Goal: Transaction & Acquisition: Book appointment/travel/reservation

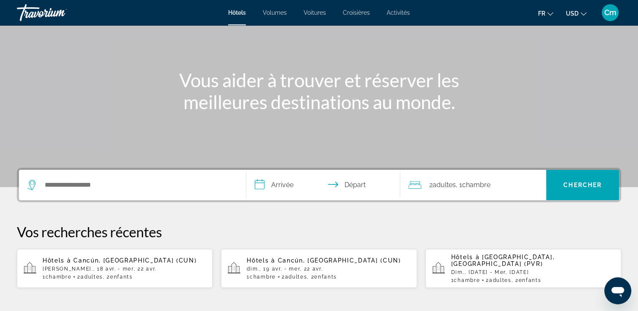
scroll to position [67, 0]
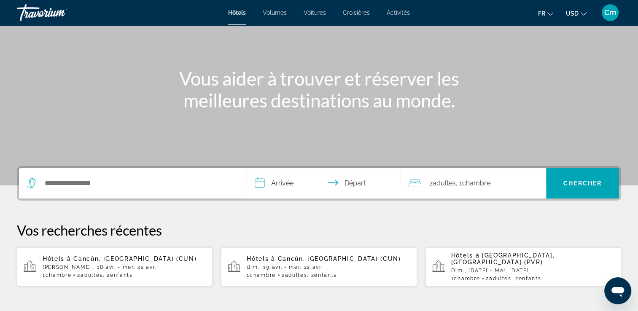
click at [99, 176] on div "Widget de recherche" at bounding box center [132, 183] width 210 height 30
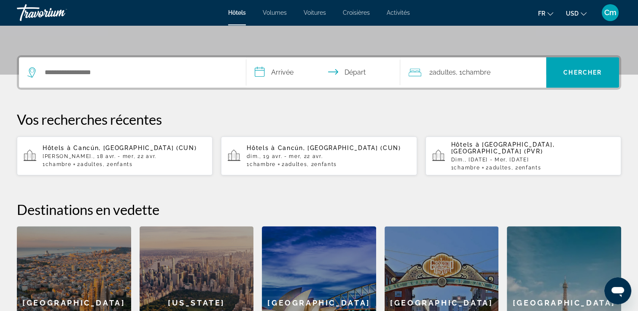
scroll to position [206, 0]
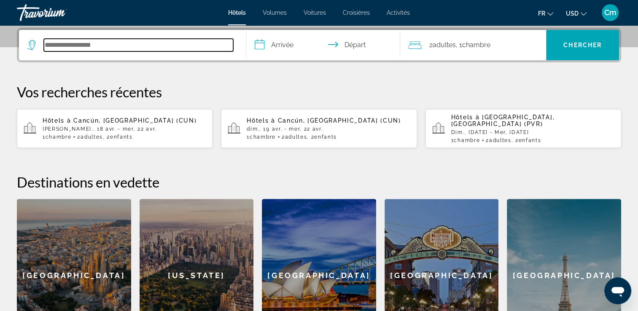
click at [75, 40] on input "Rechercher une destination hôtelière" at bounding box center [138, 45] width 189 height 13
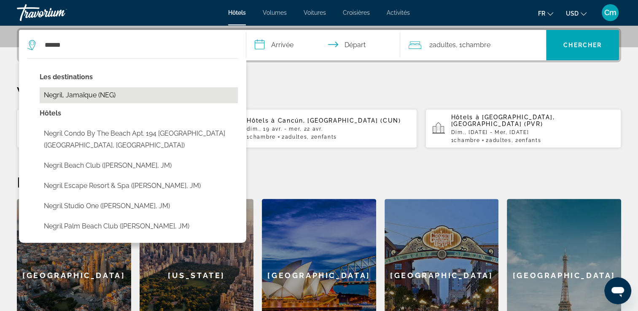
click at [71, 99] on button "Negril, Jamaïque (NEG)" at bounding box center [139, 95] width 198 height 16
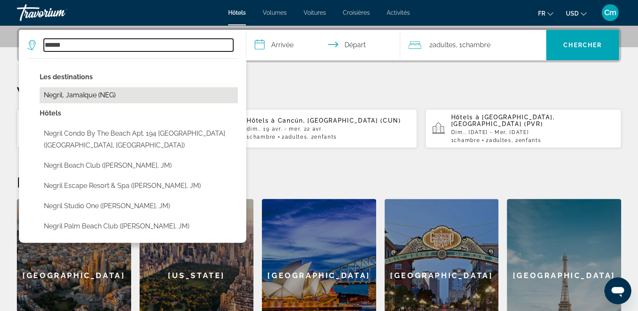
type input "**********"
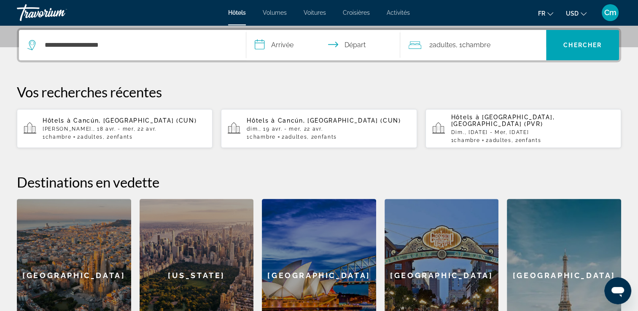
click at [264, 40] on input "**********" at bounding box center [325, 46] width 158 height 33
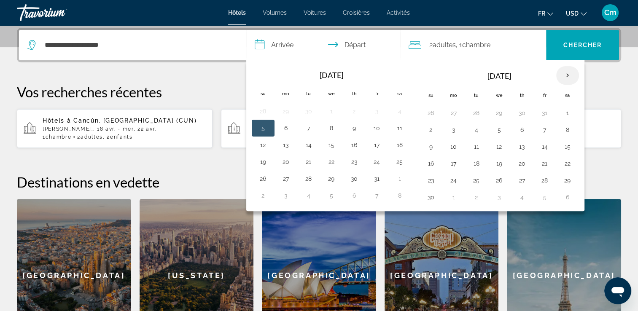
click at [568, 68] on th "Next month" at bounding box center [567, 75] width 23 height 19
click at [455, 165] on button "16" at bounding box center [453, 164] width 13 height 12
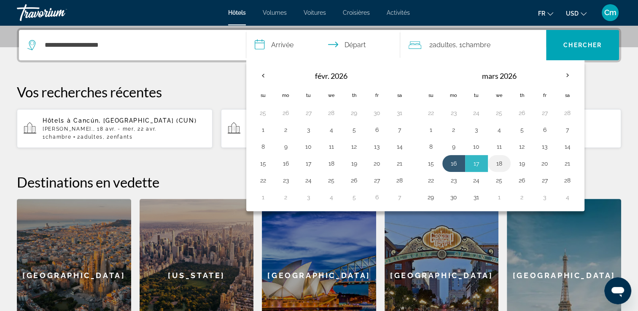
click at [497, 159] on button "18" at bounding box center [498, 164] width 13 height 12
type input "**********"
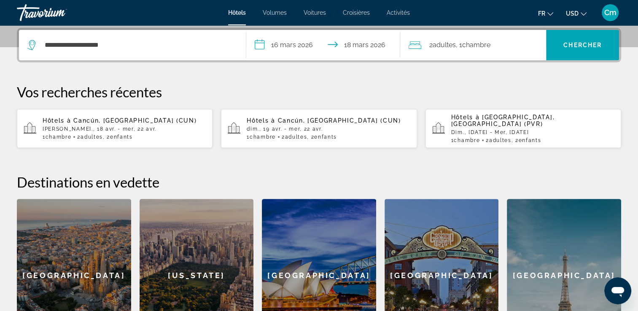
click at [529, 41] on div "2 Adulte Adultes , 1 Chambre pièces" at bounding box center [476, 45] width 137 height 12
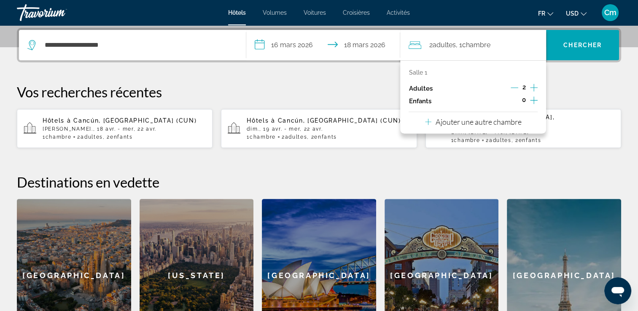
click at [534, 102] on icon "Augmenter les enfants" at bounding box center [534, 100] width 8 height 10
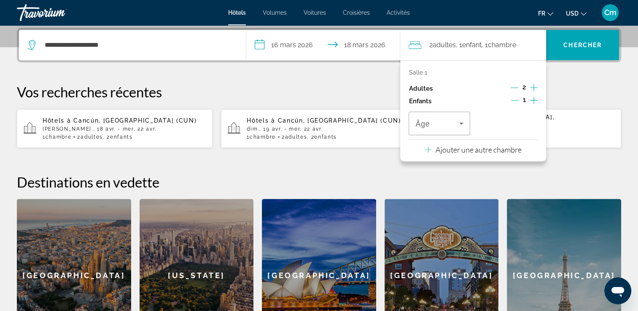
click at [534, 102] on icon "Augmenter les enfants" at bounding box center [534, 100] width 8 height 10
click at [439, 129] on div "Voyageurs : 2 adultes, 2 enfants" at bounding box center [439, 124] width 48 height 24
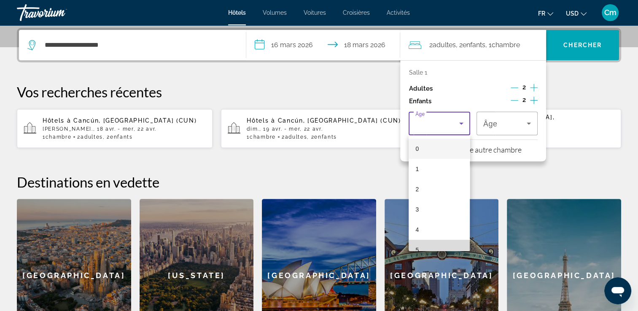
click at [463, 244] on mat-option "5" at bounding box center [438, 250] width 61 height 20
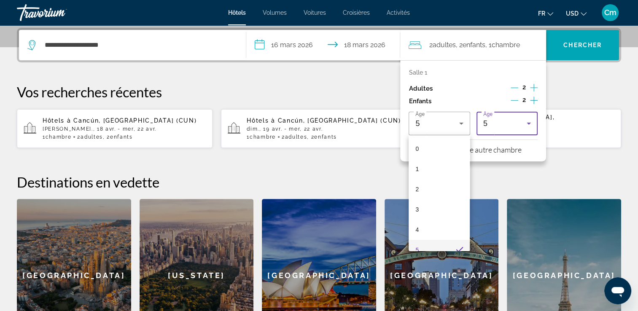
scroll to position [8, 0]
click at [463, 244] on div "San Diego" at bounding box center [441, 275] width 114 height 153
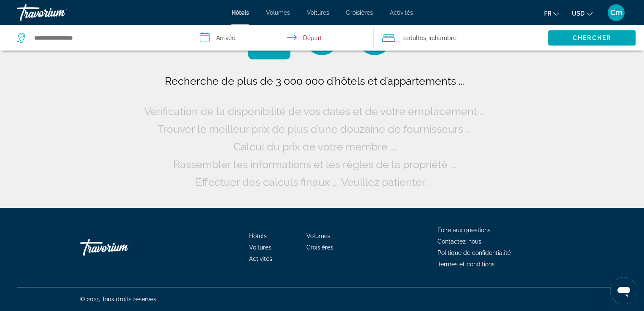
click at [459, 39] on div "2 Adulte Adultes , 1 Chambre pièces" at bounding box center [465, 38] width 166 height 12
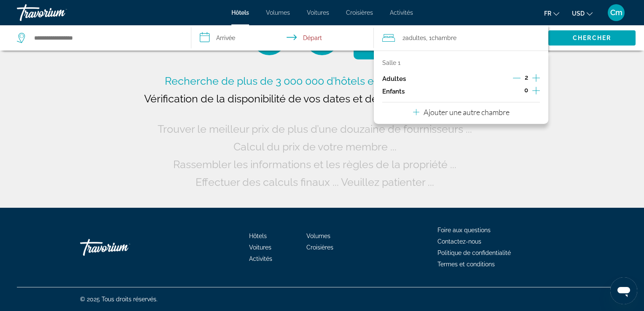
click at [531, 90] on div "0" at bounding box center [526, 91] width 27 height 13
click at [534, 90] on icon "Augmenter les enfants" at bounding box center [536, 91] width 8 height 10
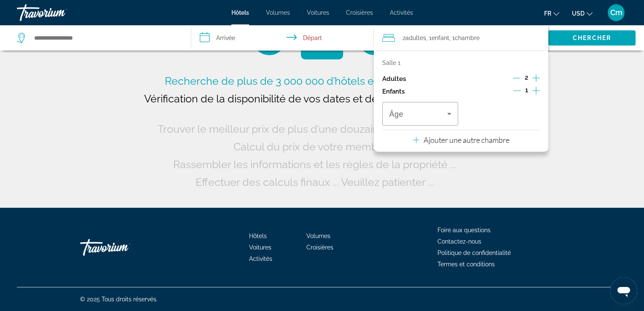
click at [534, 90] on icon "Augmenter les enfants" at bounding box center [536, 91] width 8 height 10
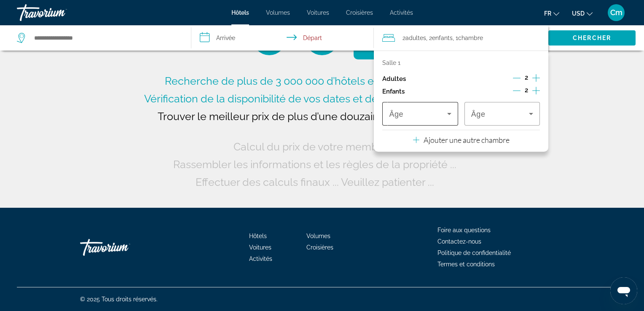
click at [451, 123] on div "Âge" at bounding box center [419, 114] width 75 height 24
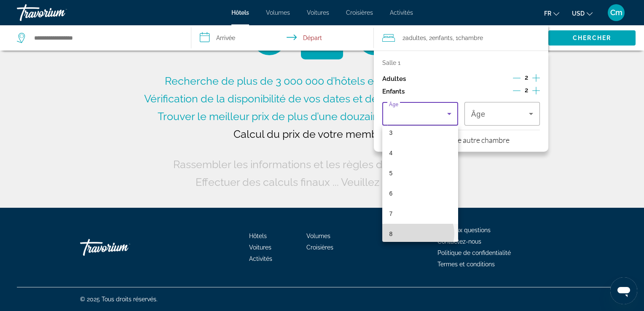
click at [418, 233] on mat-option "8" at bounding box center [419, 234] width 75 height 20
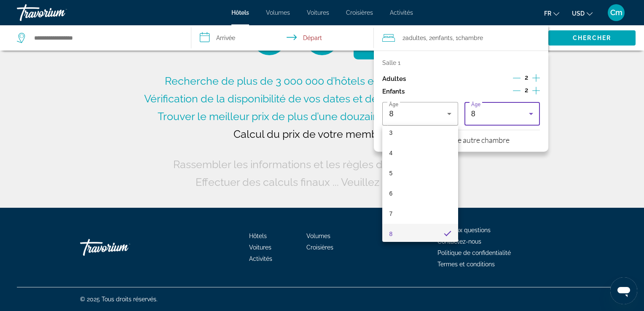
scroll to position [69, 0]
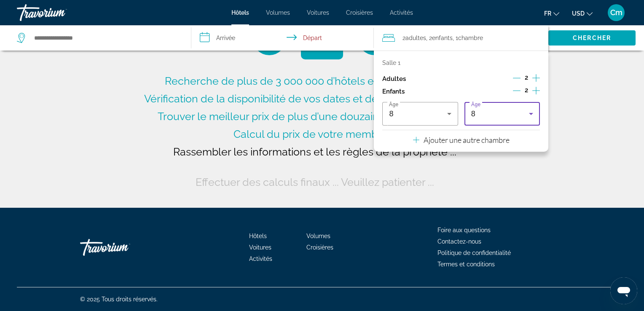
click at [528, 110] on icon "Voyageurs : 2 adultes, 2 enfants" at bounding box center [531, 114] width 10 height 10
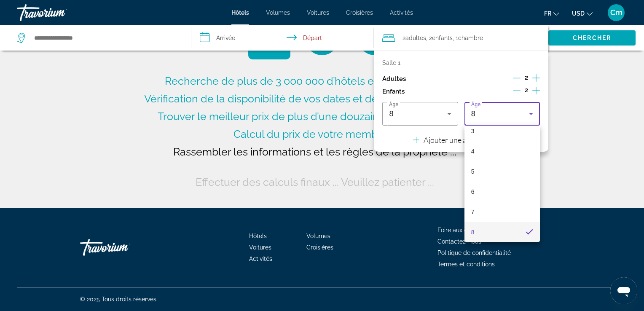
type input "**********"
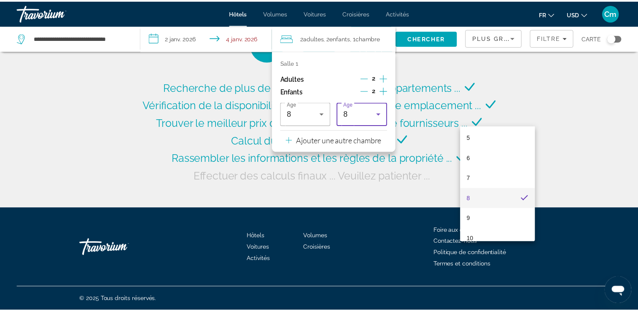
scroll to position [120, 0]
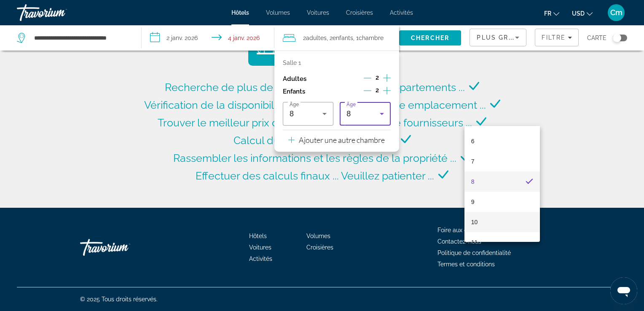
click at [510, 223] on mat-option "10" at bounding box center [501, 222] width 75 height 20
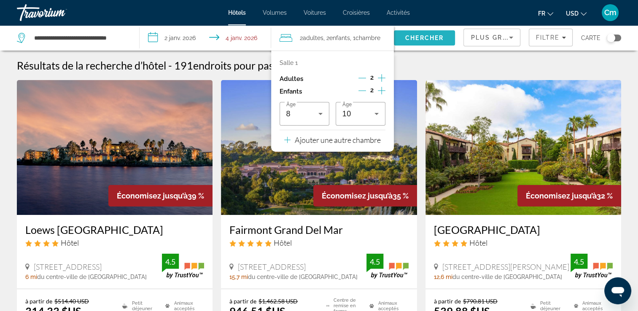
click at [419, 41] on span "Rechercher" at bounding box center [425, 38] width 62 height 20
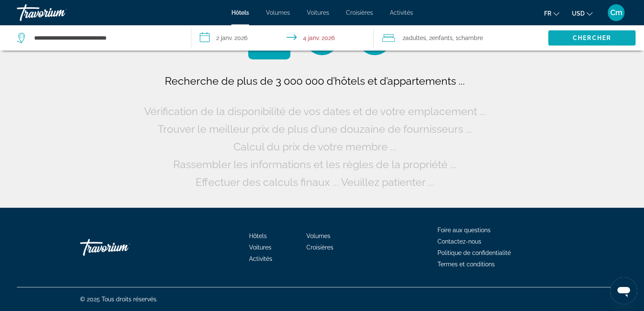
click at [419, 41] on span "2 Adulte Adultes" at bounding box center [414, 38] width 24 height 12
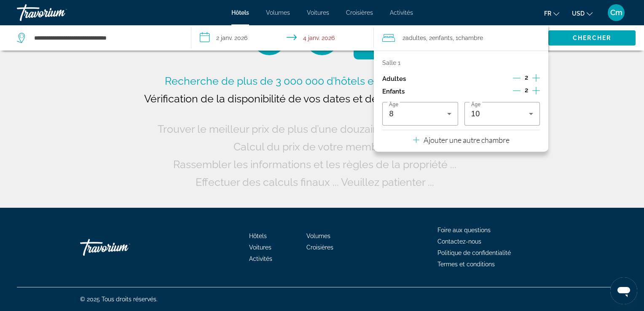
drag, startPoint x: 565, startPoint y: 42, endPoint x: 355, endPoint y: 166, distance: 243.4
click at [355, 166] on span "Rassembler les informations et les règles de la propriété ..." at bounding box center [314, 164] width 283 height 13
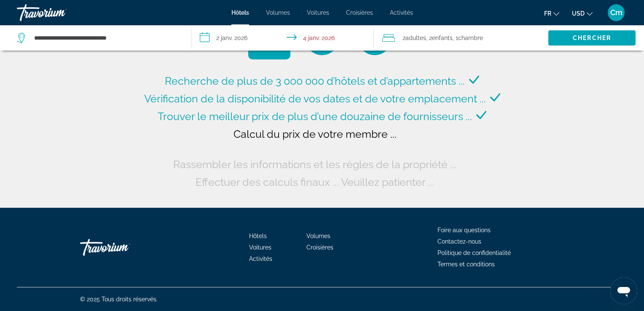
click at [203, 36] on input "**********" at bounding box center [284, 39] width 186 height 28
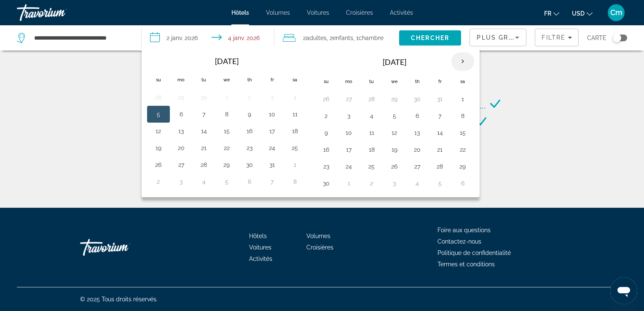
click at [453, 64] on th "Next month" at bounding box center [462, 61] width 23 height 19
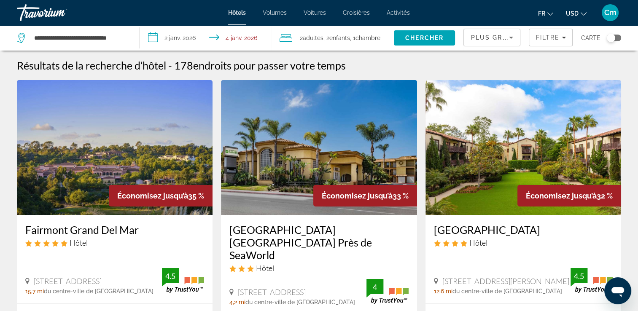
click at [231, 36] on input "**********" at bounding box center [207, 39] width 134 height 28
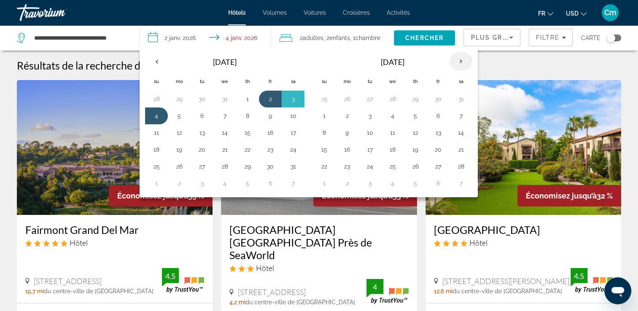
click at [453, 57] on th "Next month" at bounding box center [460, 61] width 23 height 19
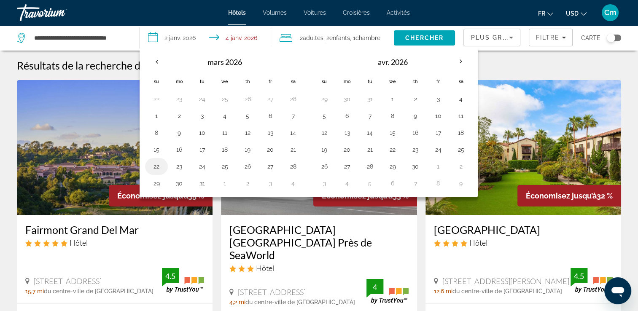
click at [157, 161] on button "22" at bounding box center [156, 167] width 13 height 12
click at [231, 153] on td "18" at bounding box center [224, 149] width 23 height 17
click at [229, 153] on button "18" at bounding box center [224, 150] width 13 height 12
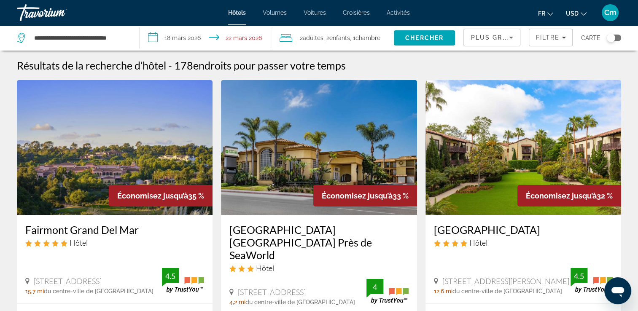
click at [236, 32] on input "**********" at bounding box center [207, 39] width 134 height 28
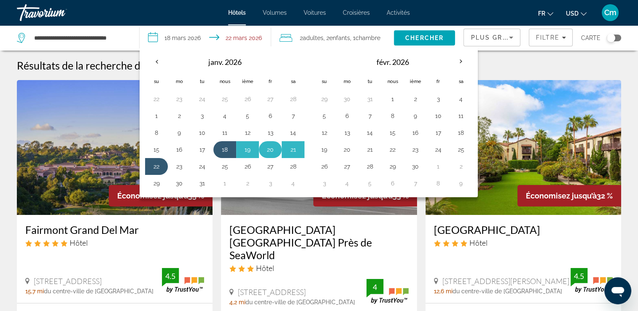
click at [274, 150] on button "20" at bounding box center [269, 150] width 13 height 12
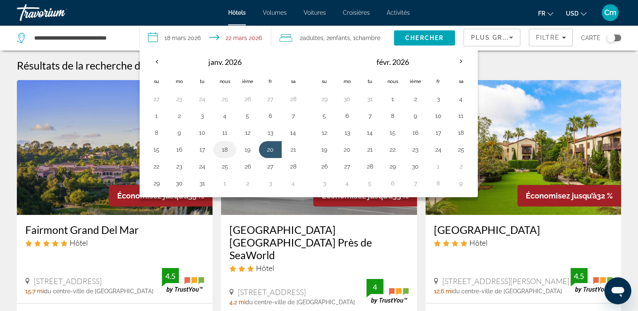
click at [220, 149] on button "18" at bounding box center [224, 150] width 13 height 12
type input "**********"
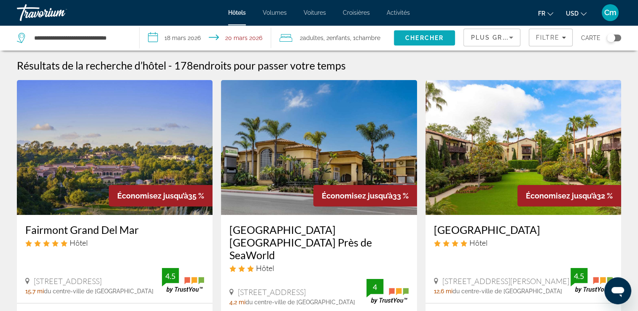
click at [428, 33] on span "Rechercher" at bounding box center [425, 38] width 62 height 20
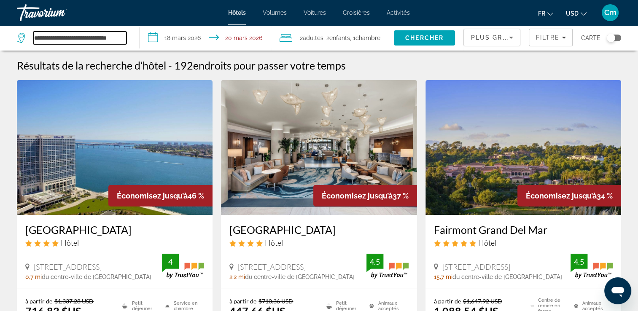
click at [101, 38] on input "**********" at bounding box center [79, 38] width 93 height 13
click at [119, 37] on input "**********" at bounding box center [79, 38] width 93 height 13
click at [96, 38] on input "***" at bounding box center [79, 38] width 93 height 13
type input "*"
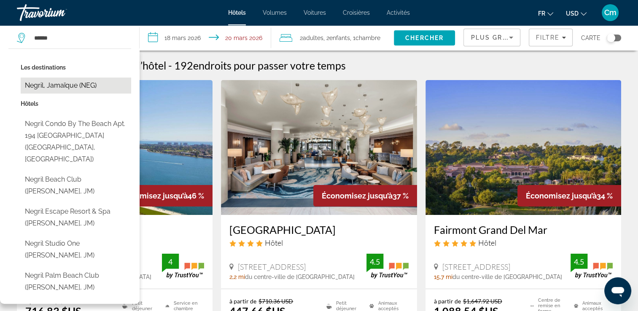
click at [62, 91] on button "Negril, Jamaïque (NEG)" at bounding box center [76, 86] width 110 height 16
type input "**********"
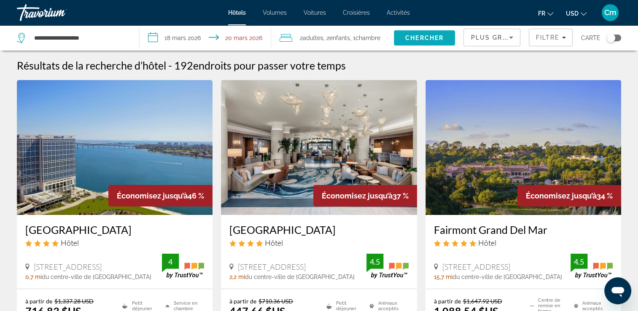
click at [411, 38] on span "Chercher" at bounding box center [424, 38] width 38 height 7
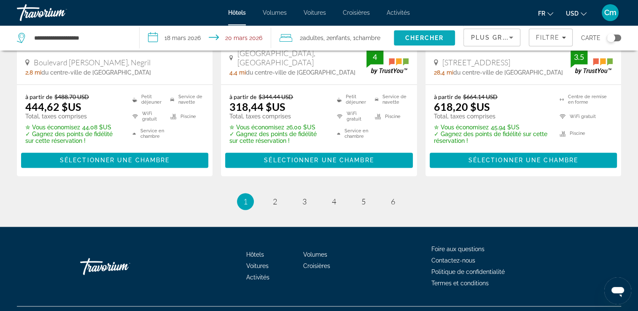
scroll to position [1259, 0]
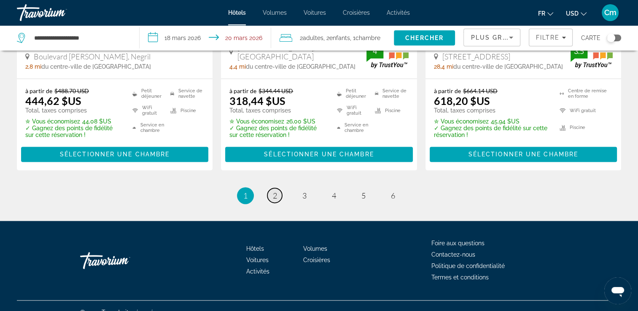
click at [273, 188] on link "page 2" at bounding box center [274, 195] width 15 height 15
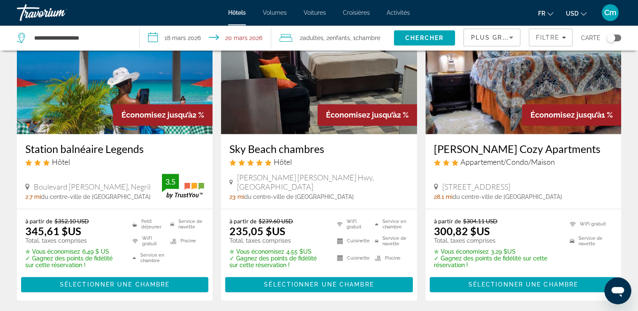
scroll to position [1146, 0]
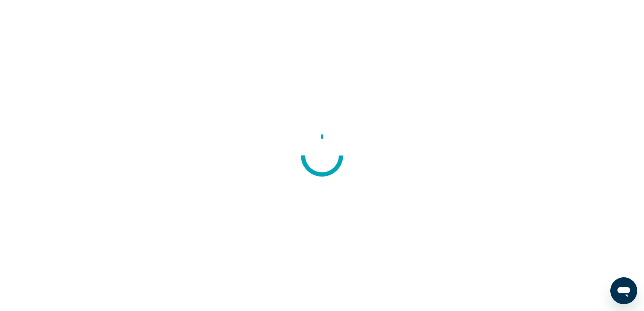
click at [51, 141] on div at bounding box center [322, 155] width 644 height 311
drag, startPoint x: 0, startPoint y: 0, endPoint x: 51, endPoint y: 141, distance: 149.6
click at [51, 141] on div at bounding box center [322, 155] width 644 height 311
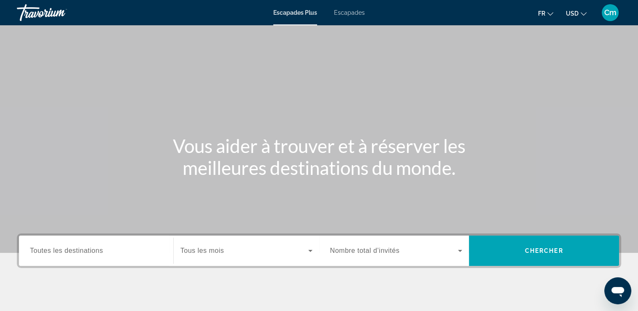
drag, startPoint x: 51, startPoint y: 141, endPoint x: 153, endPoint y: 106, distance: 108.1
click at [153, 106] on div "Contenu principal" at bounding box center [319, 126] width 638 height 253
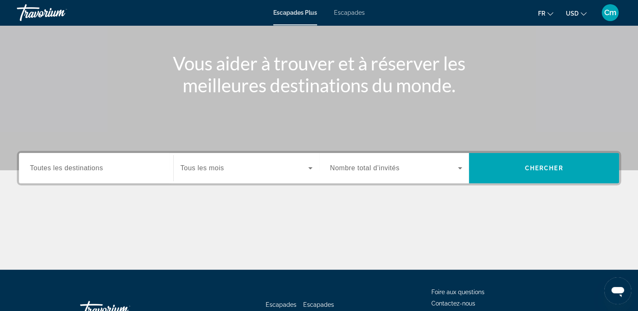
scroll to position [84, 0]
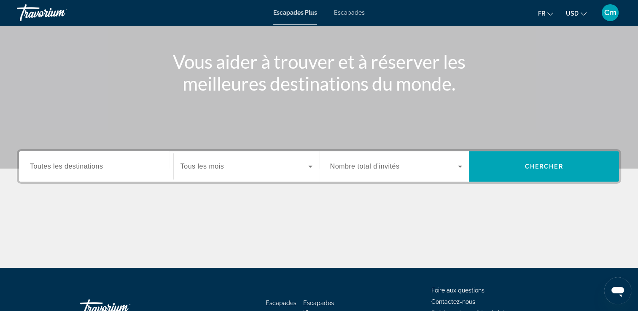
click at [106, 174] on div "Widget de recherche" at bounding box center [96, 167] width 132 height 24
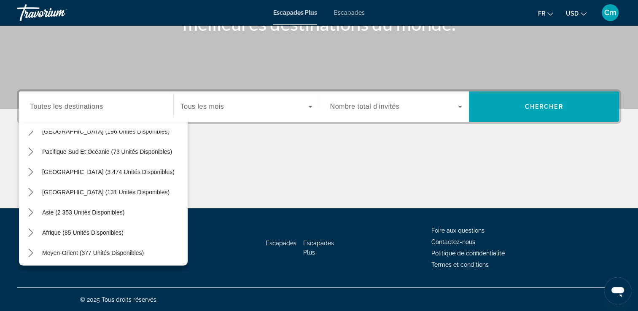
scroll to position [137, 0]
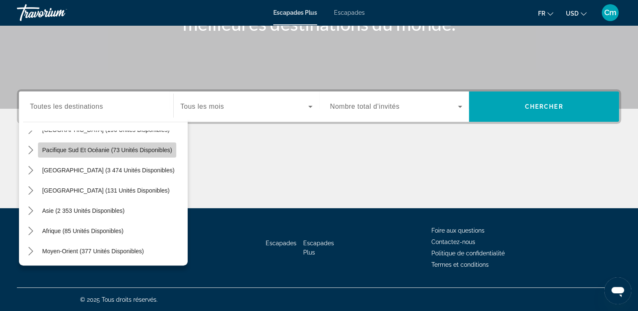
click at [127, 144] on span "Sélectionnez la destination : Pacifique Sud et Océanie (73 unités disponibles)" at bounding box center [107, 150] width 138 height 20
type input "**********"
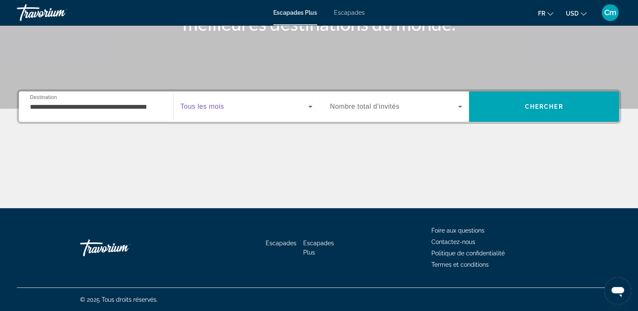
click at [225, 102] on span "Widget de recherche" at bounding box center [244, 107] width 128 height 10
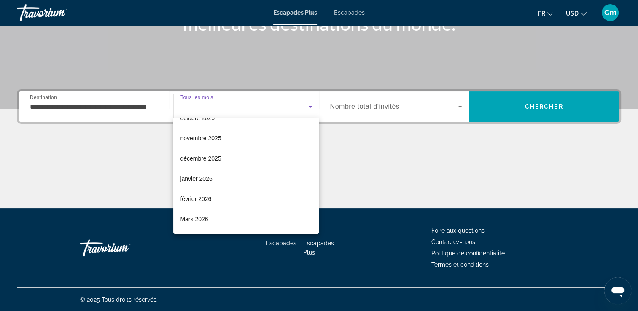
scroll to position [51, 0]
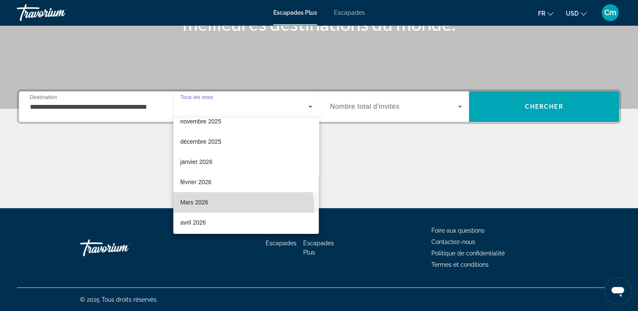
click at [234, 208] on mat-option "Mars 2026" at bounding box center [245, 202] width 145 height 20
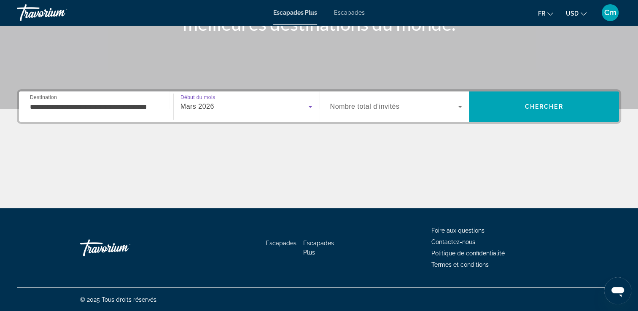
click at [410, 107] on span "Widget de recherche" at bounding box center [394, 107] width 128 height 10
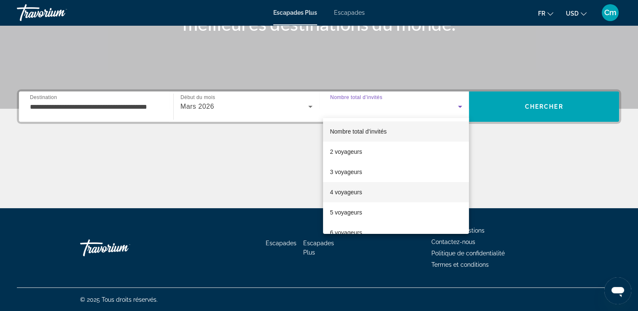
click at [377, 185] on mat-option "4 voyageurs" at bounding box center [396, 192] width 146 height 20
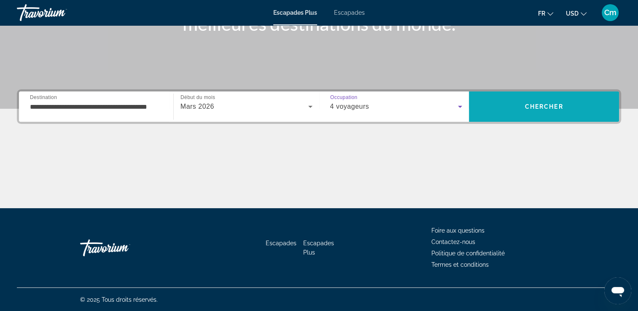
click at [556, 104] on span "Chercher" at bounding box center [544, 106] width 38 height 7
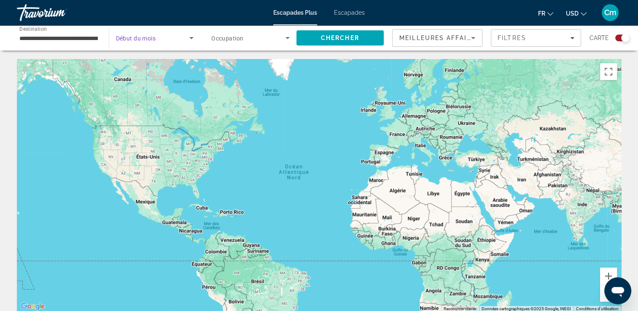
click at [187, 40] on icon "Widget de recherche" at bounding box center [191, 38] width 10 height 10
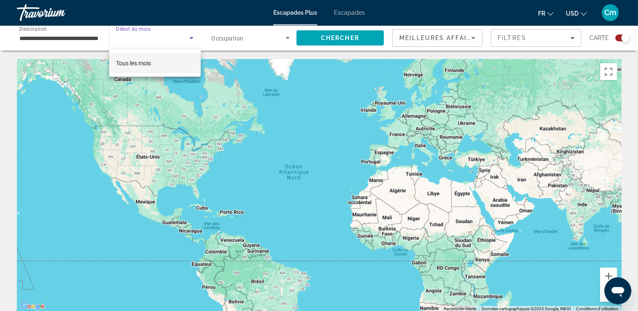
click at [177, 66] on mat-option "Tous les mois" at bounding box center [154, 63] width 91 height 20
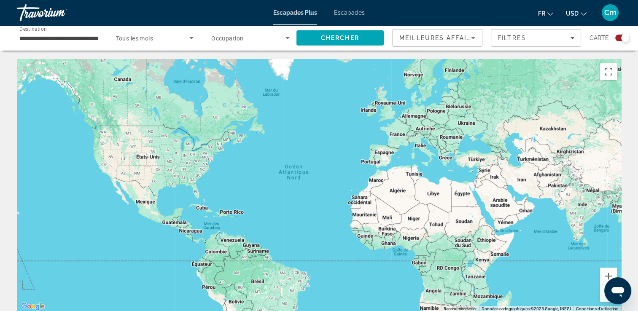
click at [241, 38] on span "Occupation" at bounding box center [227, 38] width 32 height 7
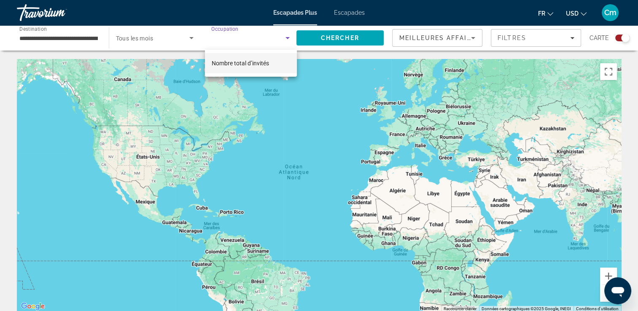
click at [252, 63] on span "Nombre total d’invités" at bounding box center [240, 63] width 57 height 7
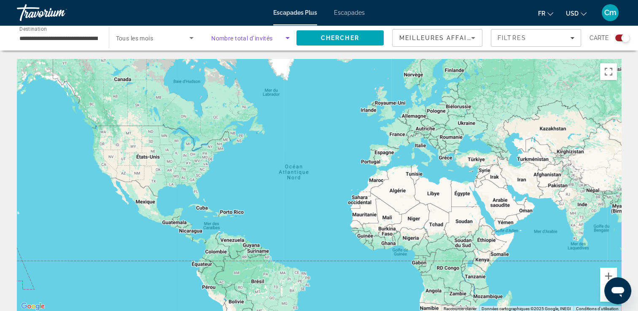
click at [282, 36] on span "Widget de recherche" at bounding box center [248, 38] width 74 height 10
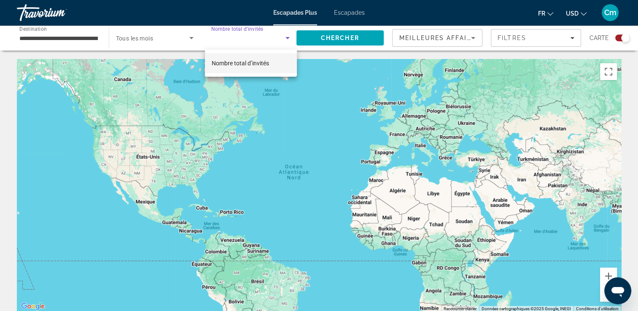
click at [287, 36] on div at bounding box center [319, 155] width 638 height 311
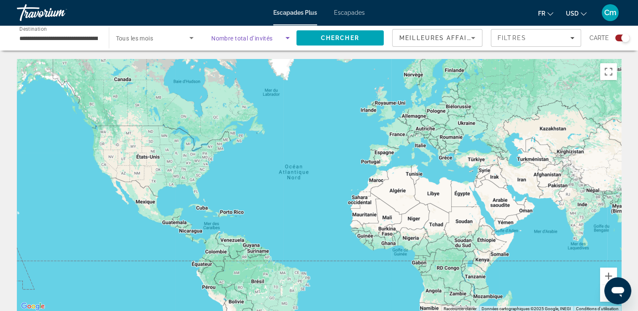
click at [287, 36] on icon "Widget de recherche" at bounding box center [287, 38] width 10 height 10
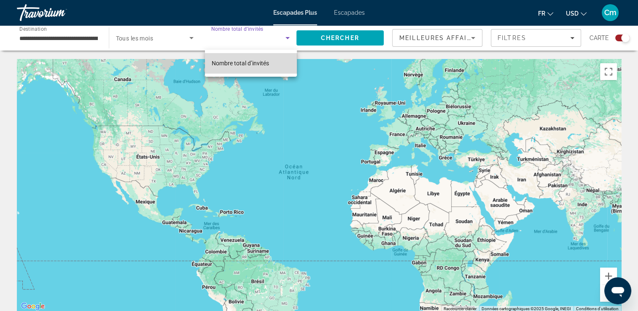
click at [278, 65] on mat-option "Nombre total d’invités" at bounding box center [251, 63] width 92 height 20
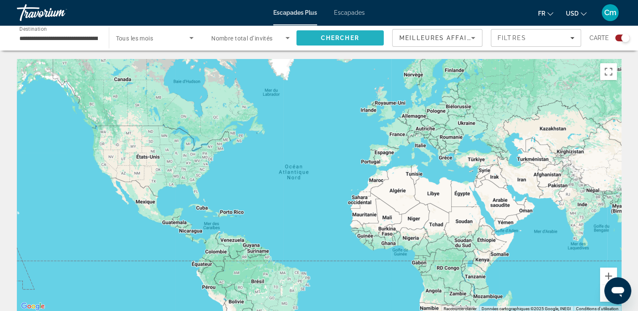
click at [359, 36] on span "Chercher" at bounding box center [340, 38] width 38 height 7
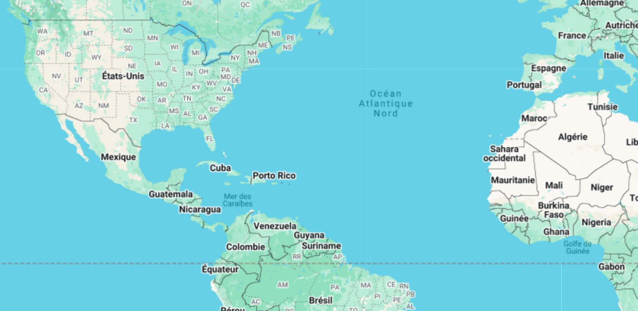
scroll to position [17, 0]
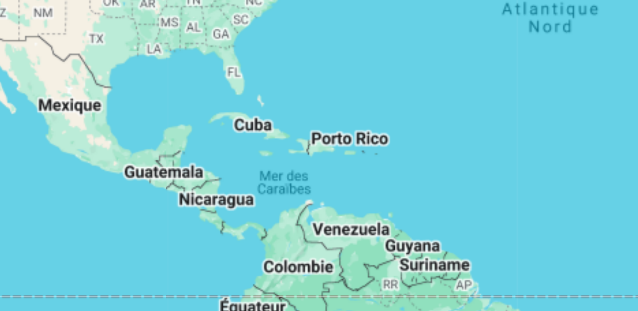
click at [145, 183] on div "Contenu principal" at bounding box center [319, 168] width 604 height 253
click at [128, 177] on div "Contenu principal" at bounding box center [319, 168] width 604 height 253
click at [134, 177] on div "Contenu principal" at bounding box center [319, 168] width 604 height 253
click at [148, 191] on div "Contenu principal" at bounding box center [319, 168] width 604 height 253
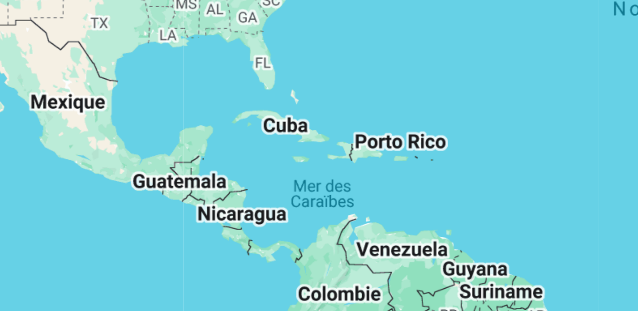
click at [148, 191] on div "Contenu principal" at bounding box center [319, 168] width 604 height 253
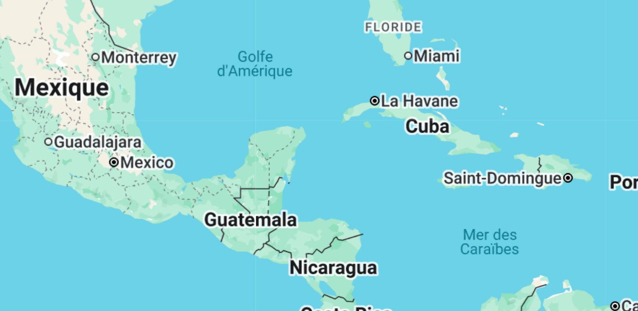
click at [148, 191] on div "Contenu principal" at bounding box center [319, 168] width 604 height 253
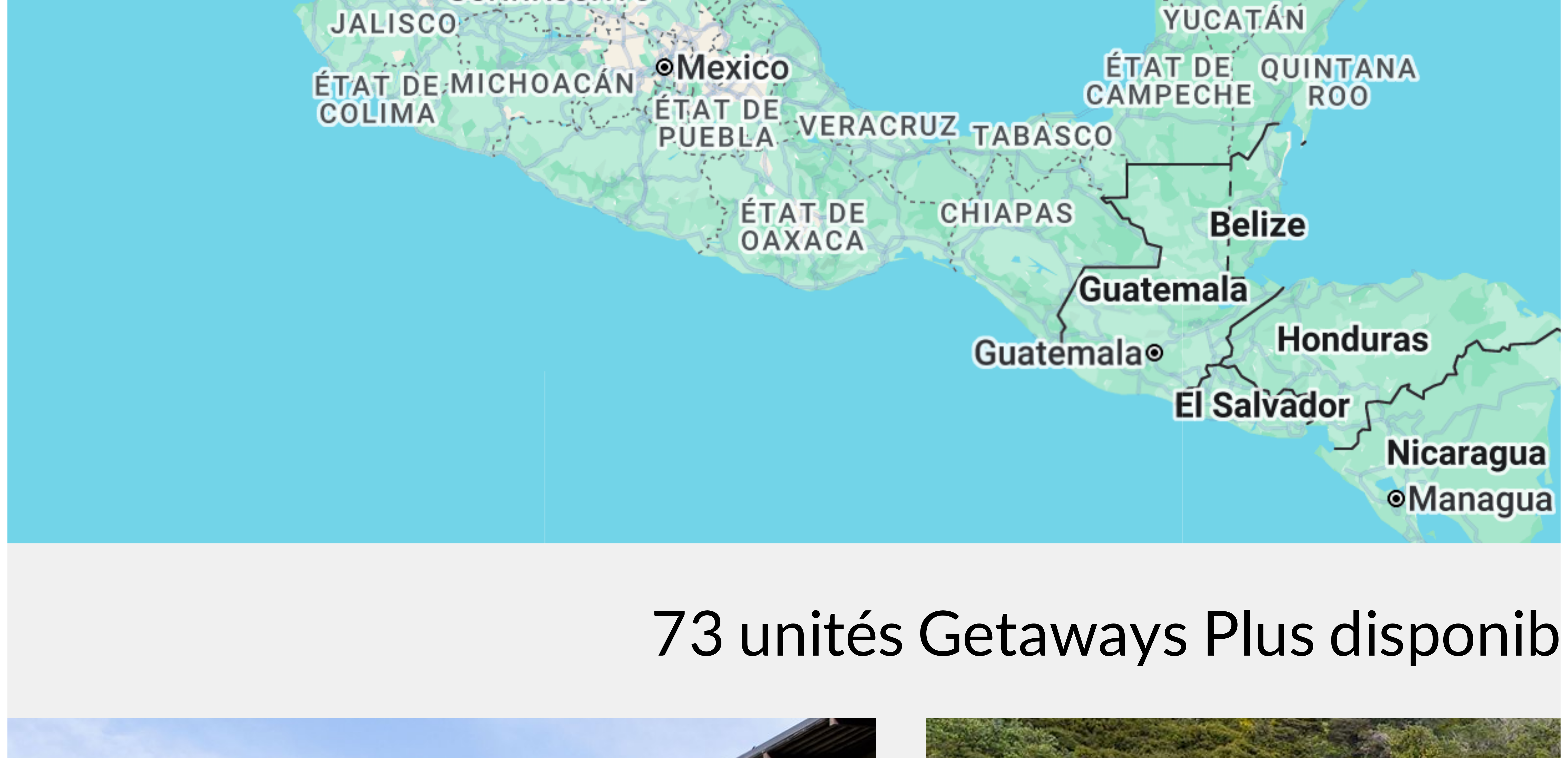
scroll to position [0, 0]
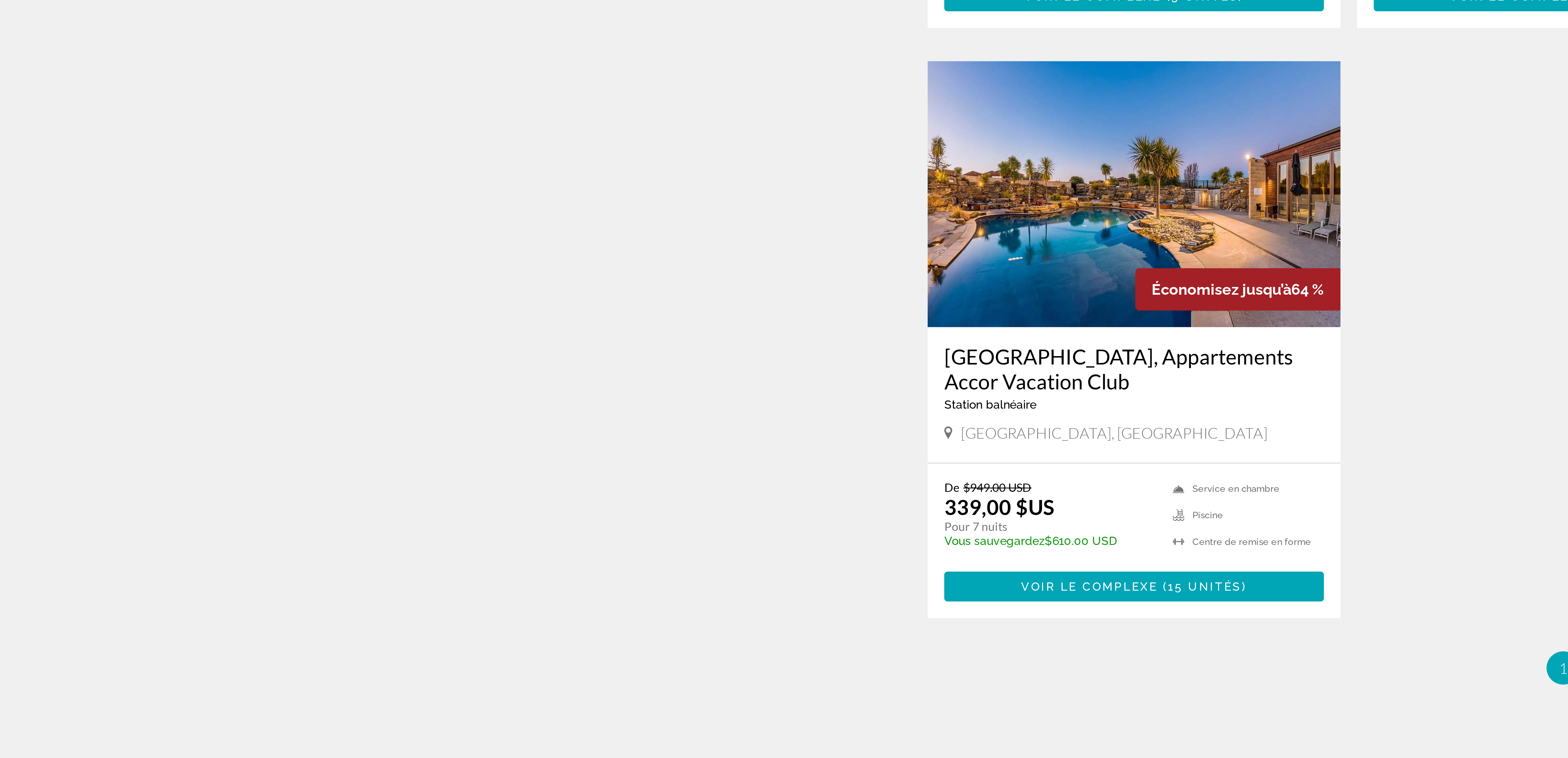
click at [392, 189] on ul "1 / 1 Vous êtes sur la page 1" at bounding box center [784, 577] width 393 height 10
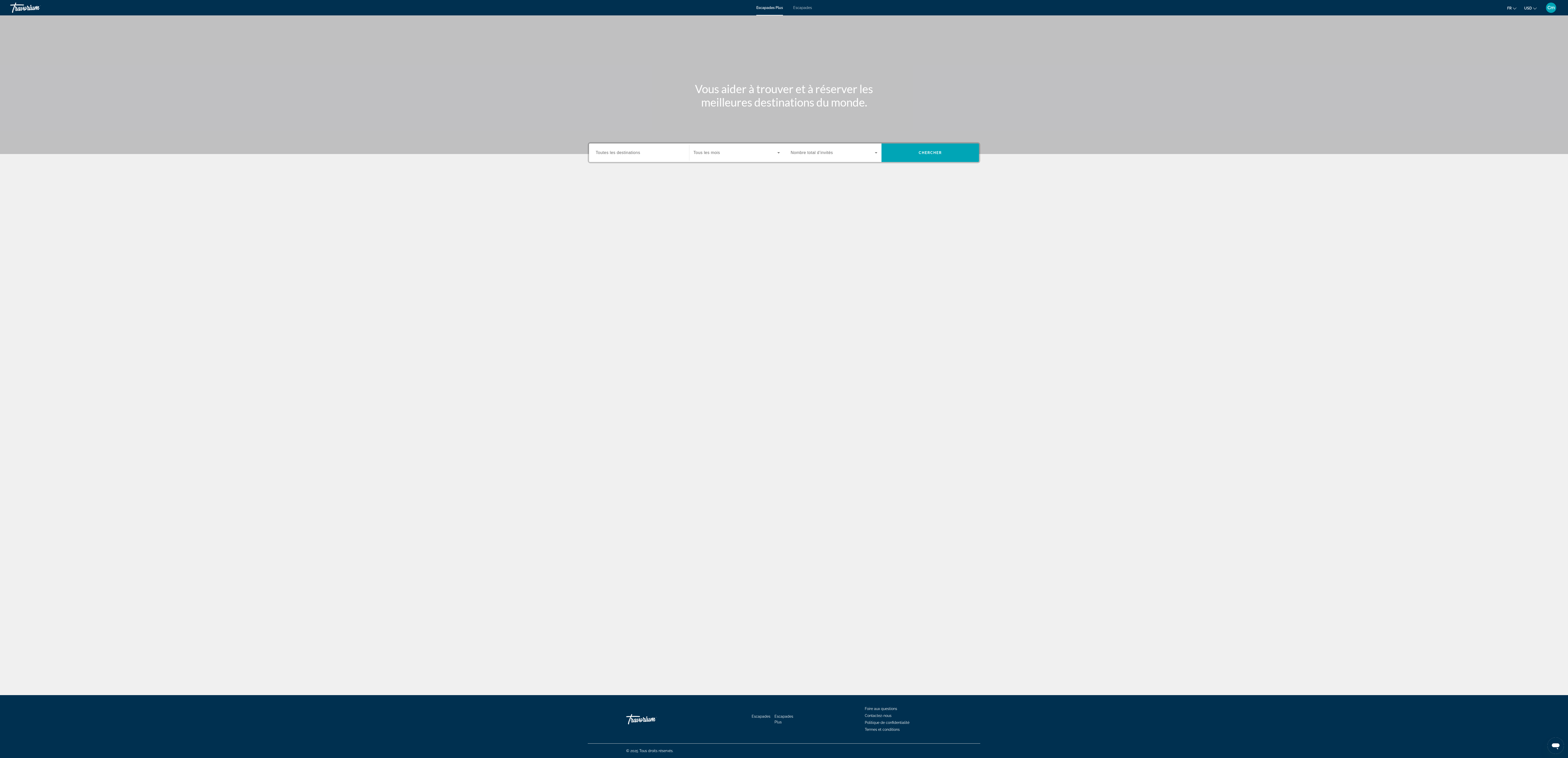
click at [1568, 211] on html "Passer au contenu principal Escapades Plus Escapades Fr English Español Françai…" at bounding box center [784, 379] width 1568 height 758
click at [1550, 211] on section "Vous aider à trouver et à réserver les meilleures destinations du monde. Destin…" at bounding box center [784, 107] width 1568 height 214
click at [819, 492] on div "Vous aider à trouver et à réserver les meilleures destinations du monde. Destin…" at bounding box center [784, 355] width 1568 height 679
click at [626, 152] on span "Toutes les destinations" at bounding box center [618, 152] width 44 height 4
click at [626, 152] on input "Destination Toutes les destinations" at bounding box center [639, 153] width 86 height 6
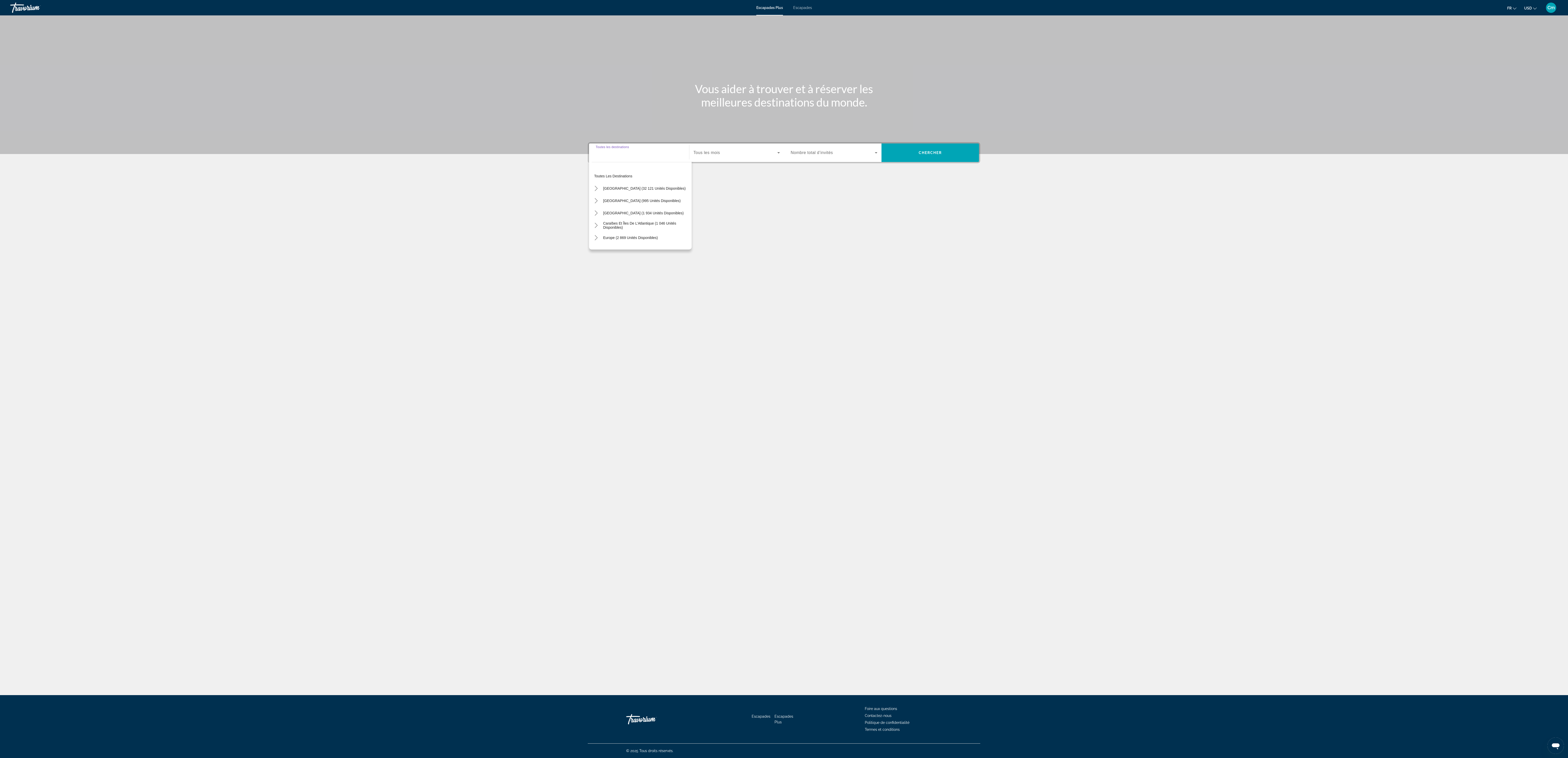
click at [626, 152] on input "Destination Toutes les destinations" at bounding box center [639, 153] width 86 height 6
click at [627, 152] on input "Destination Toutes les destinations" at bounding box center [639, 153] width 86 height 6
click at [640, 148] on div "Destination Toutes les destinations" at bounding box center [639, 153] width 86 height 15
click at [662, 139] on div "Contenu principal" at bounding box center [784, 77] width 1568 height 154
click at [1541, 4] on ul "Fr English Español Français Italiano Português русский USD USD ($) MXN (Mex$) C…" at bounding box center [1525, 7] width 37 height 8
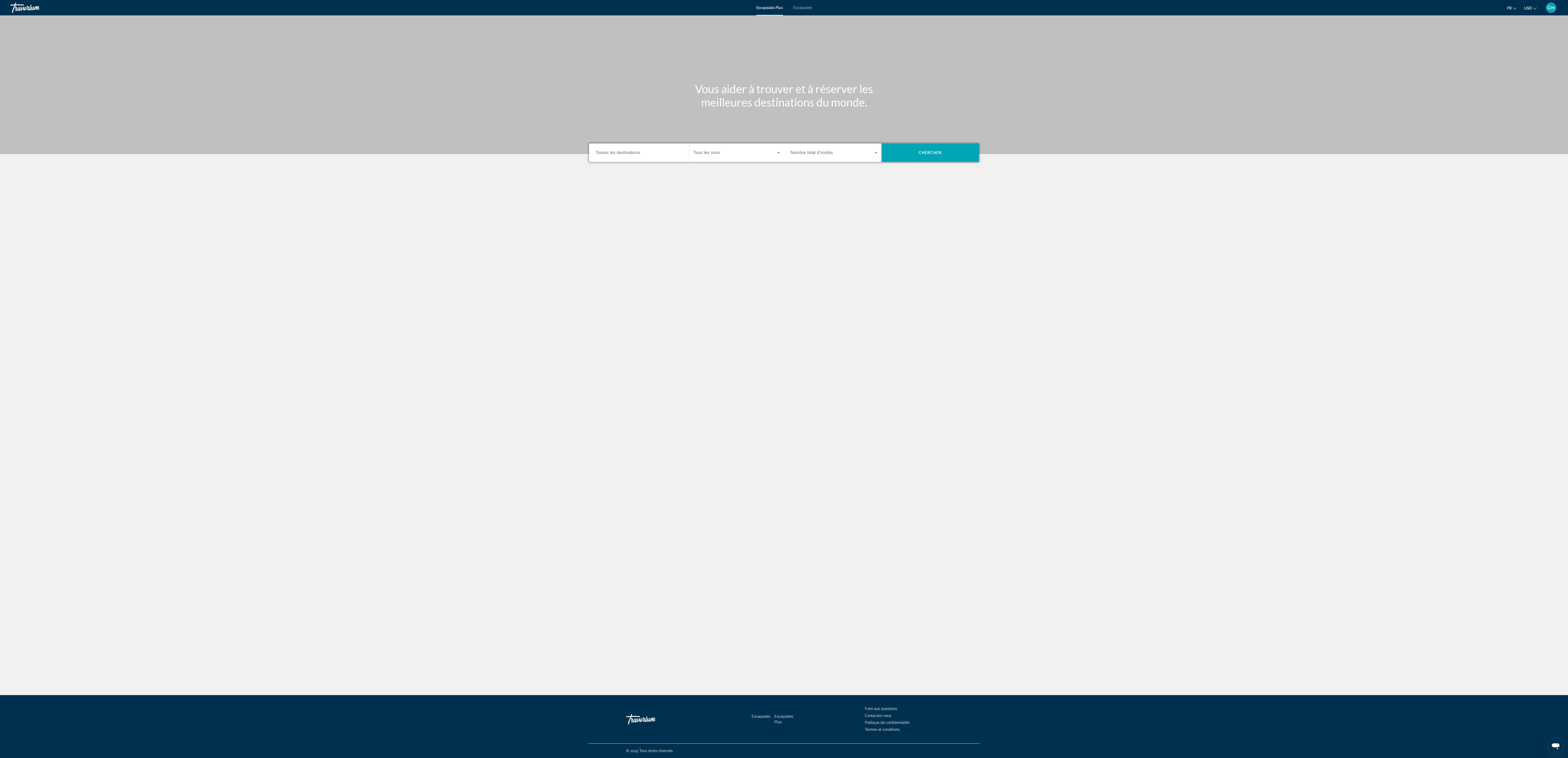
click at [709, 353] on div "Vous aider à trouver et à réserver les meilleures destinations du monde. Destin…" at bounding box center [784, 355] width 1568 height 679
click at [570, 216] on div "Vous aider à trouver et à réserver les meilleures destinations du monde. Destin…" at bounding box center [784, 355] width 1568 height 679
click at [808, 8] on span "Escapades" at bounding box center [802, 7] width 19 height 4
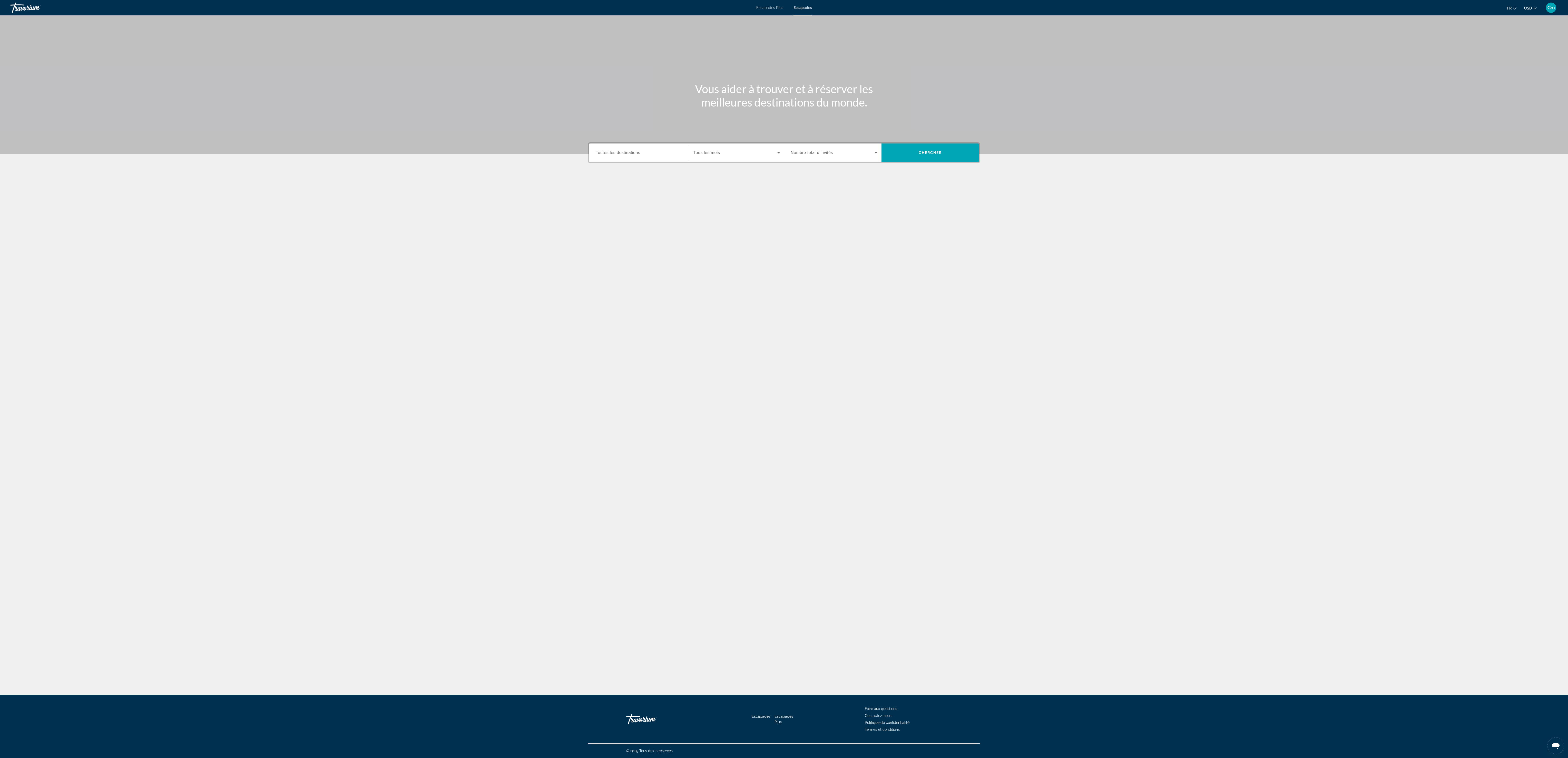
click at [640, 144] on div "Destination Toutes les destinations" at bounding box center [639, 153] width 95 height 18
click at [616, 155] on input "Destination Toutes les destinations" at bounding box center [639, 153] width 86 height 6
click at [634, 206] on span "Canada (13 561 unités disponibles)" at bounding box center [632, 208] width 58 height 4
click at [698, 152] on span "Tous les mois" at bounding box center [706, 152] width 26 height 4
click at [730, 185] on mat-option "octobre 2025" at bounding box center [737, 180] width 94 height 12
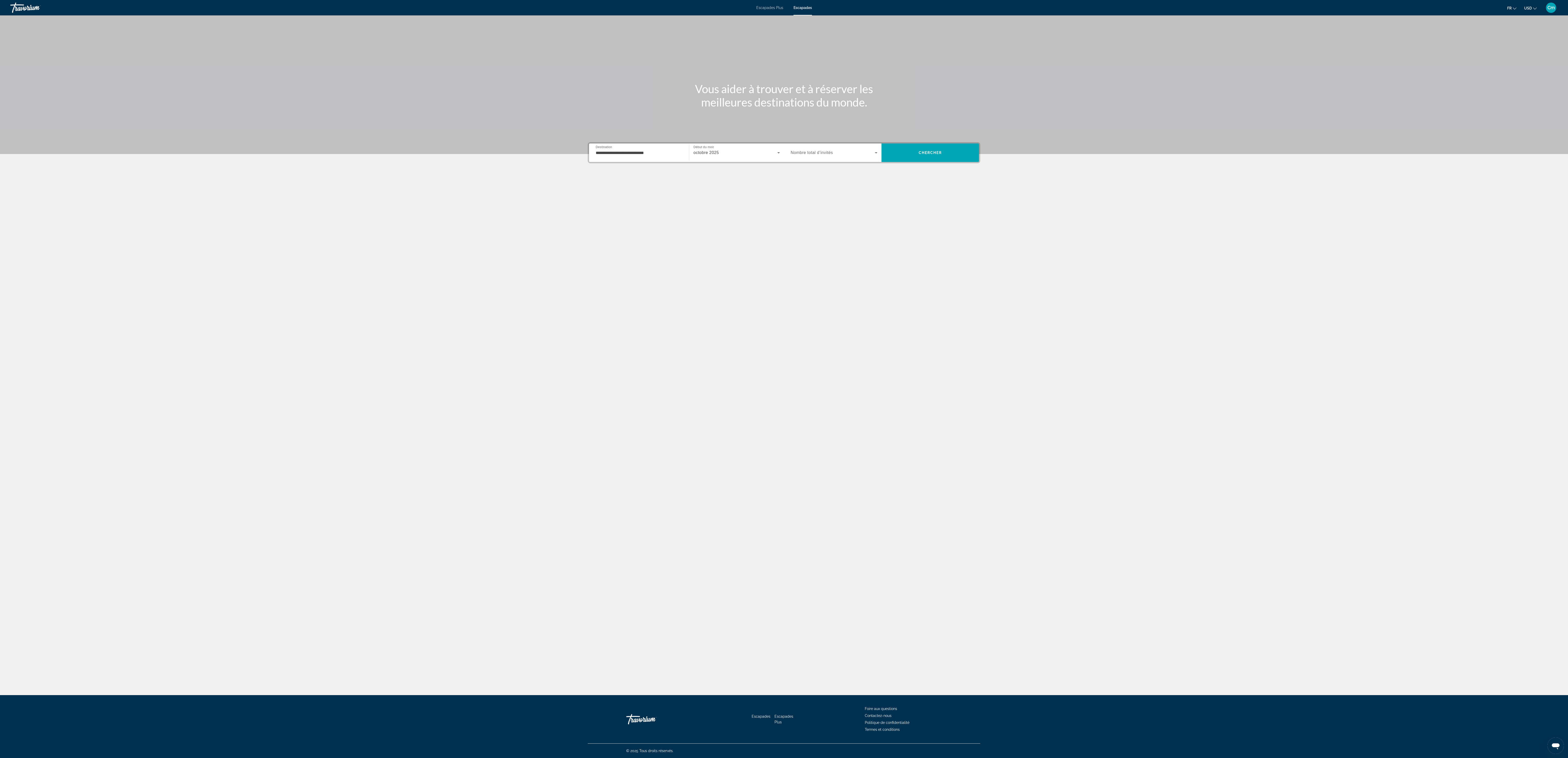
click at [827, 162] on div "**********" at bounding box center [784, 152] width 393 height 21
click at [746, 150] on div "octobre 2025" at bounding box center [735, 153] width 84 height 6
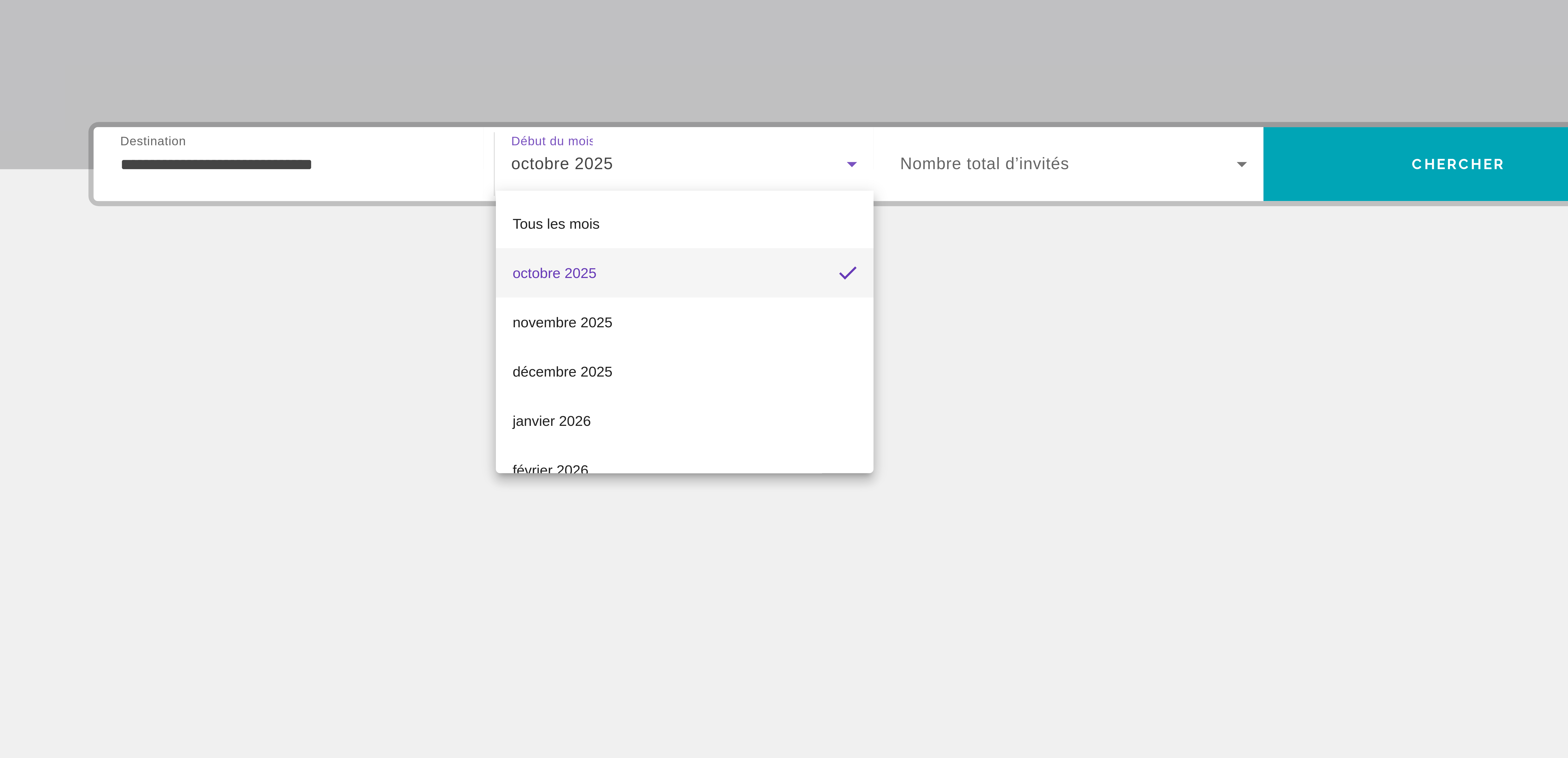
click at [648, 153] on div at bounding box center [784, 379] width 1568 height 758
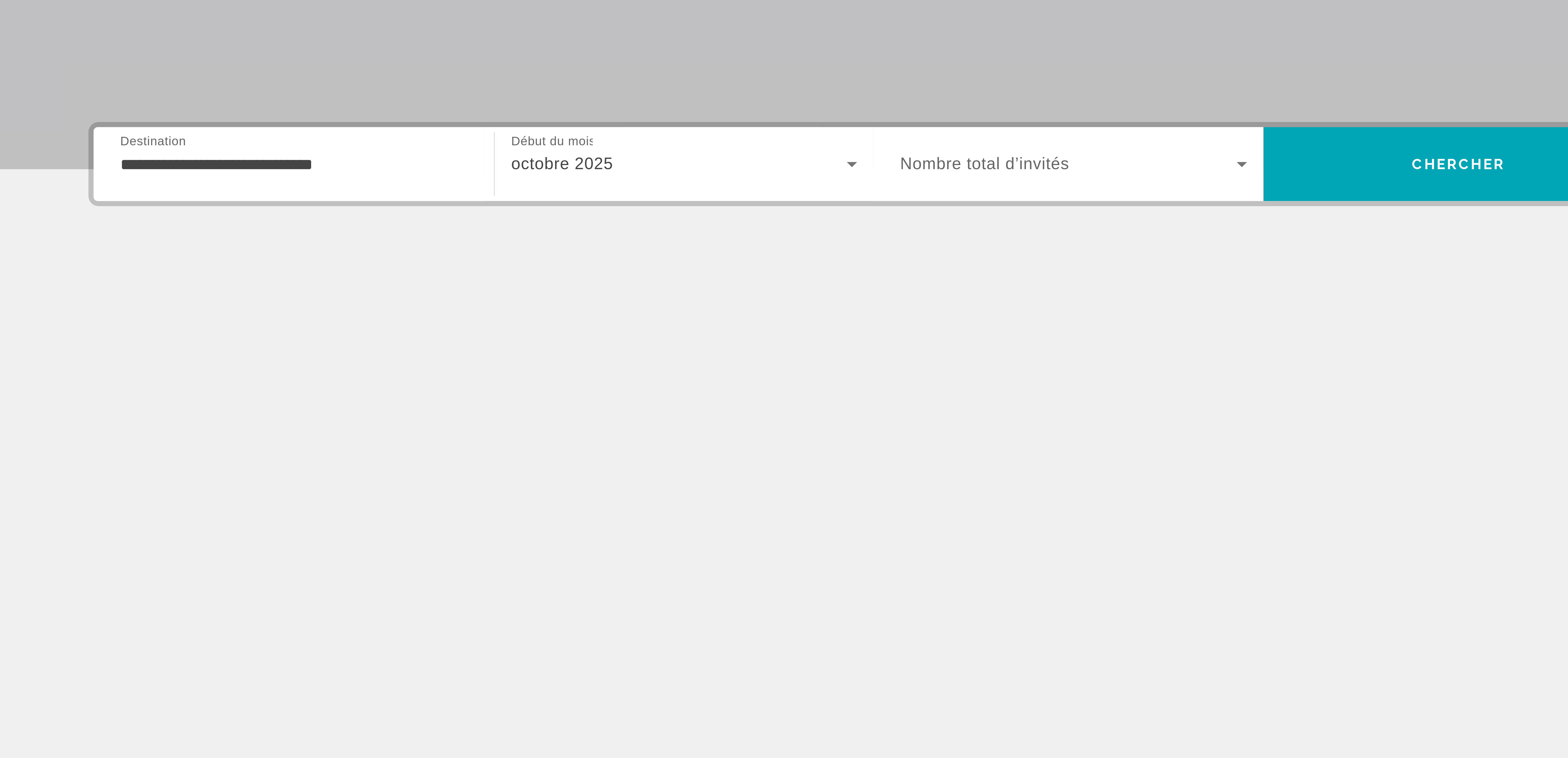
click at [648, 153] on input "**********" at bounding box center [639, 153] width 86 height 6
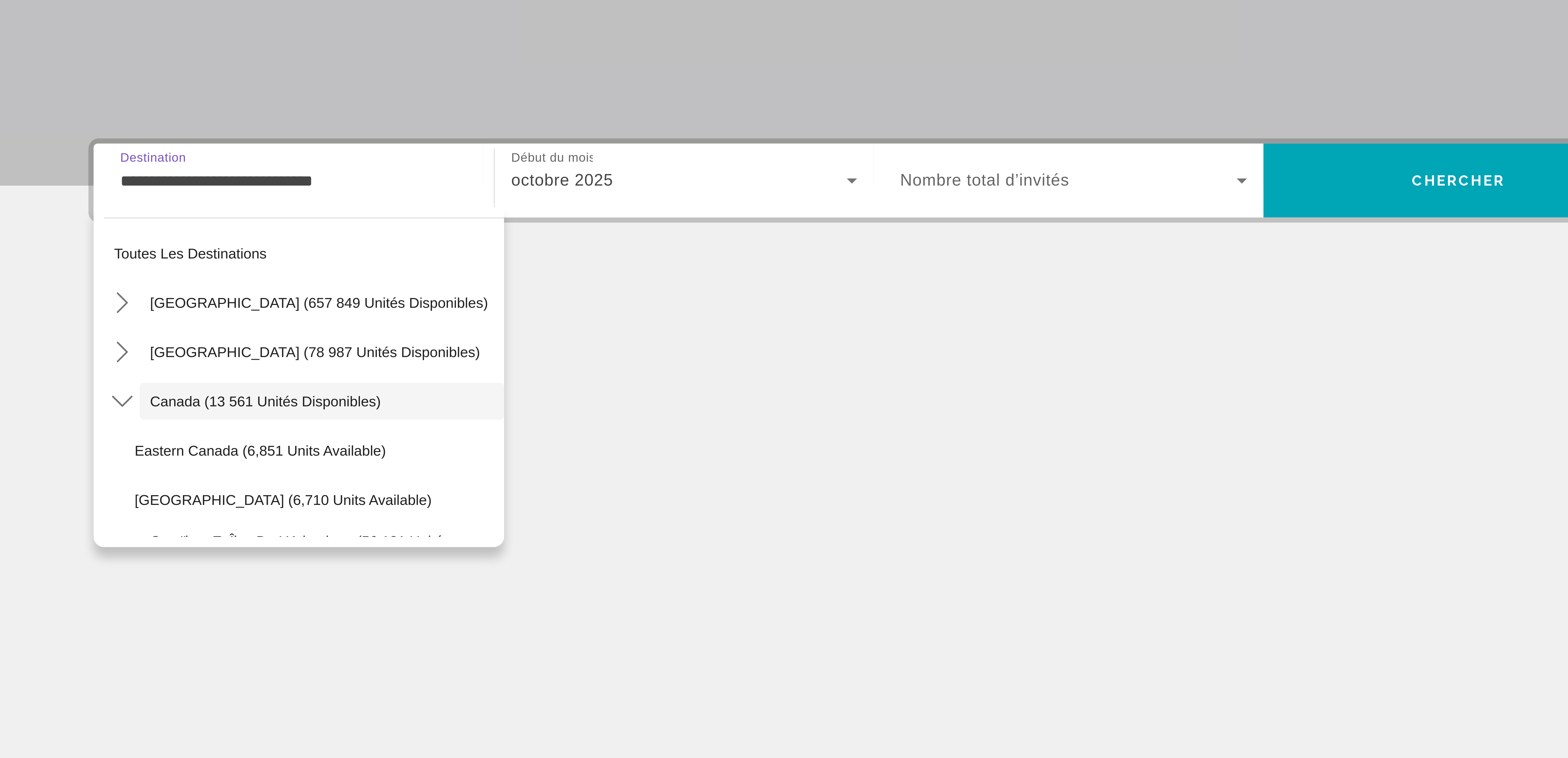
scroll to position [5, 0]
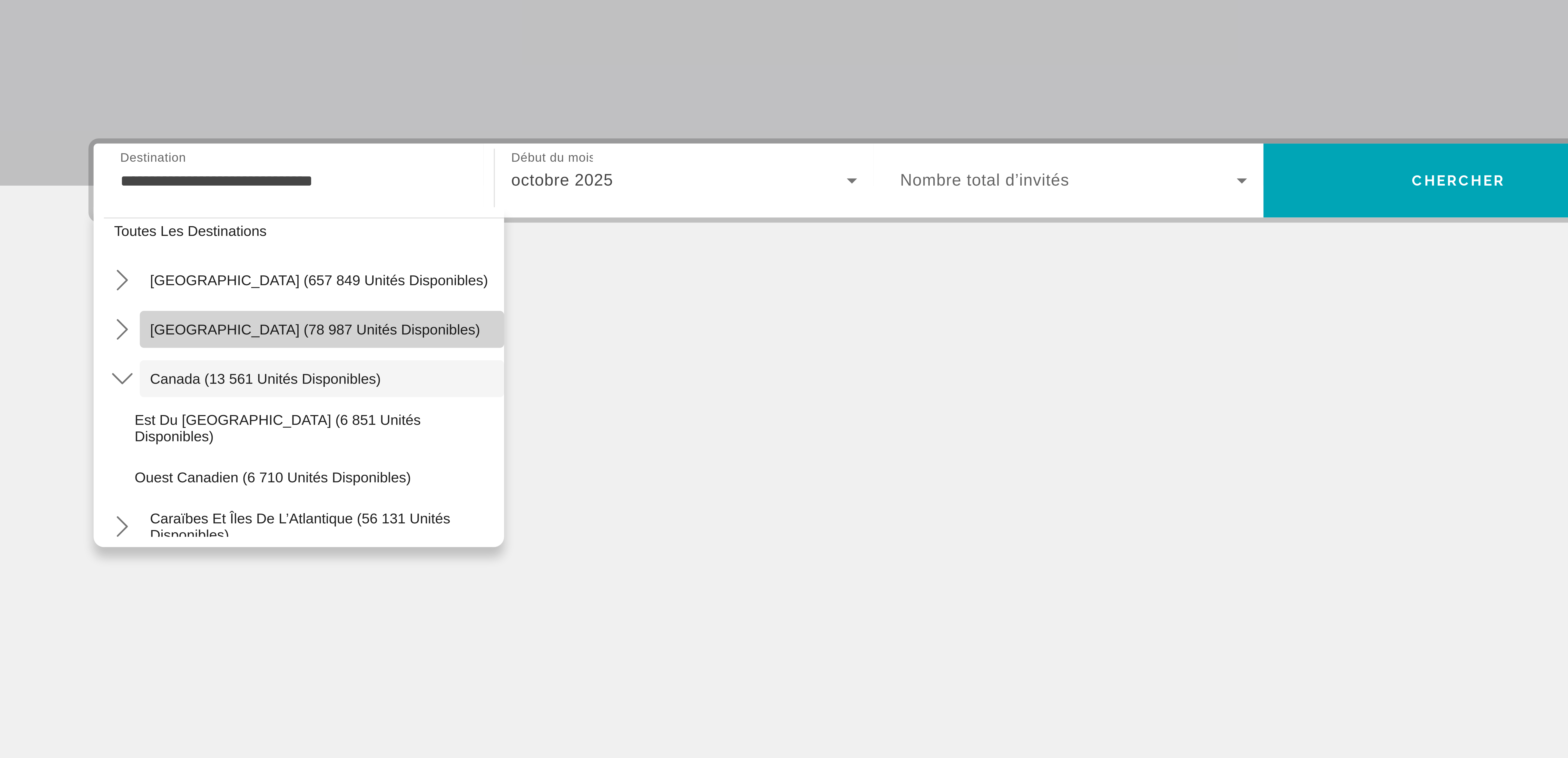
click at [664, 189] on span "Sélectionnez la destination : Mexique (78 987 unités disponibles)" at bounding box center [646, 190] width 91 height 12
type input "**********"
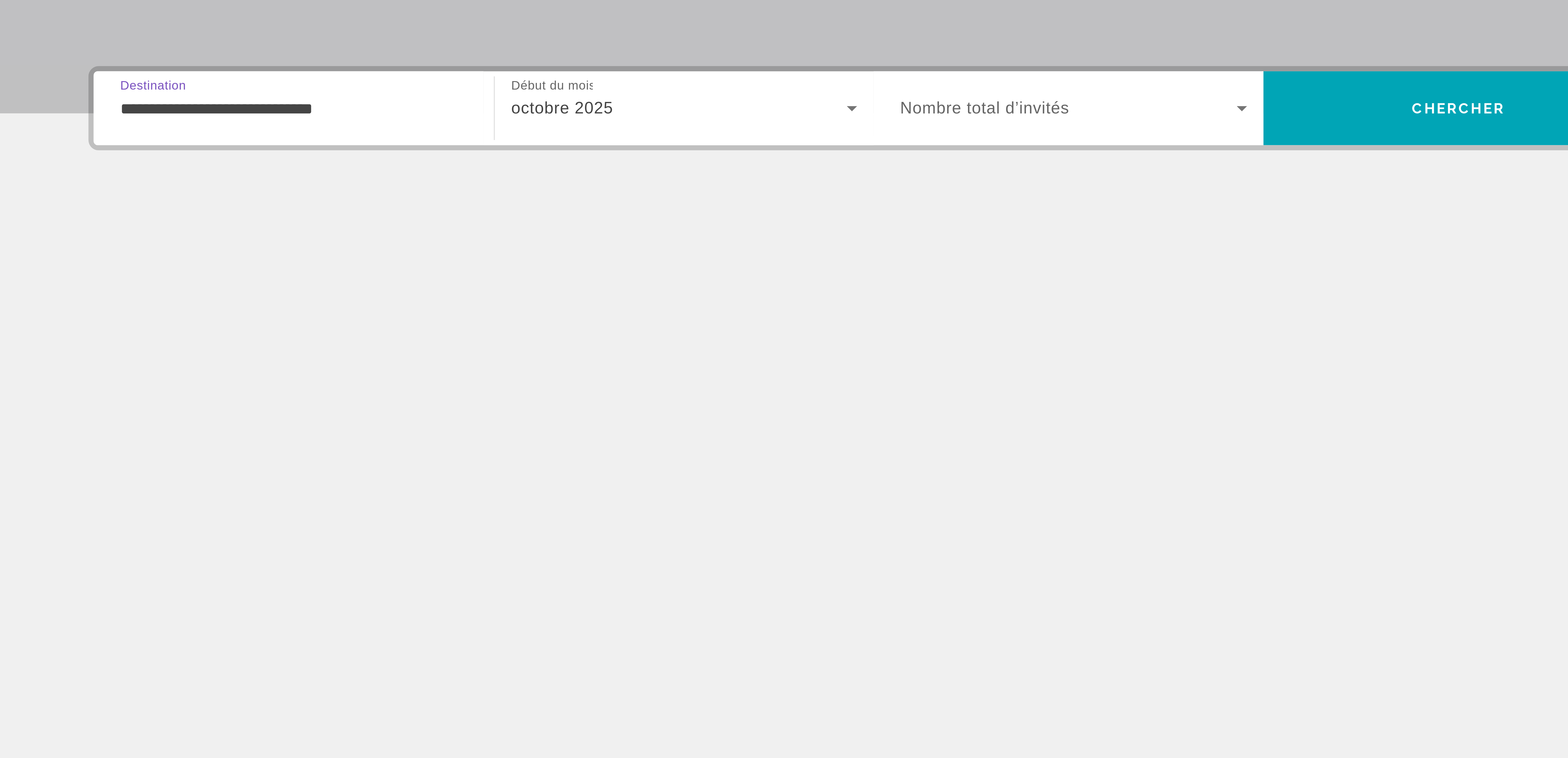
click at [664, 207] on div "Contenu principal" at bounding box center [784, 195] width 393 height 38
click at [780, 152] on icon "Widget de recherche" at bounding box center [779, 153] width 6 height 6
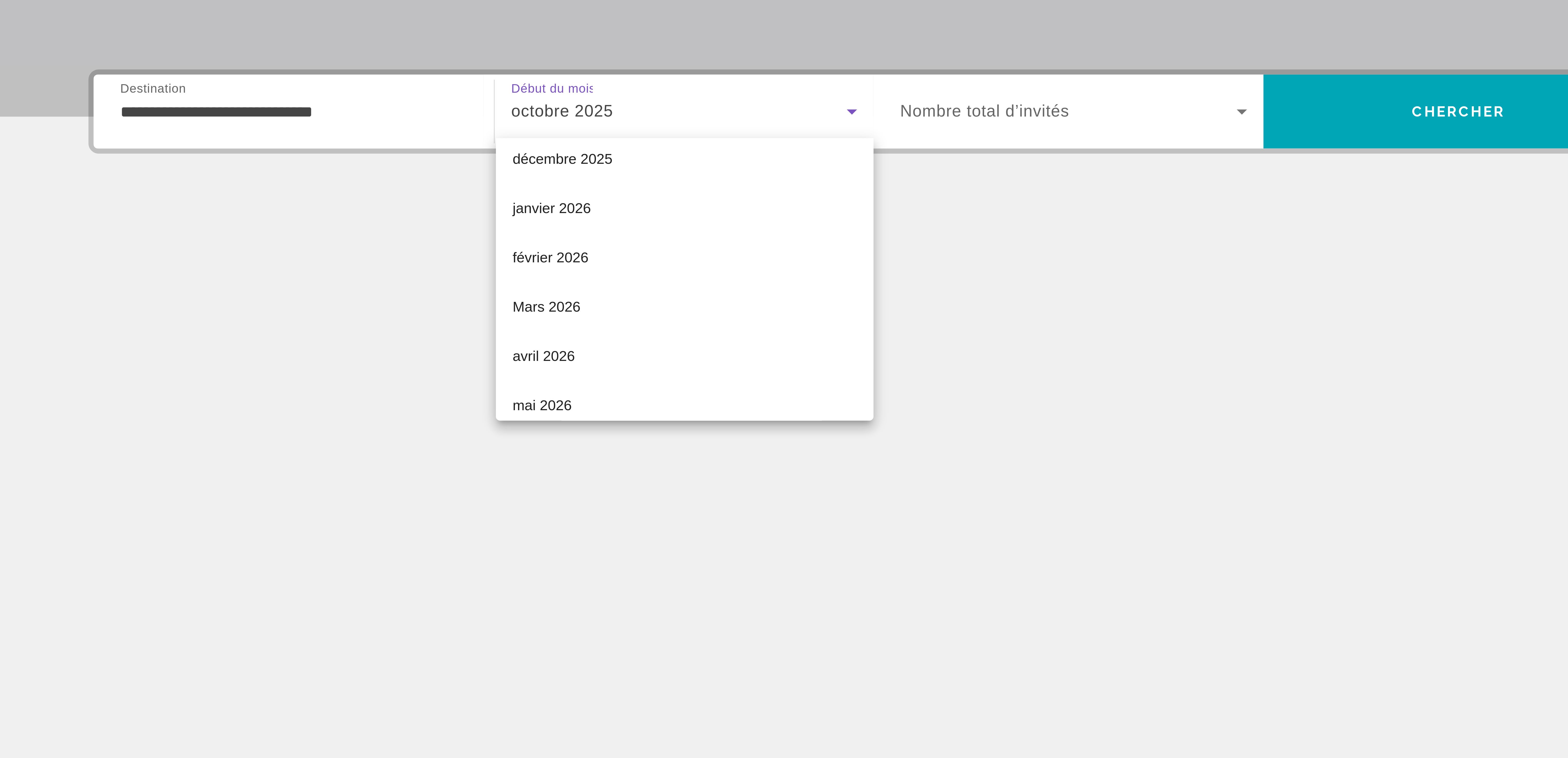
scroll to position [41, 0]
click at [708, 203] on span "Mars 2026" at bounding box center [702, 200] width 17 height 6
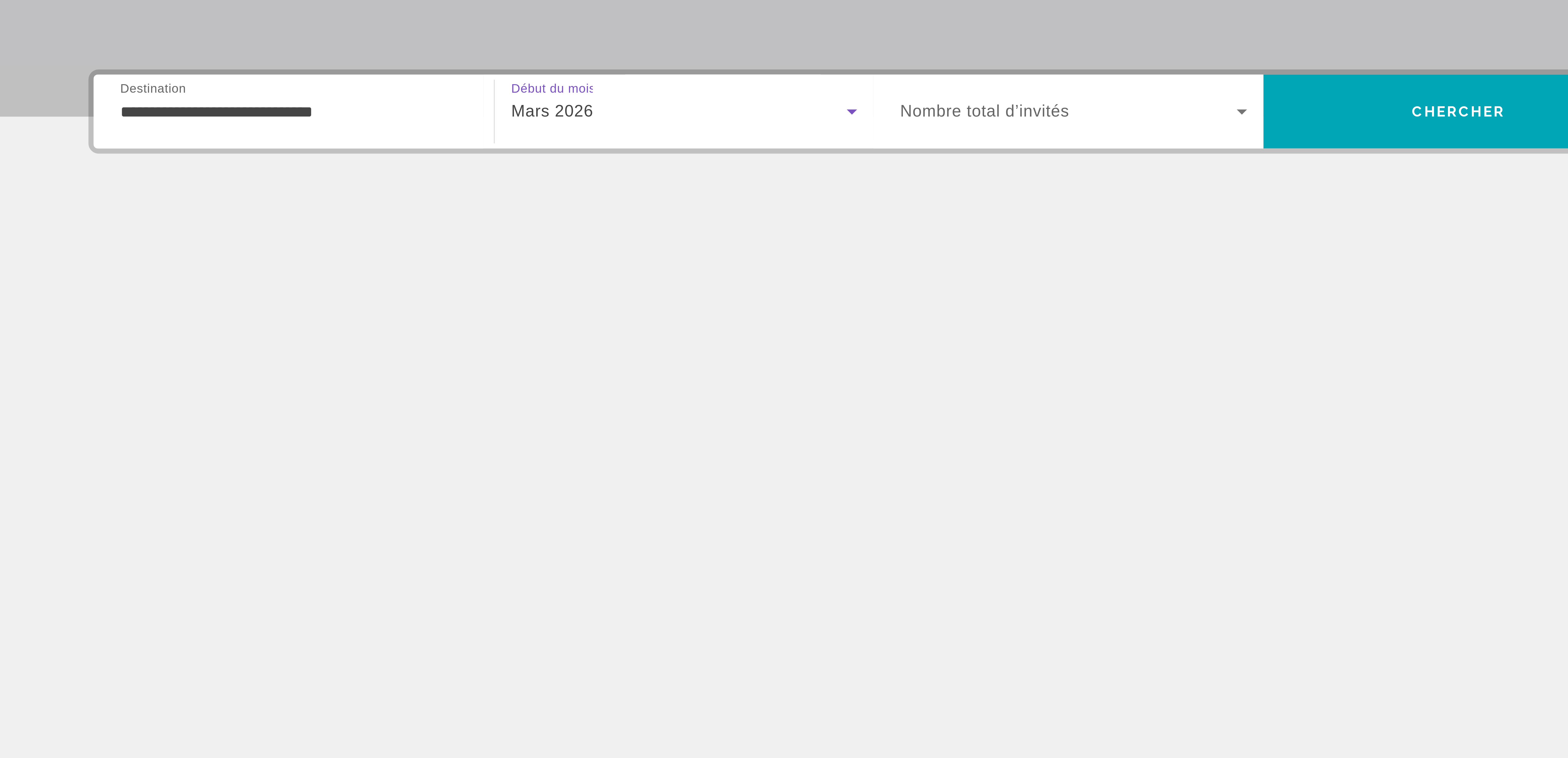
click at [776, 150] on icon "Widget de recherche" at bounding box center [779, 153] width 6 height 6
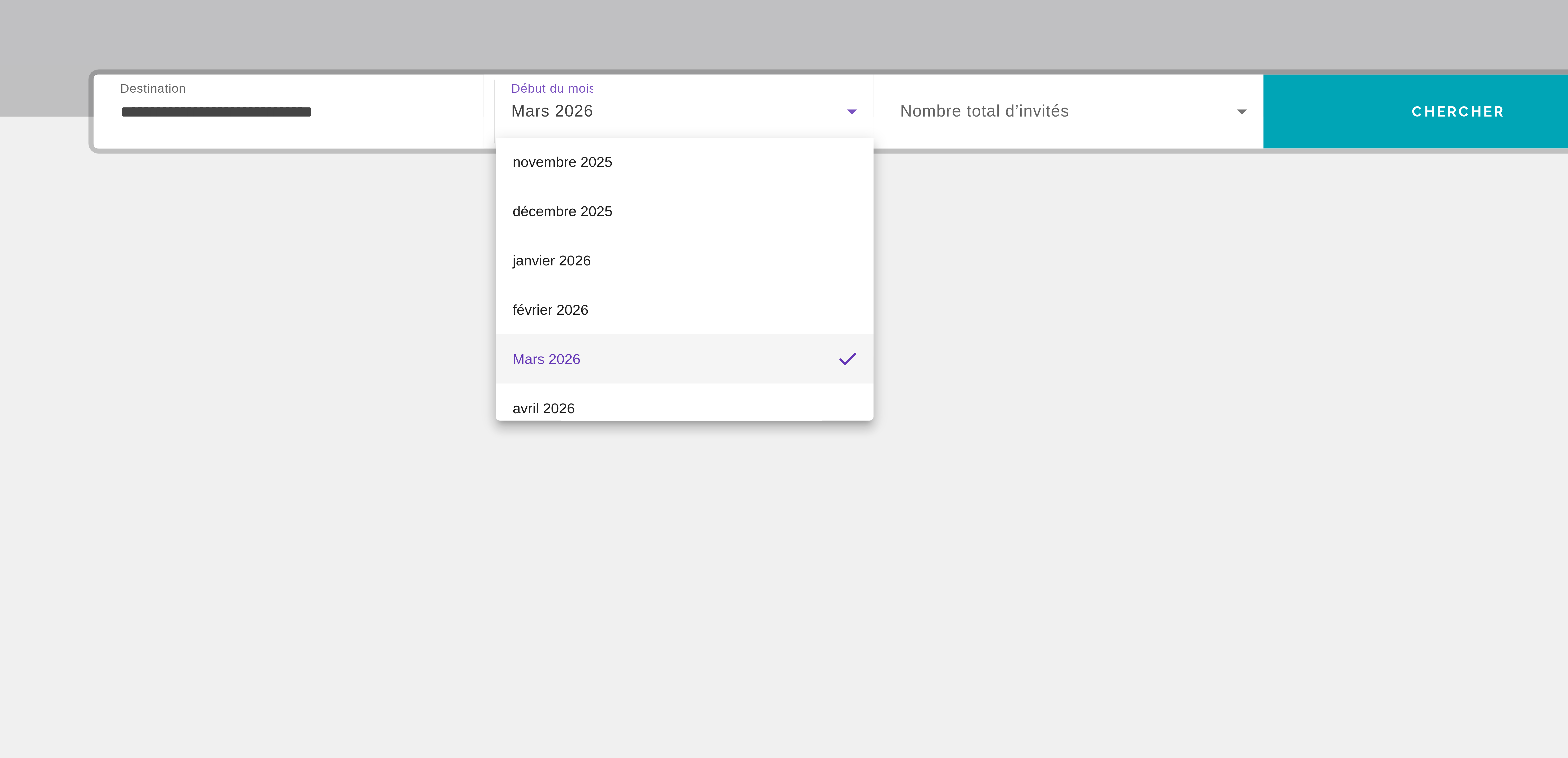
scroll to position [29, 0]
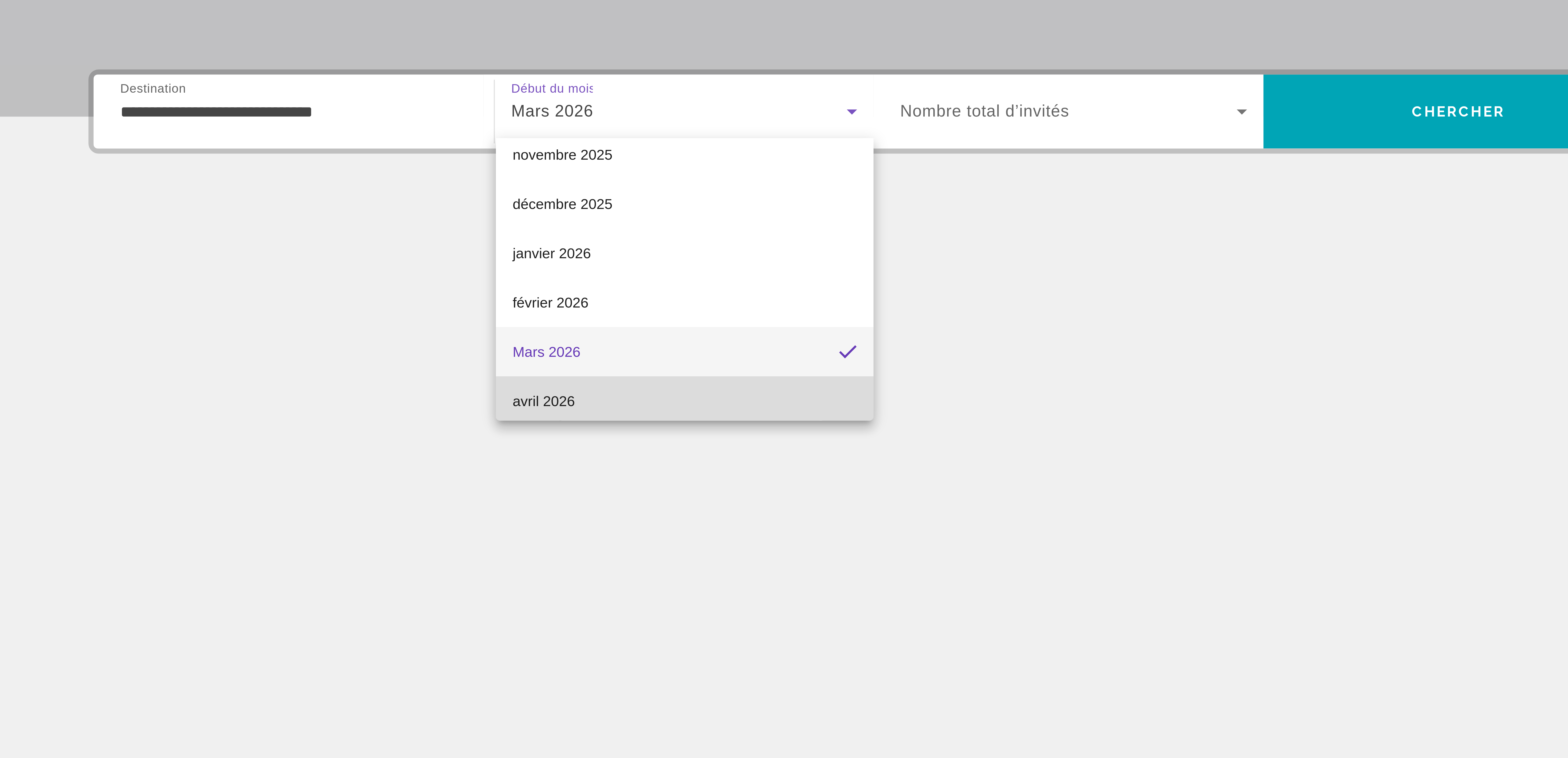
click at [745, 223] on mat-option "avril 2026" at bounding box center [737, 225] width 94 height 12
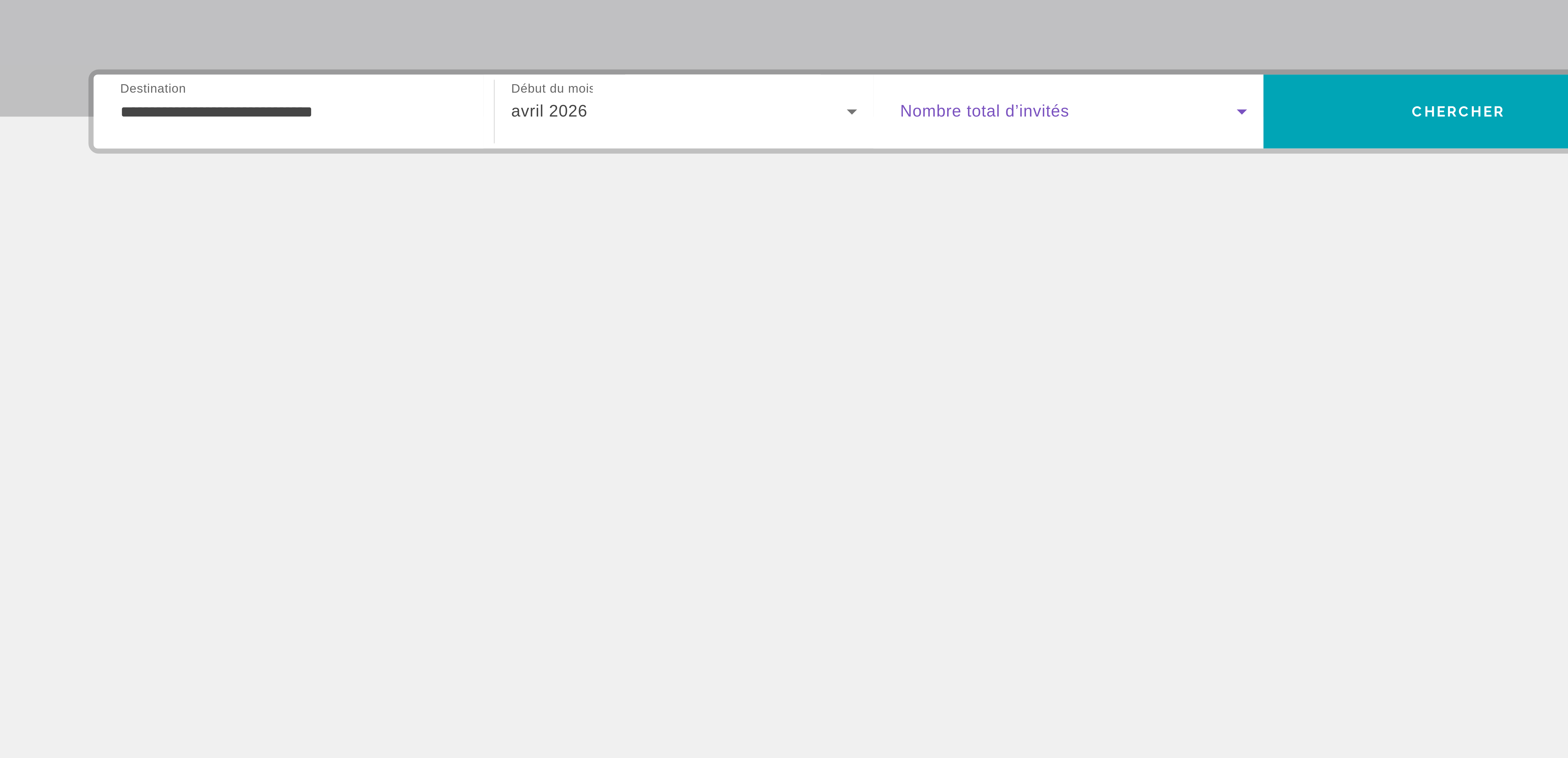
click at [873, 152] on icon "Widget de recherche" at bounding box center [876, 153] width 6 height 6
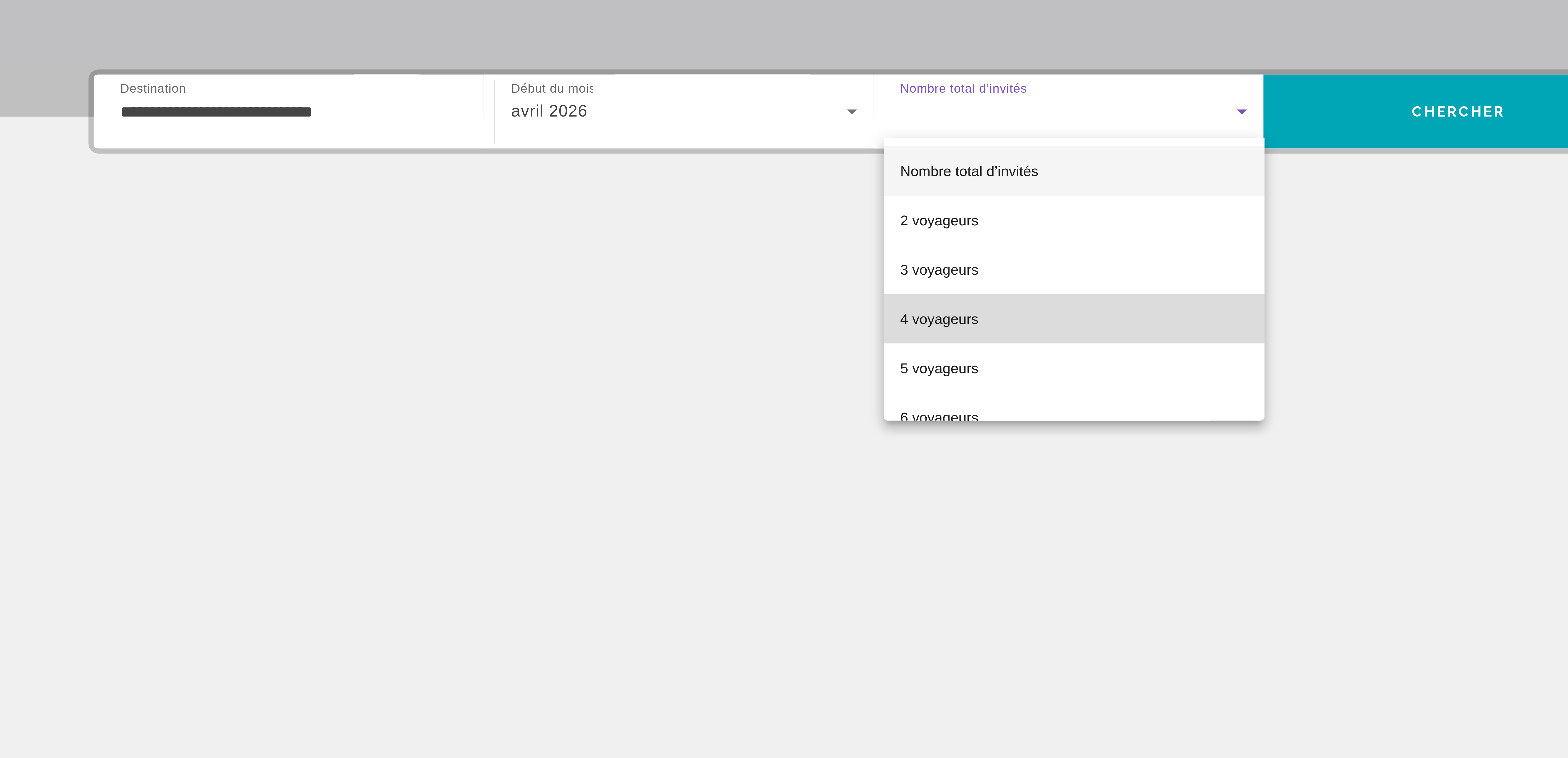
click at [841, 203] on mat-option "4 voyageurs" at bounding box center [834, 205] width 95 height 12
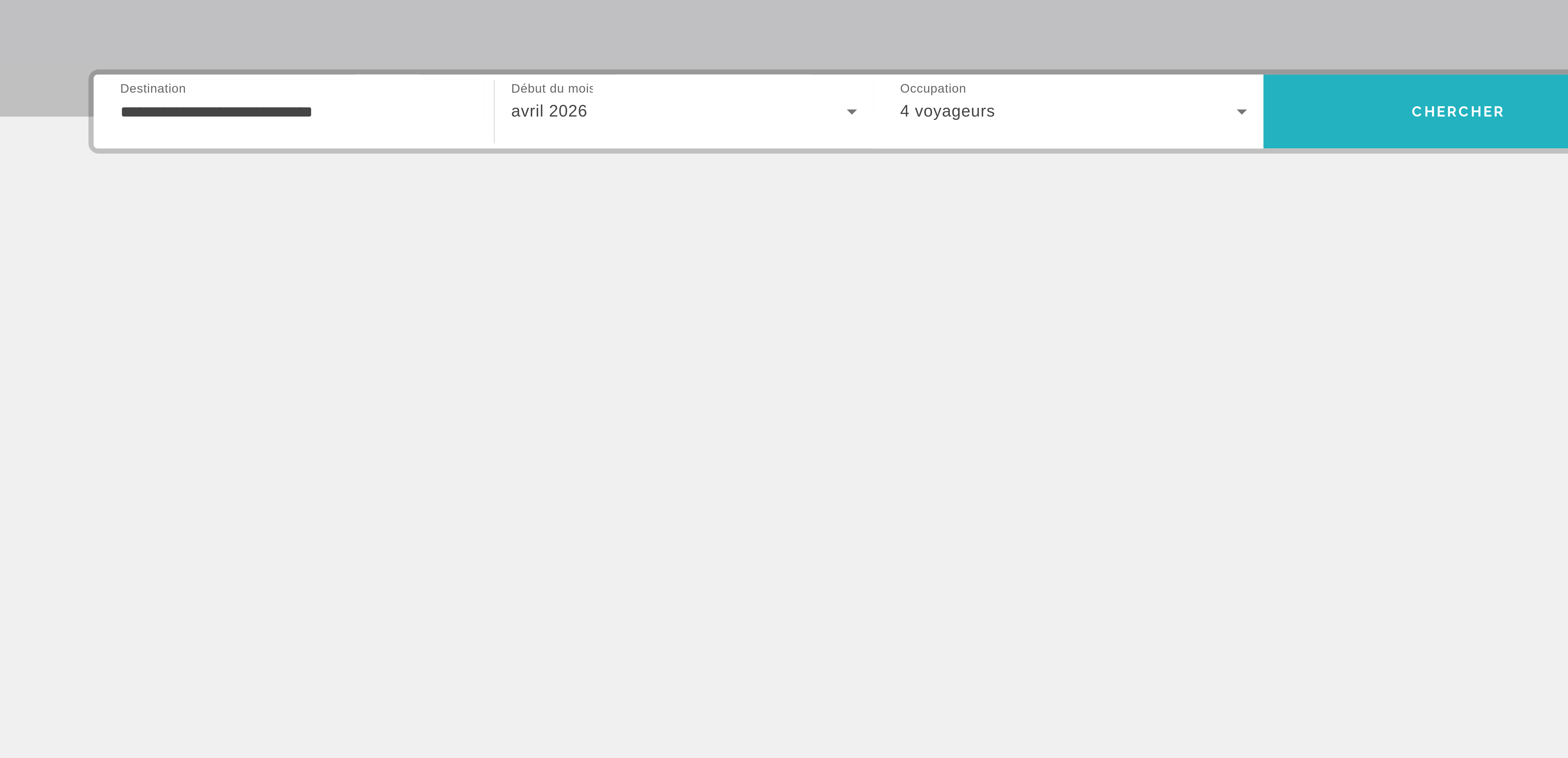
click at [907, 156] on span "Rechercher" at bounding box center [930, 153] width 97 height 12
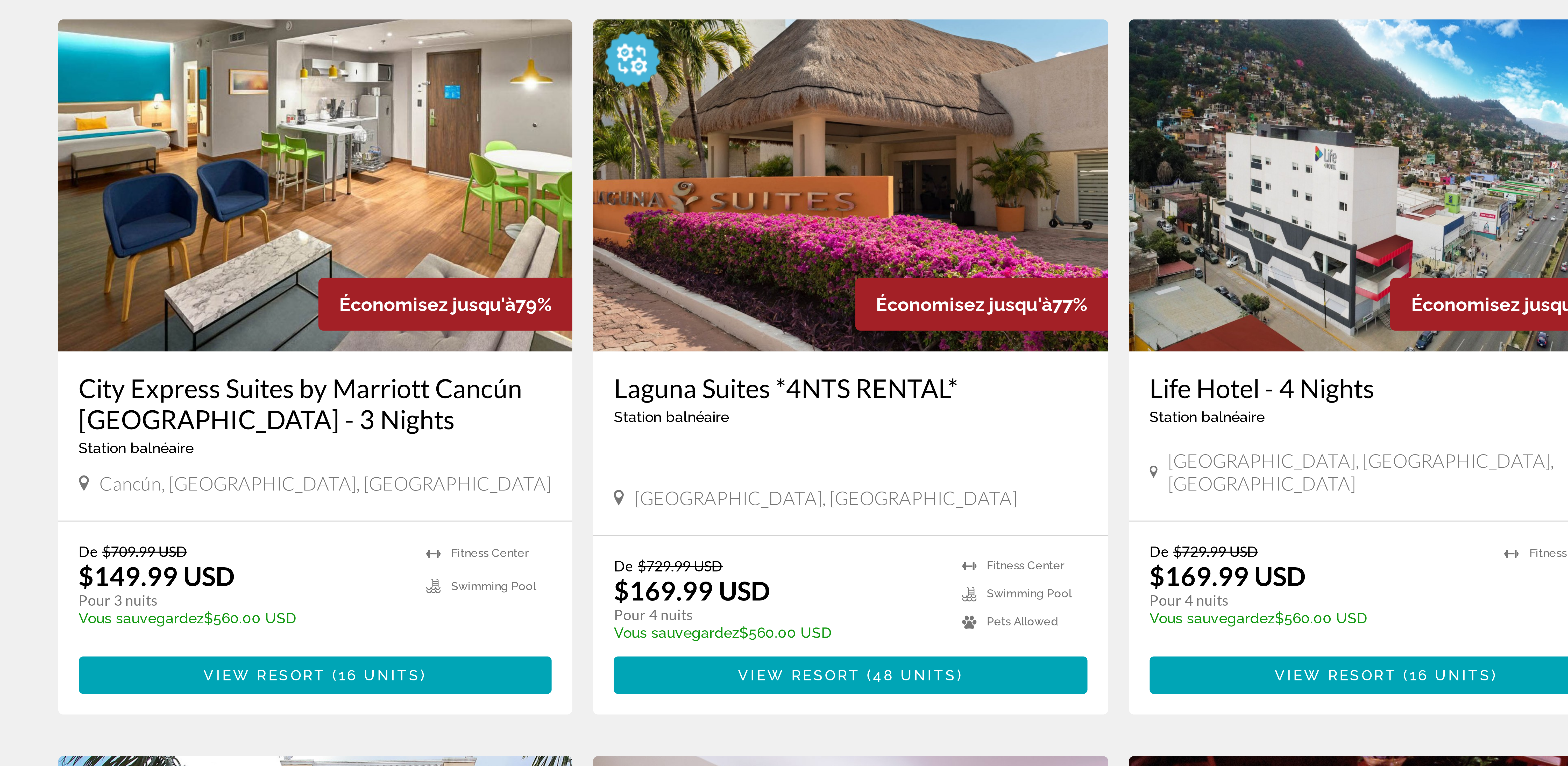
click at [758, 509] on h3 "Laguna Suites *4NTS RENTAL*" at bounding box center [784, 513] width 119 height 8
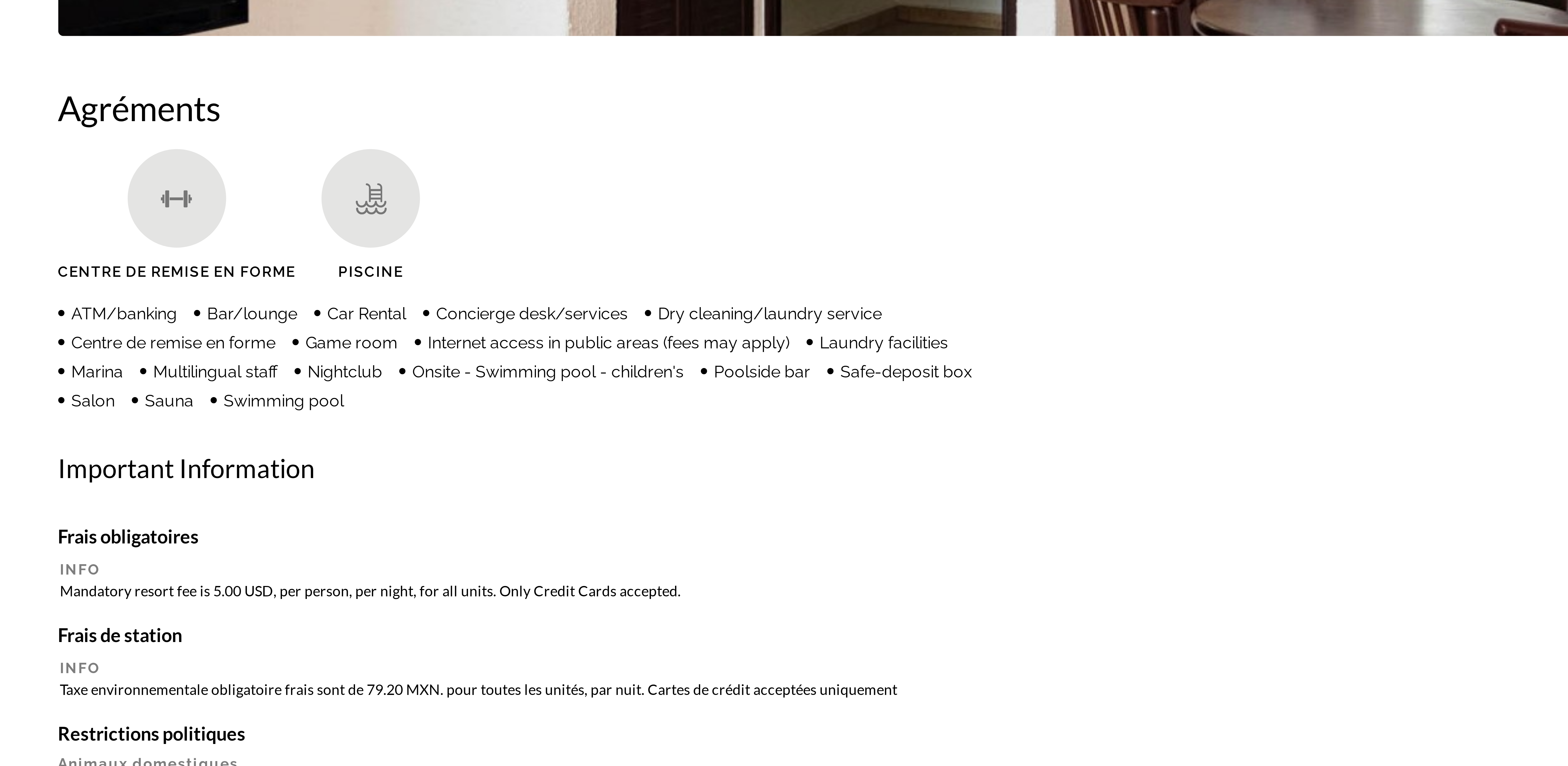
scroll to position [0, 0]
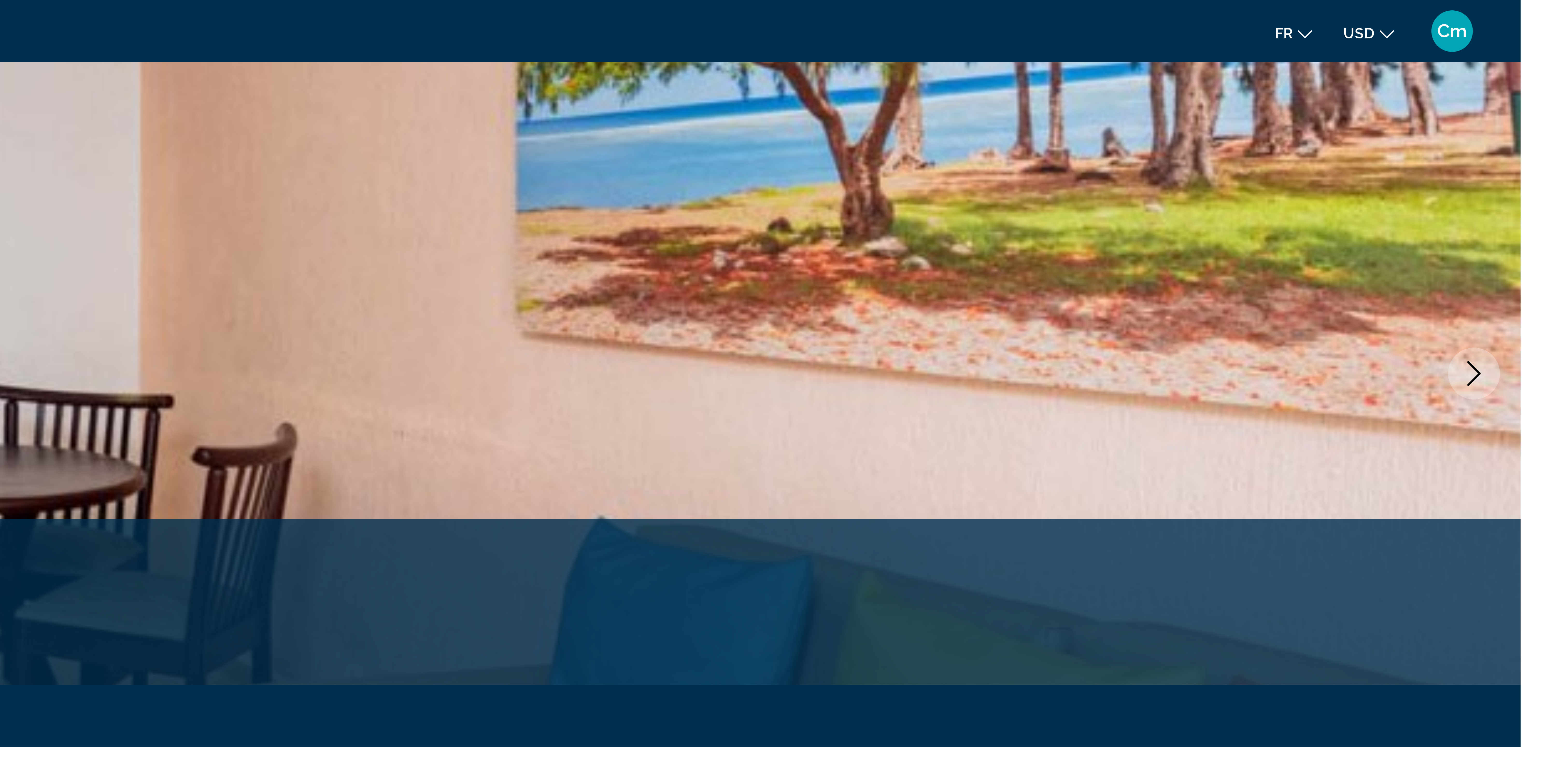
click at [1553, 91] on icon "Image suivante" at bounding box center [1556, 94] width 6 height 6
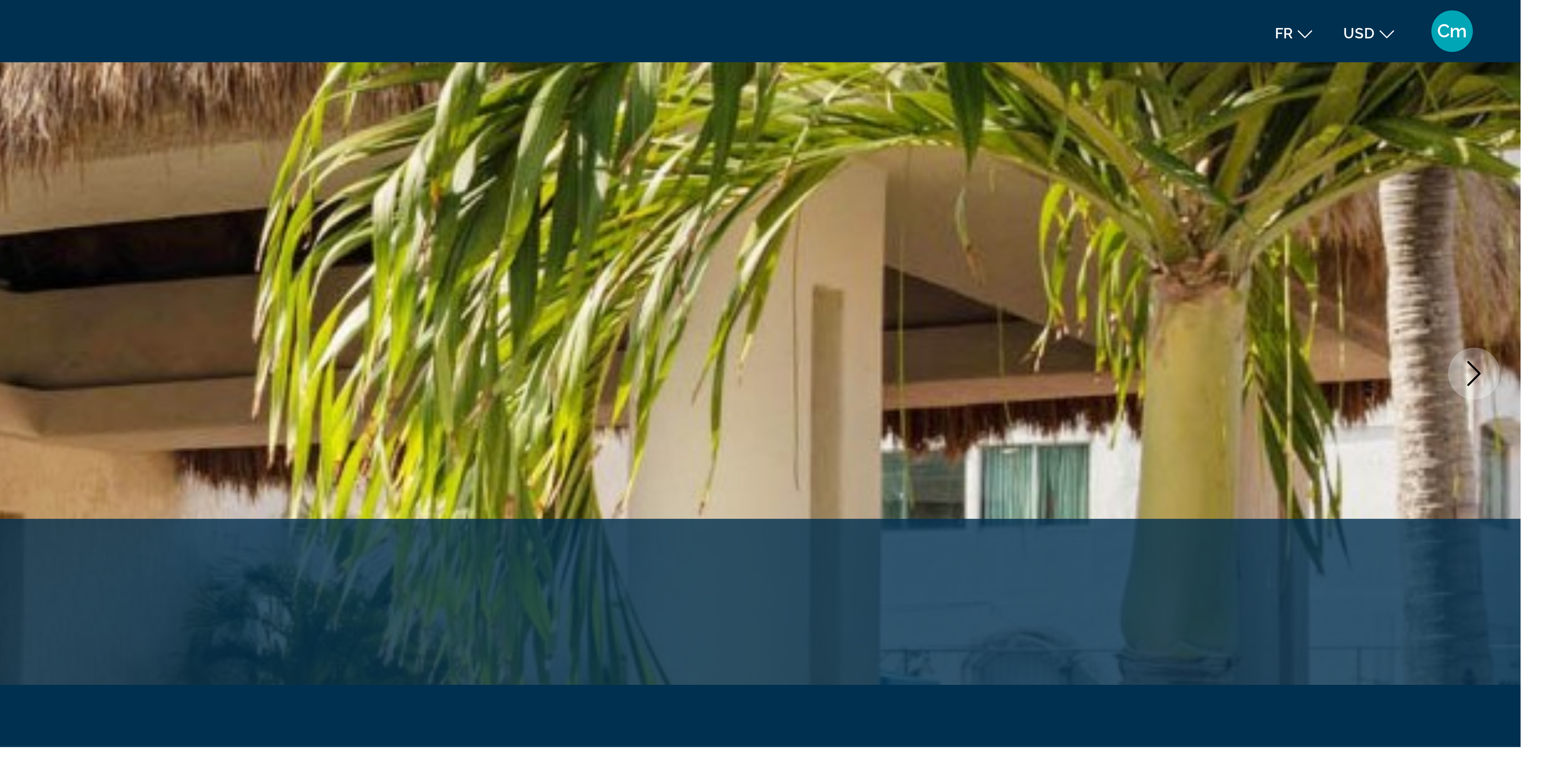
click at [1553, 91] on icon "Image suivante" at bounding box center [1556, 94] width 6 height 6
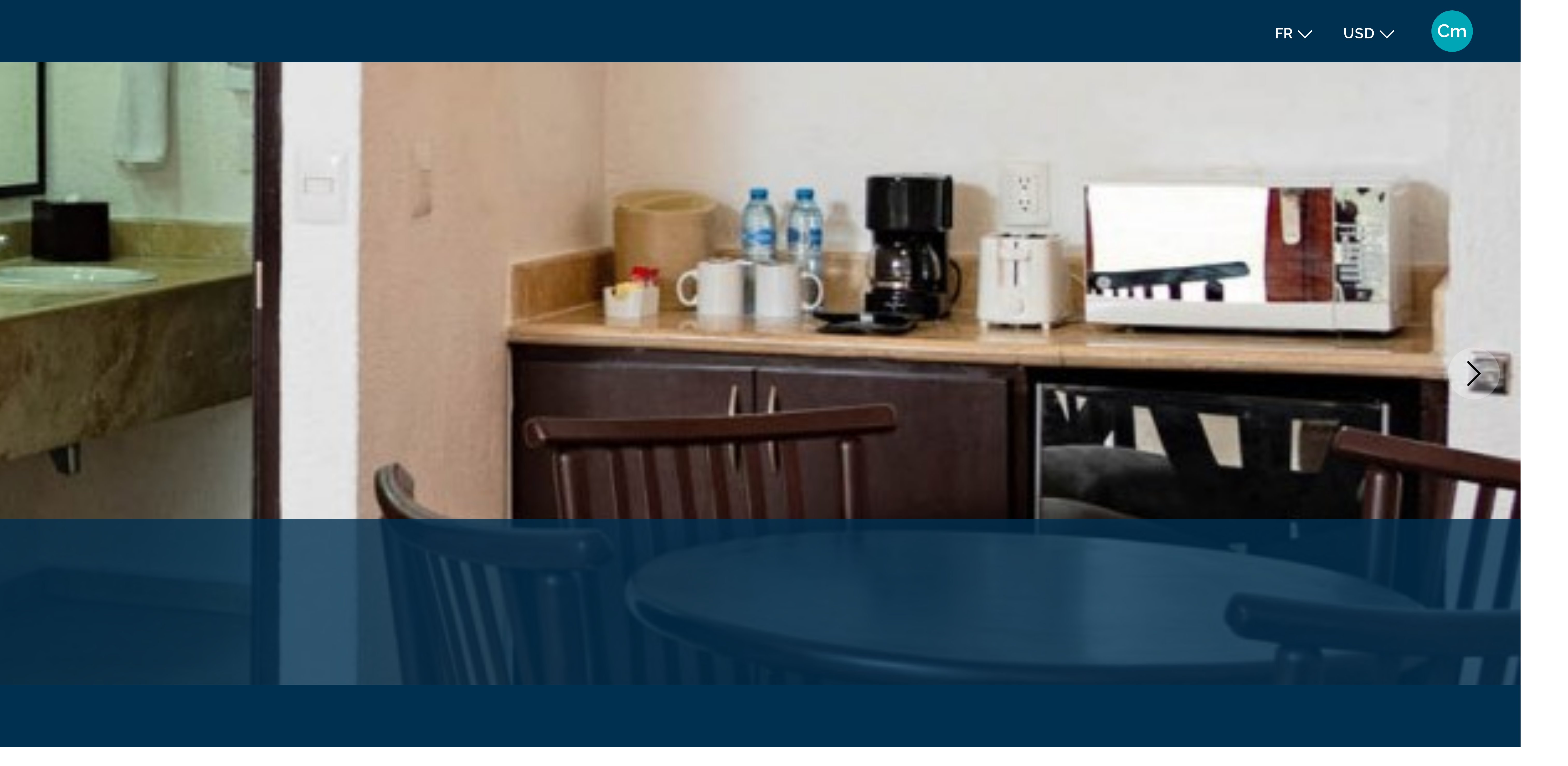
click at [1553, 91] on icon "Image suivante" at bounding box center [1556, 94] width 6 height 6
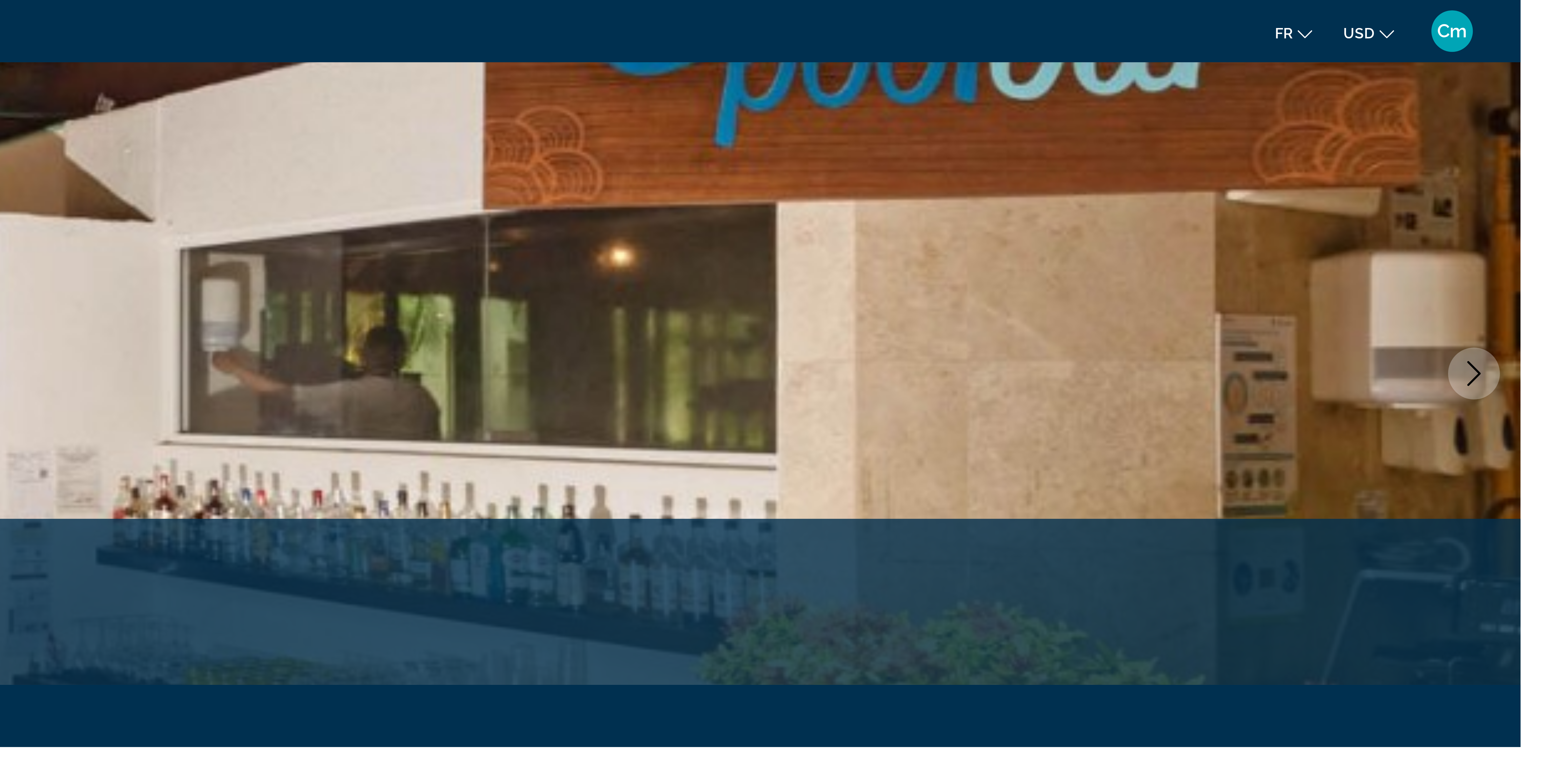
click at [1553, 91] on icon "Image suivante" at bounding box center [1556, 94] width 6 height 6
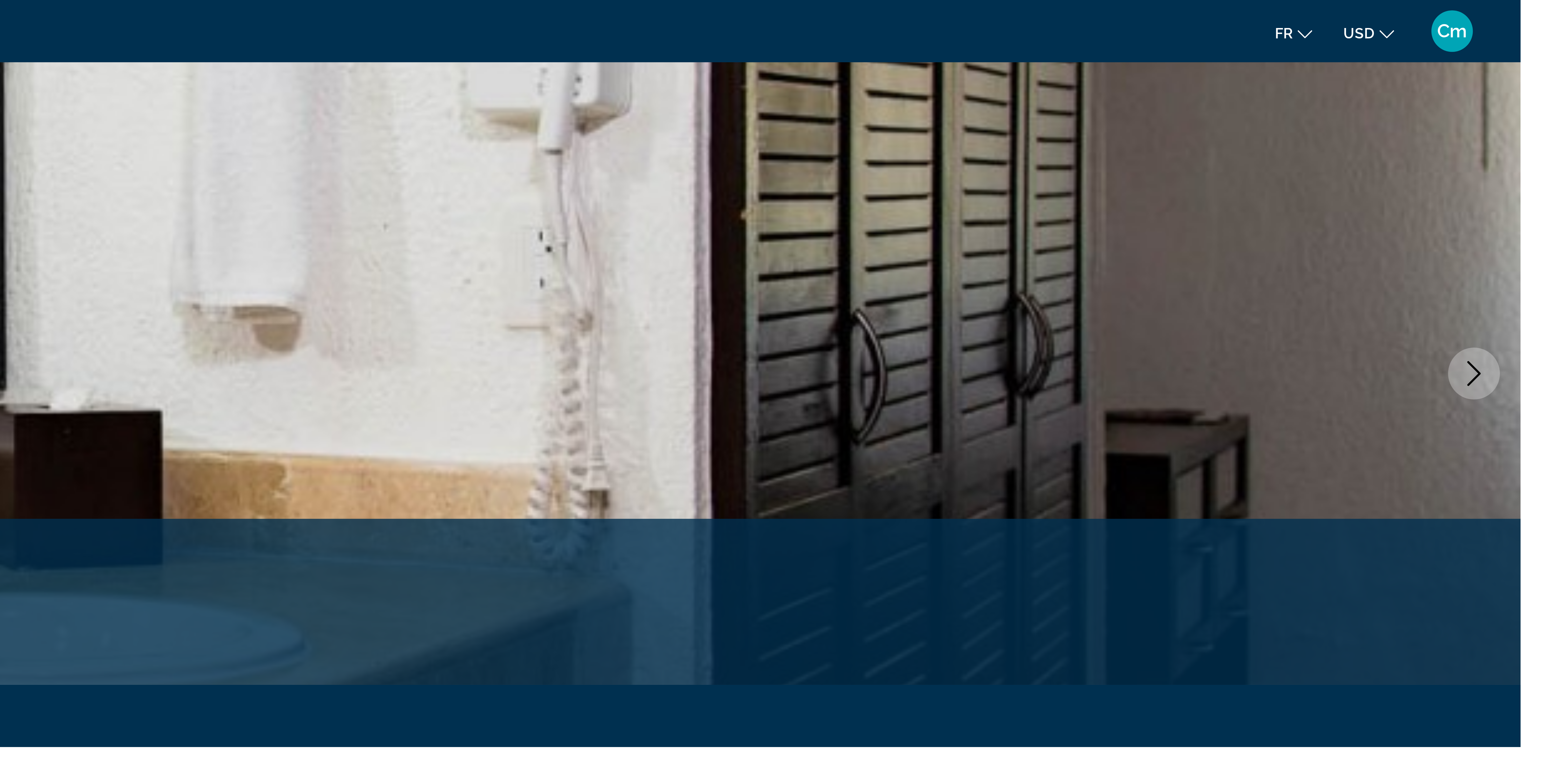
click at [1553, 91] on icon "Image suivante" at bounding box center [1556, 94] width 6 height 6
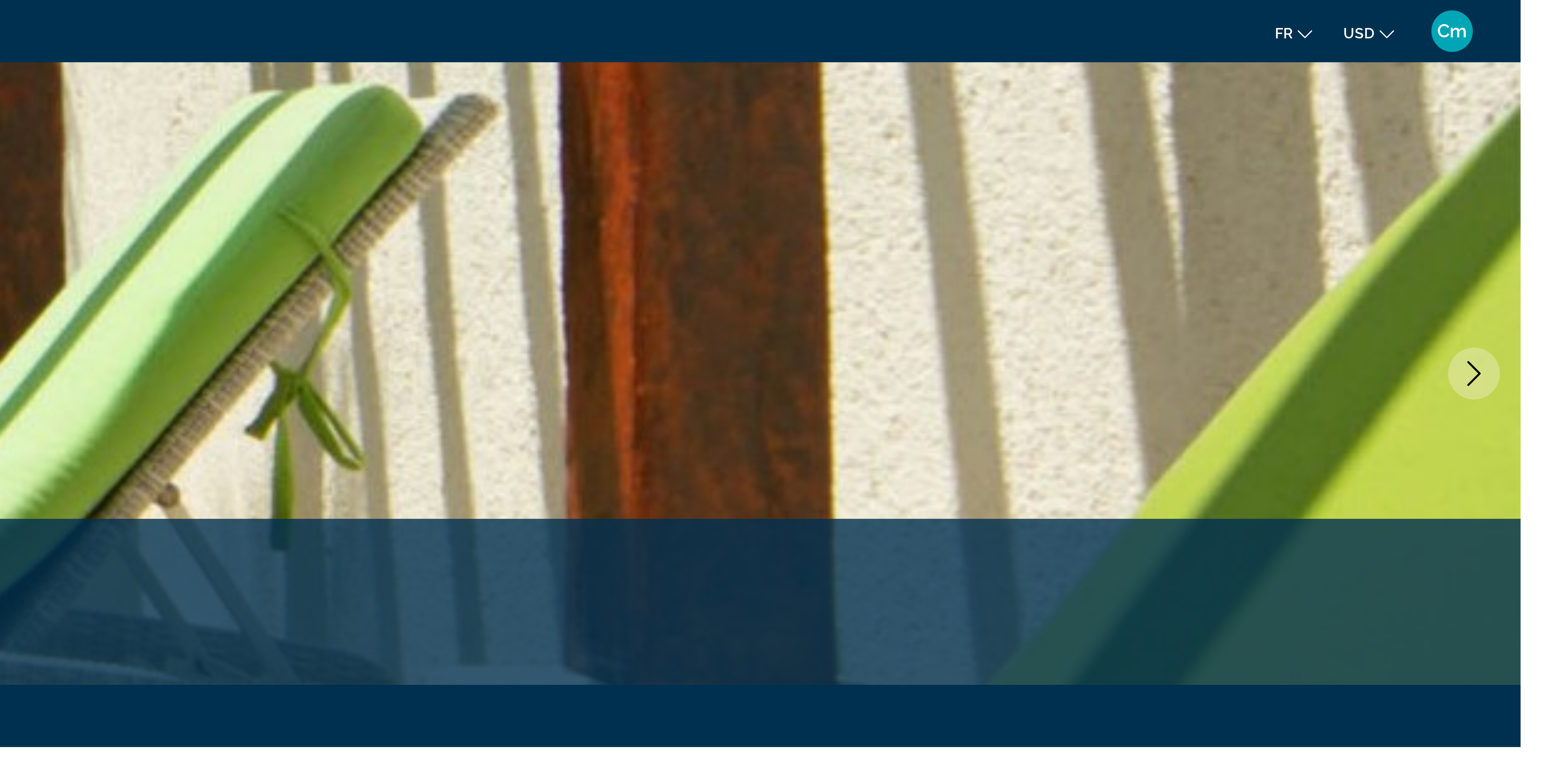
click at [1553, 91] on icon "Image suivante" at bounding box center [1556, 94] width 6 height 6
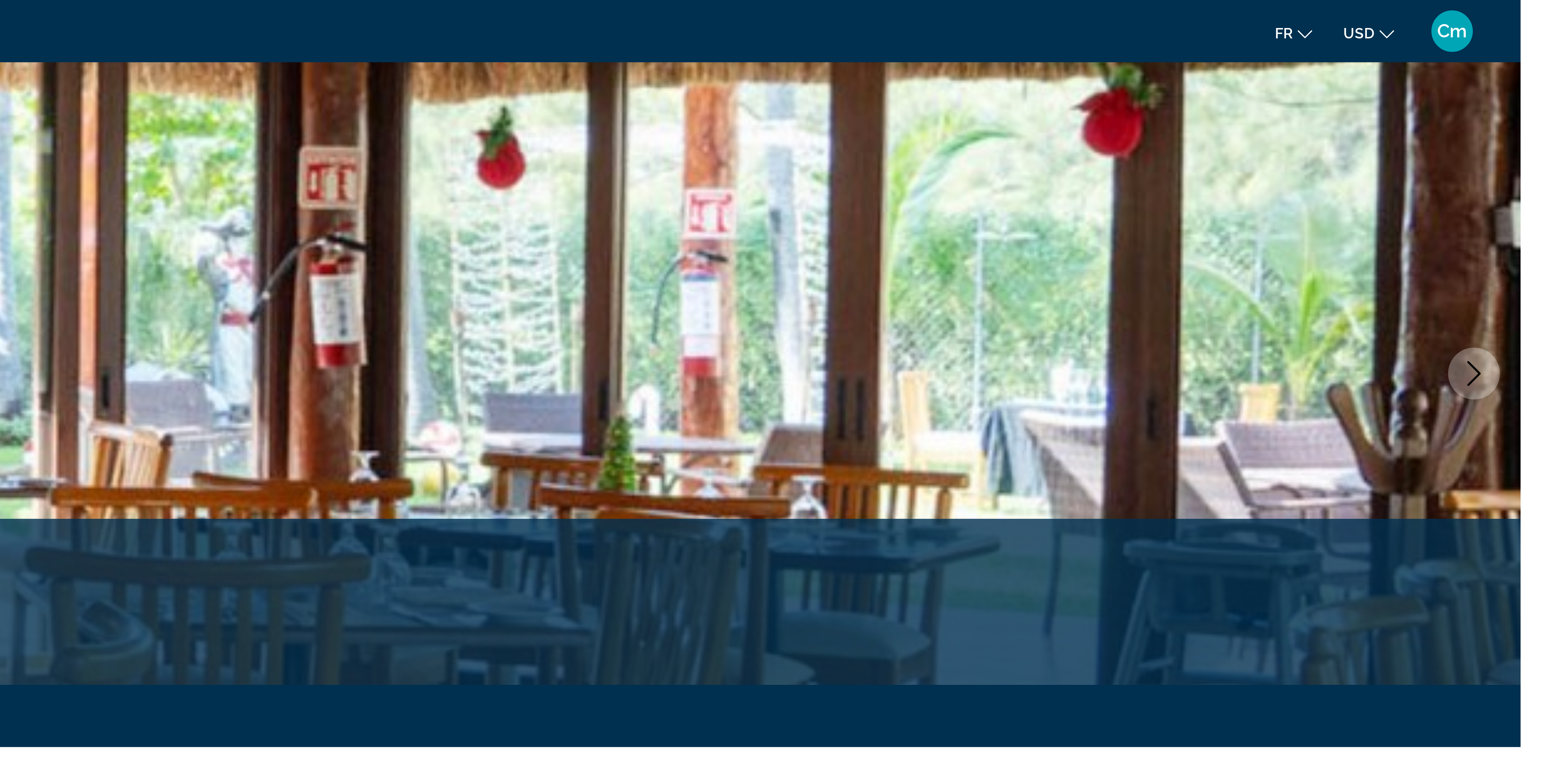
click at [1553, 91] on icon "Image suivante" at bounding box center [1556, 94] width 6 height 6
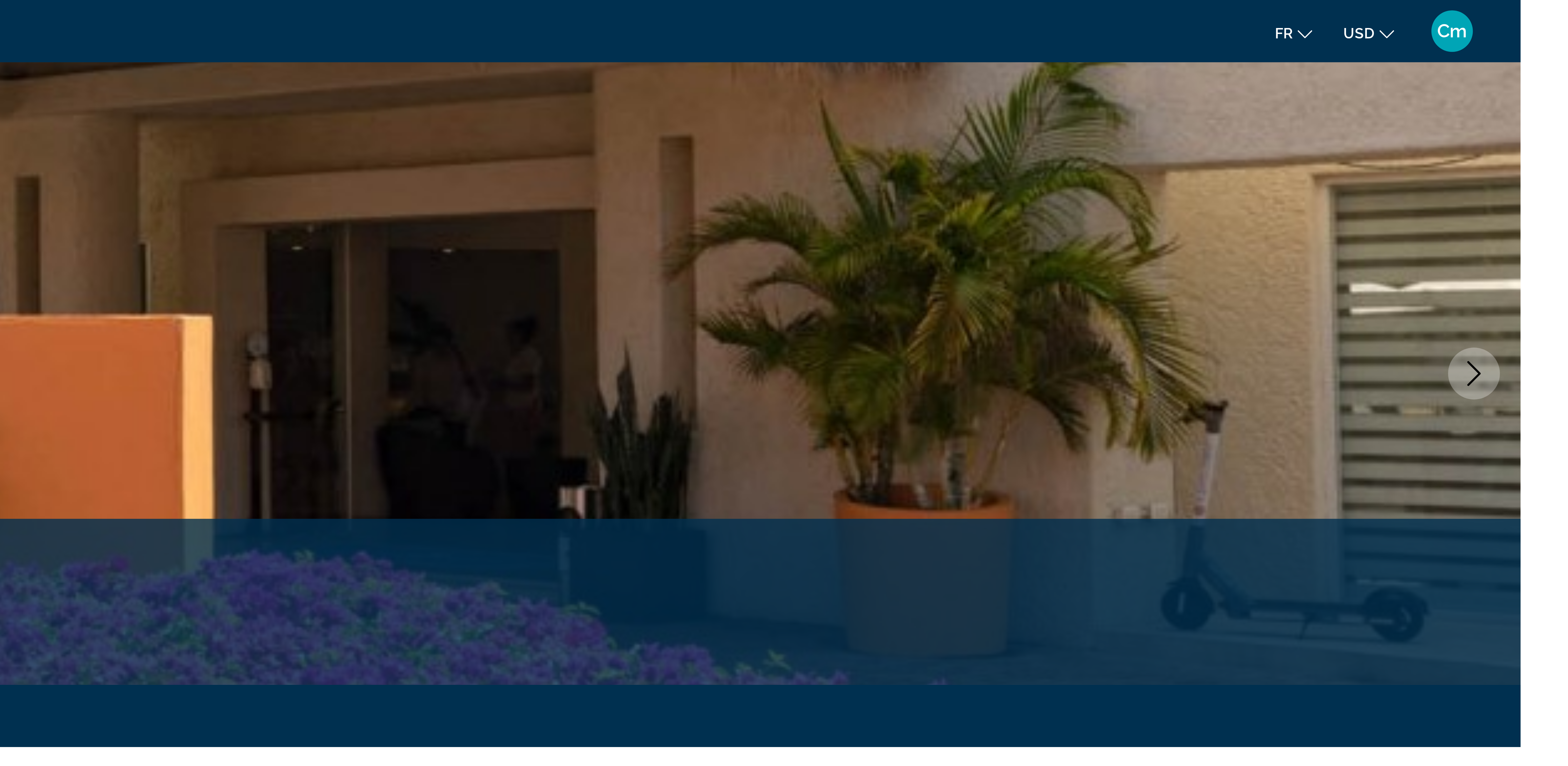
click at [1553, 91] on icon "Image suivante" at bounding box center [1556, 94] width 6 height 6
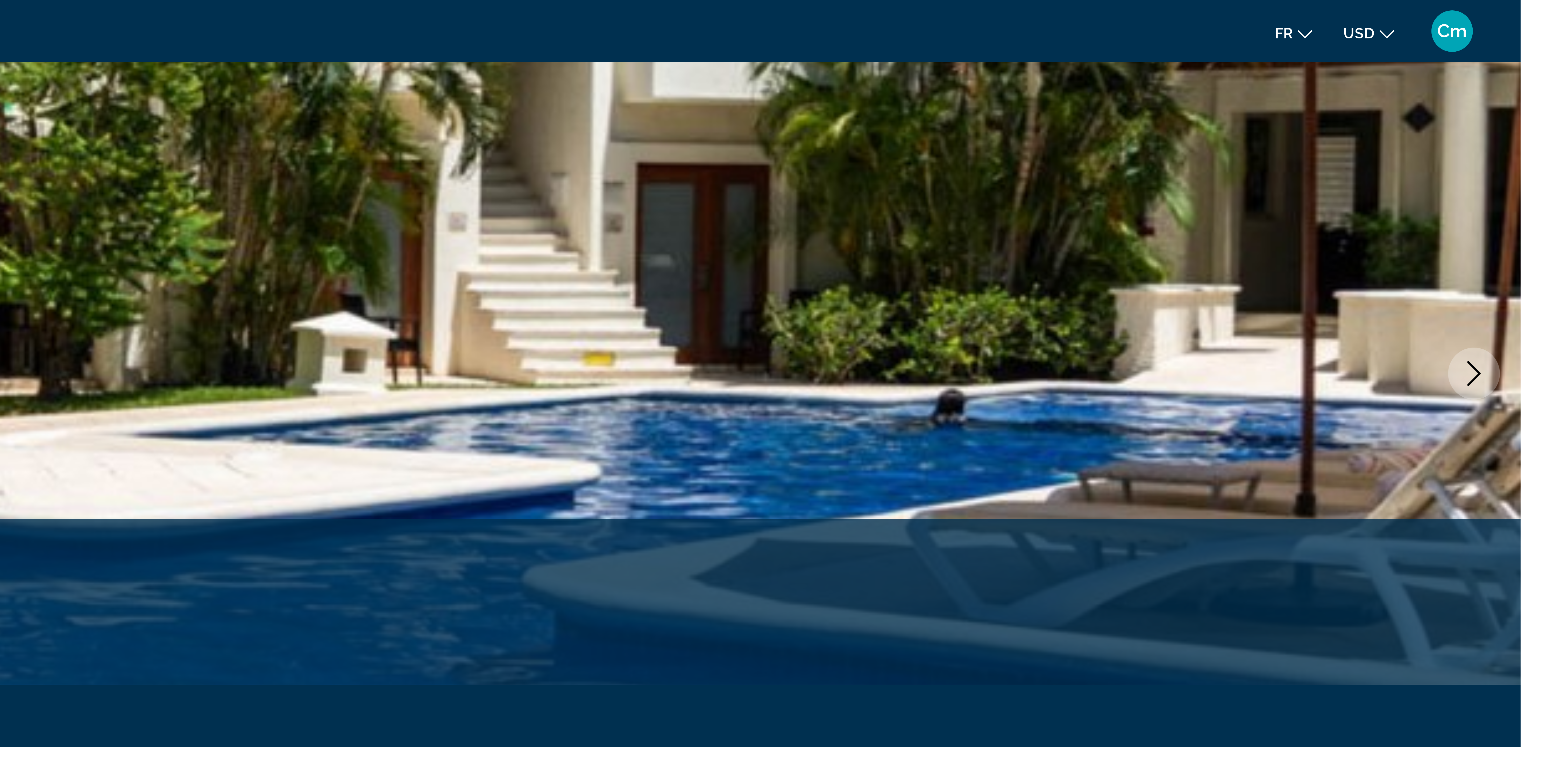
click at [1553, 91] on icon "Image suivante" at bounding box center [1556, 94] width 6 height 6
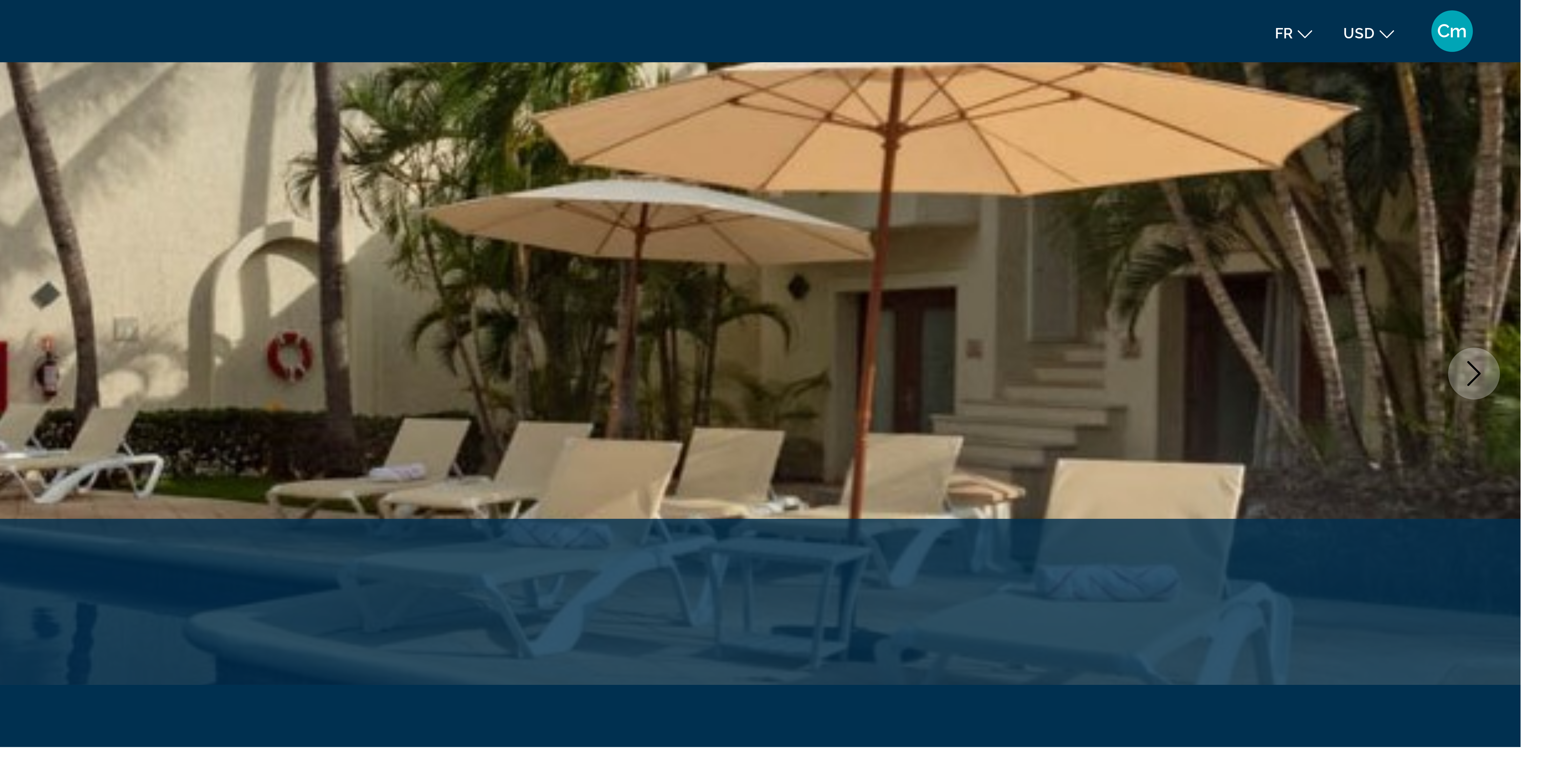
click at [1553, 91] on icon "Image suivante" at bounding box center [1556, 94] width 6 height 6
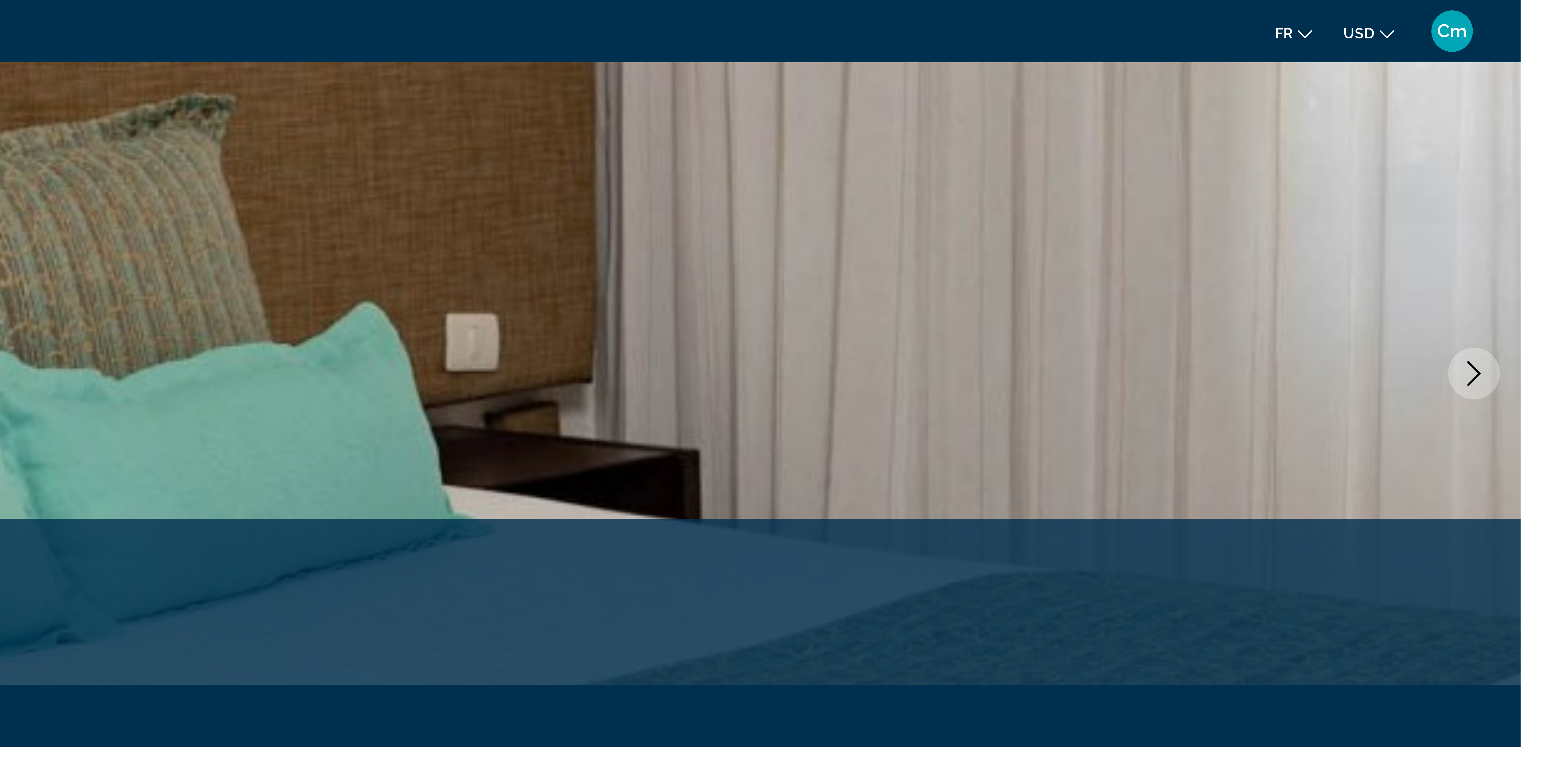
click at [1553, 91] on icon "Image suivante" at bounding box center [1556, 94] width 6 height 6
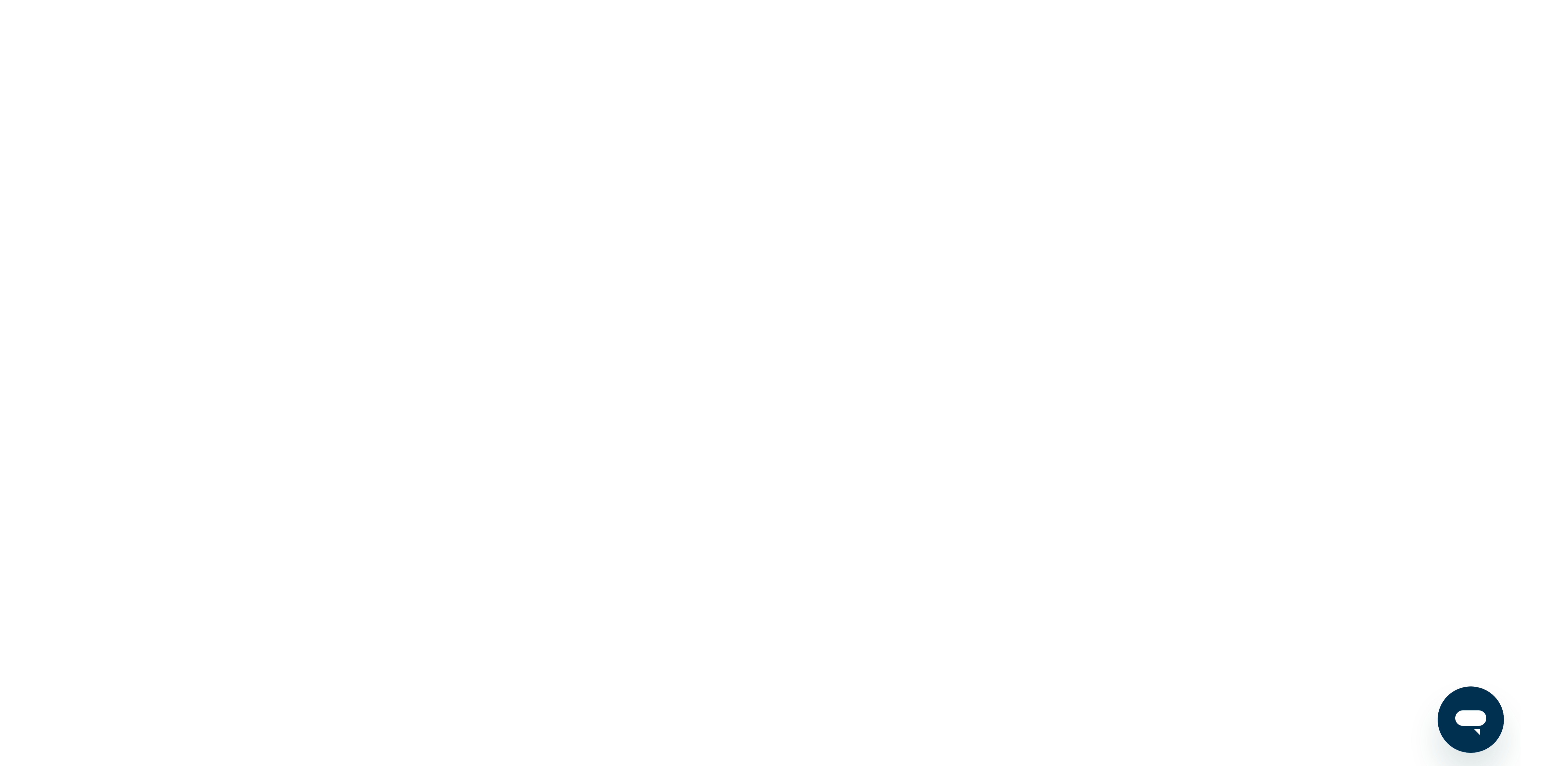
scroll to position [30, 0]
drag, startPoint x: 1510, startPoint y: 692, endPoint x: 1584, endPoint y: 720, distance: 79.1
click at [1568, 720] on html "Passer au contenu principal Escapades Plus Escapades Fr English Español Françai…" at bounding box center [784, 353] width 1568 height 766
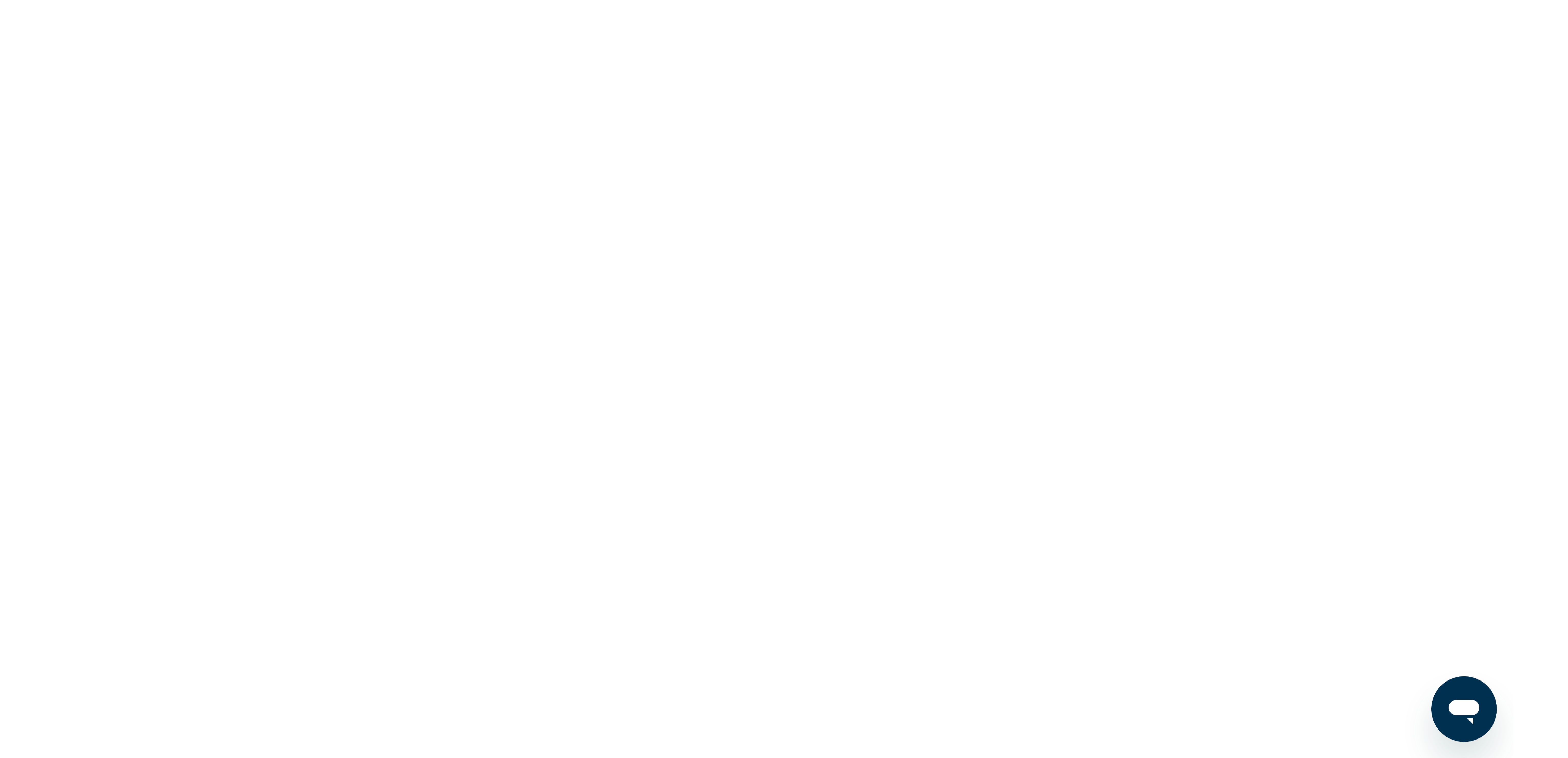
scroll to position [0, 0]
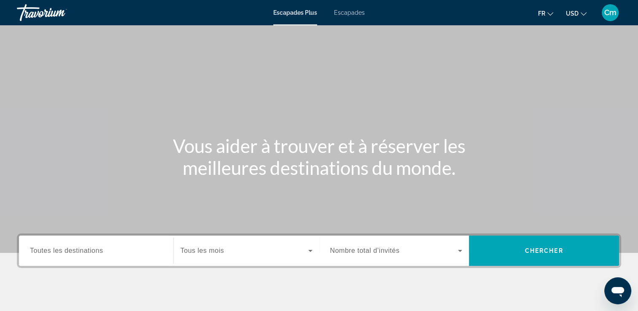
drag, startPoint x: 1777, startPoint y: 0, endPoint x: 362, endPoint y: 131, distance: 1420.8
click at [362, 131] on div "Contenu principal" at bounding box center [319, 126] width 638 height 253
click at [61, 250] on span "Toutes les destinations" at bounding box center [66, 250] width 73 height 7
click at [61, 250] on input "Destination Toutes les destinations" at bounding box center [96, 251] width 132 height 10
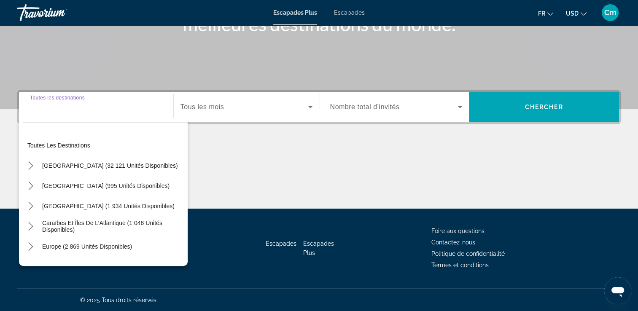
scroll to position [144, 0]
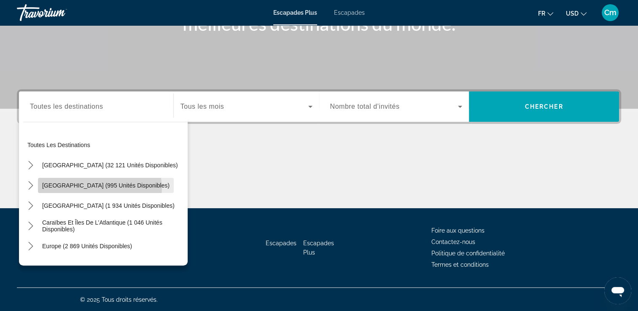
click at [99, 188] on span "Mexique (995 unités disponibles)" at bounding box center [105, 185] width 127 height 7
type input "**********"
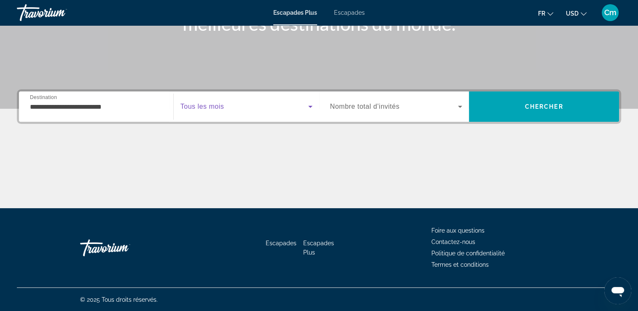
click at [311, 105] on icon "Widget de recherche" at bounding box center [310, 107] width 10 height 10
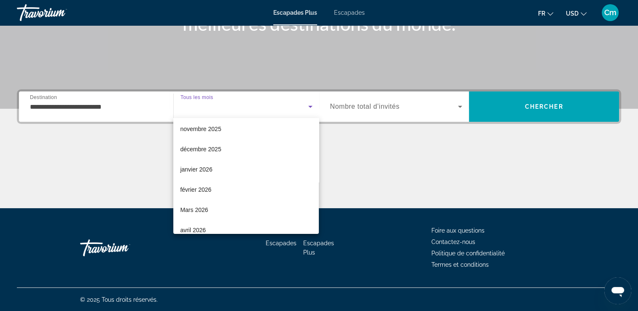
scroll to position [51, 0]
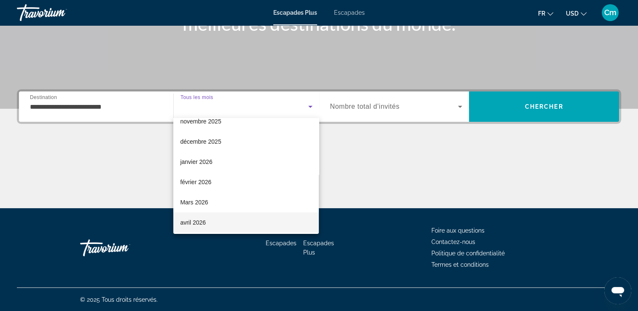
click at [216, 223] on mat-option "avril 2026" at bounding box center [245, 222] width 145 height 20
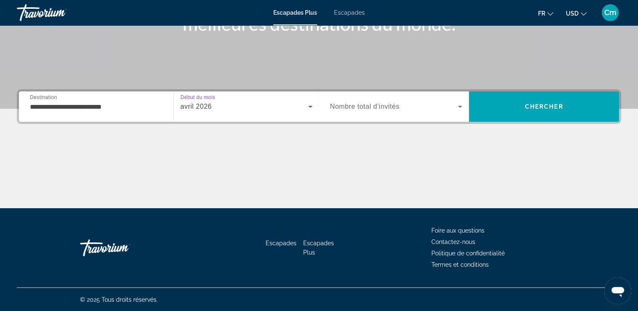
click at [414, 107] on span "Widget de recherche" at bounding box center [394, 107] width 128 height 10
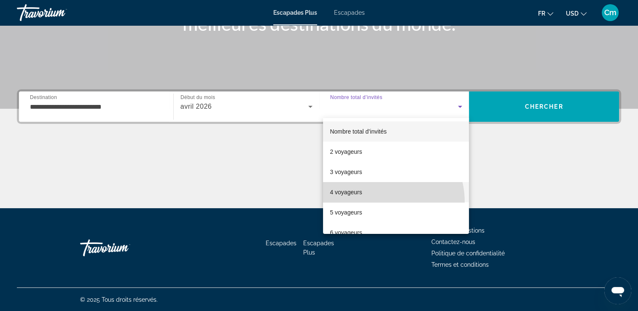
click at [376, 202] on mat-option "4 voyageurs" at bounding box center [396, 192] width 146 height 20
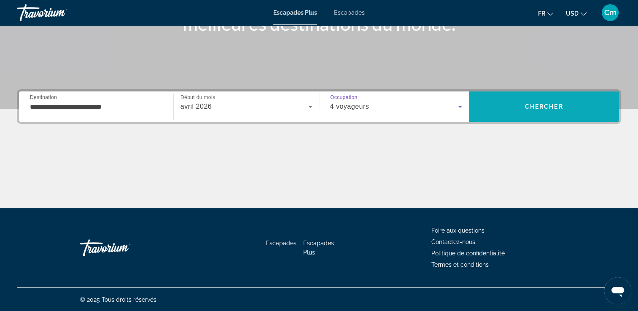
click at [516, 101] on span "Rechercher" at bounding box center [544, 107] width 150 height 20
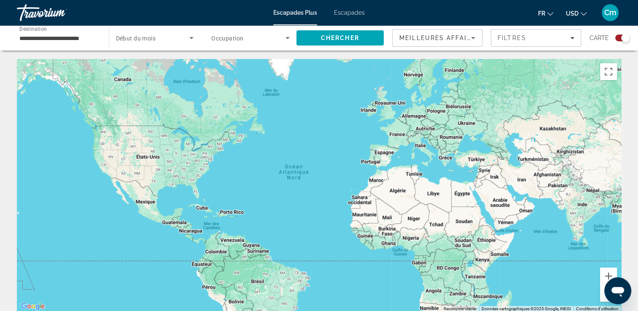
click at [614, 36] on div "Widget de recherche" at bounding box center [619, 38] width 21 height 7
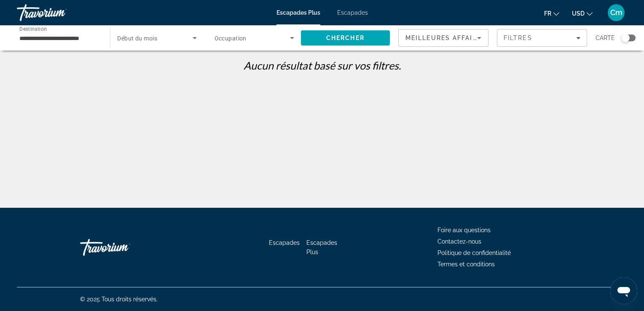
click at [193, 39] on icon "Widget de recherche" at bounding box center [195, 38] width 10 height 10
click at [193, 39] on div at bounding box center [322, 155] width 644 height 311
click at [469, 35] on span "Meilleures affaires" at bounding box center [445, 38] width 81 height 7
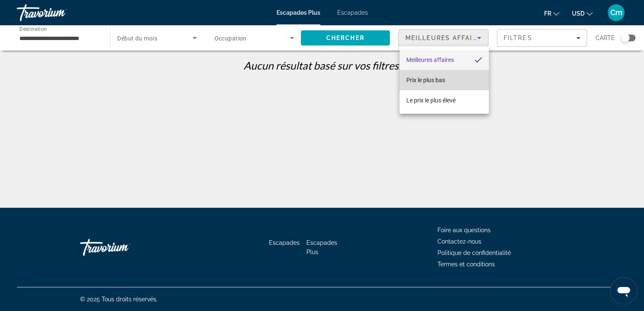
click at [450, 75] on mat-option "Prix le plus bas" at bounding box center [444, 80] width 89 height 20
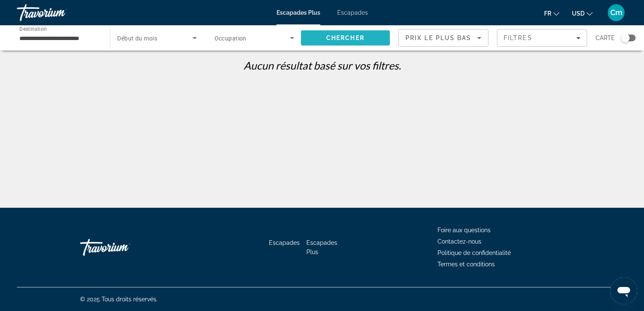
click at [370, 42] on span "Rechercher" at bounding box center [345, 38] width 89 height 20
click at [585, 13] on button "USD USD ($) MXN (Mex$) CAD (Can$) GBP (£) EUR (€) AUD (A$) NZD (NZ$) CNY (CN¥)" at bounding box center [582, 13] width 21 height 12
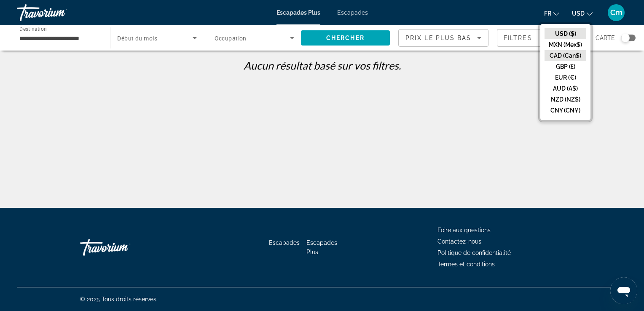
click at [575, 51] on button "CAD (Can$)" at bounding box center [566, 55] width 42 height 11
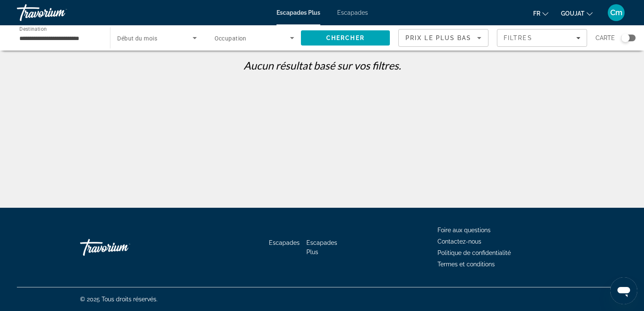
click at [629, 38] on div "Widget de recherche" at bounding box center [625, 38] width 8 height 8
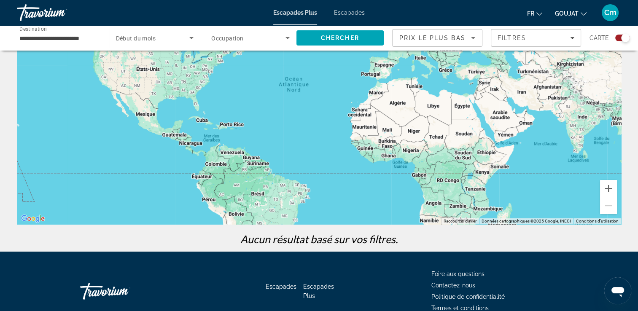
scroll to position [11, 0]
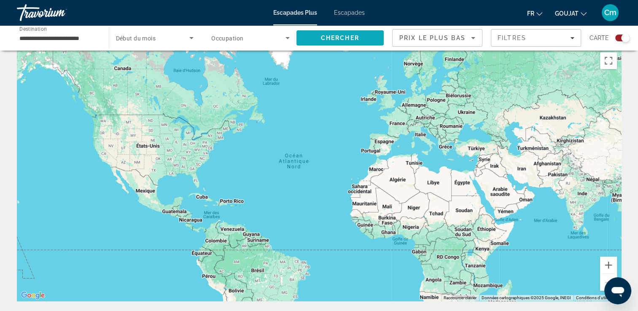
click at [357, 41] on span "Rechercher" at bounding box center [340, 38] width 88 height 20
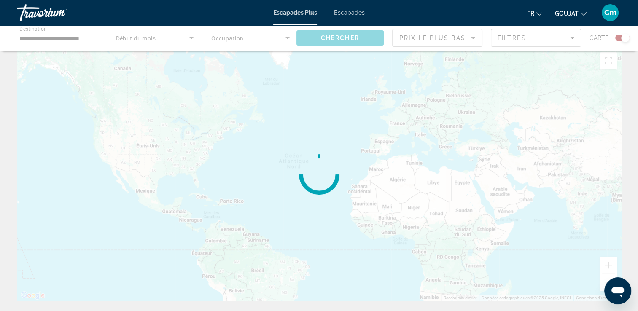
scroll to position [0, 0]
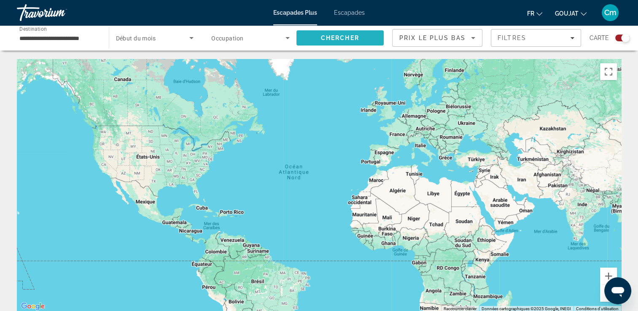
click at [357, 41] on span "Rechercher" at bounding box center [340, 38] width 88 height 20
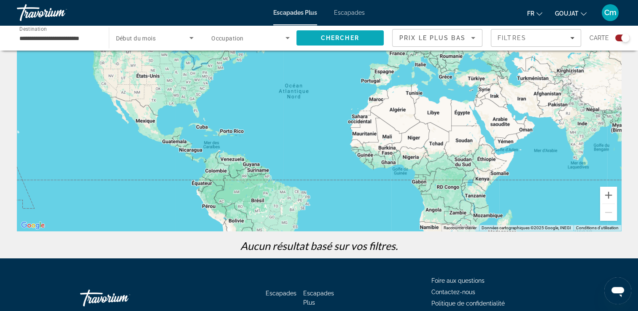
scroll to position [80, 0]
click at [148, 129] on div "Contenu principal" at bounding box center [319, 105] width 604 height 253
click at [148, 126] on div "Contenu principal" at bounding box center [319, 105] width 604 height 253
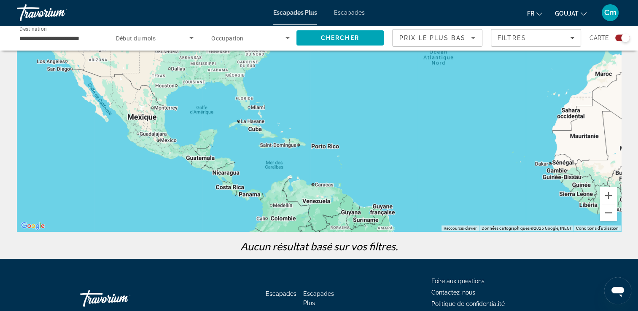
click at [285, 37] on icon "Widget de recherche" at bounding box center [287, 38] width 10 height 10
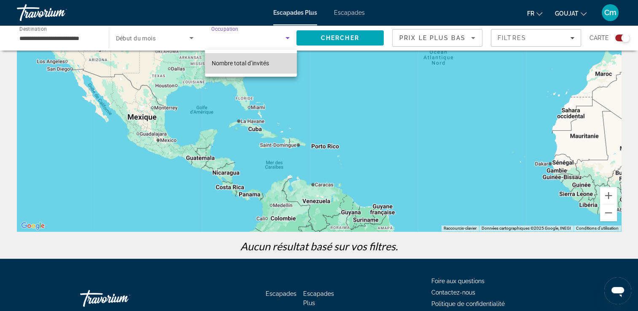
click at [279, 54] on mat-option "Nombre total d’invités" at bounding box center [251, 63] width 92 height 20
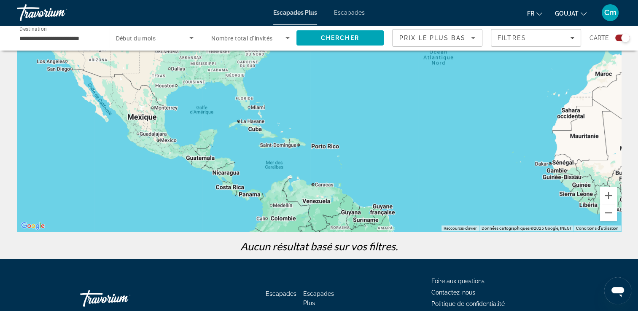
click at [279, 54] on div "Contenu principal" at bounding box center [319, 105] width 604 height 253
click at [334, 39] on span "Chercher" at bounding box center [340, 38] width 38 height 7
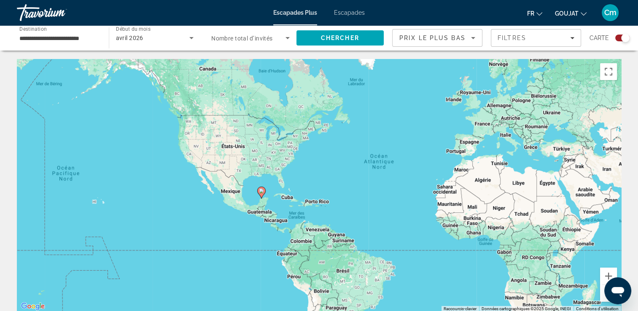
click at [260, 194] on icon "Contenu principal" at bounding box center [261, 192] width 8 height 11
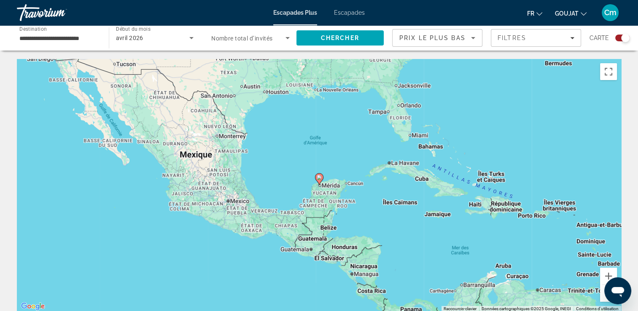
click at [239, 205] on div "Pour naviguer, utilisez les touches fléchées. Pour activer le glissement du mar…" at bounding box center [319, 185] width 604 height 253
click at [204, 201] on div "Pour activer le glissement du marqueur avec le clavier, appuyez sur Alt+Entrée.…" at bounding box center [319, 185] width 604 height 253
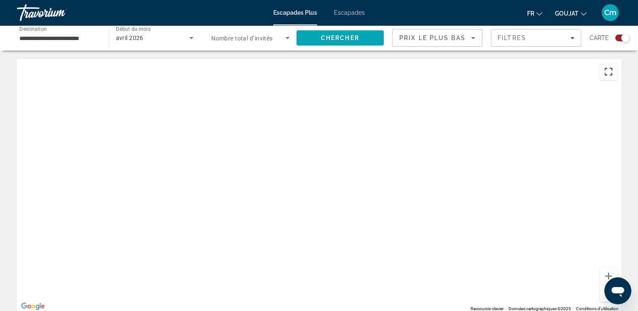
click at [604, 76] on button "Basculer en plein écran" at bounding box center [608, 71] width 17 height 17
click at [347, 11] on span "Escapades" at bounding box center [349, 12] width 31 height 7
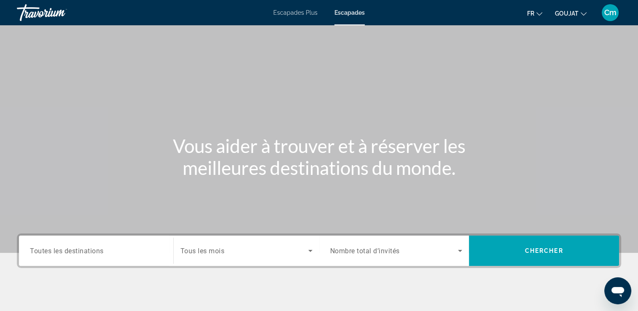
click at [103, 255] on input "Destination Toutes les destinations" at bounding box center [96, 251] width 132 height 10
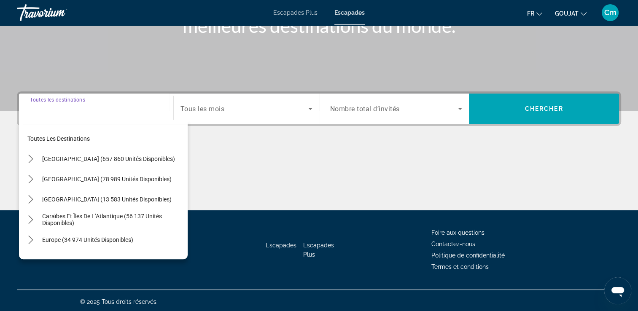
scroll to position [144, 0]
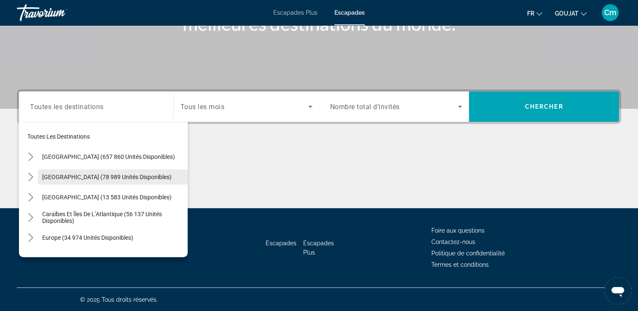
drag, startPoint x: 103, startPoint y: 255, endPoint x: 99, endPoint y: 179, distance: 76.4
click at [99, 179] on div "Toutes les destinations États-Unis (657 860 unités disponibles) Mexique (78 989…" at bounding box center [103, 188] width 169 height 140
click at [99, 179] on span "Mexique (78 989 unités disponibles)" at bounding box center [106, 177] width 129 height 7
type input "**********"
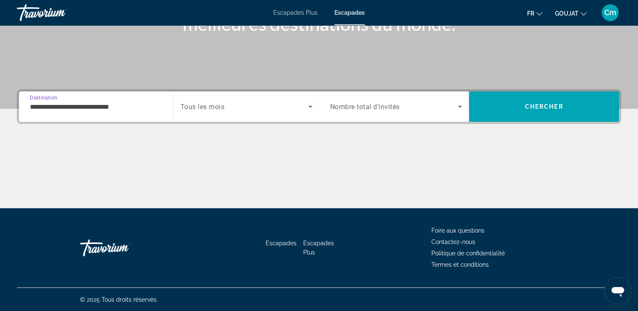
click at [309, 106] on icon "Widget de recherche" at bounding box center [310, 107] width 4 height 2
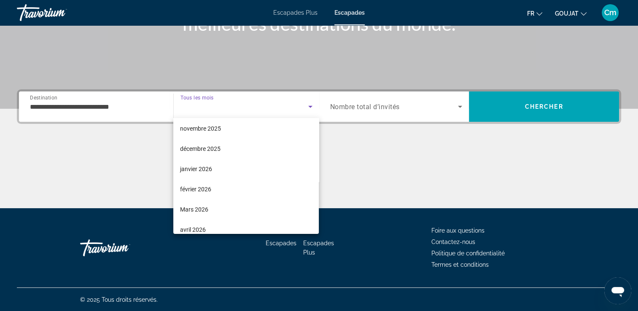
scroll to position [51, 0]
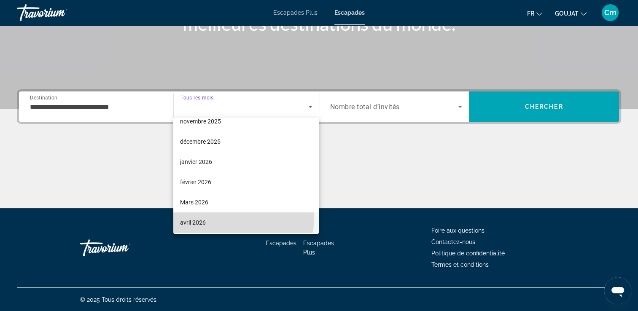
click at [235, 217] on mat-option "avril 2026" at bounding box center [245, 222] width 145 height 20
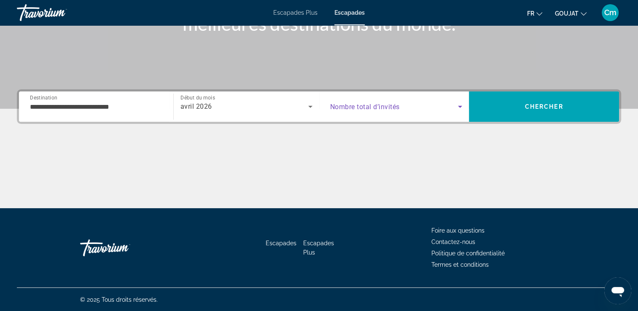
click at [421, 106] on span "Widget de recherche" at bounding box center [394, 107] width 128 height 10
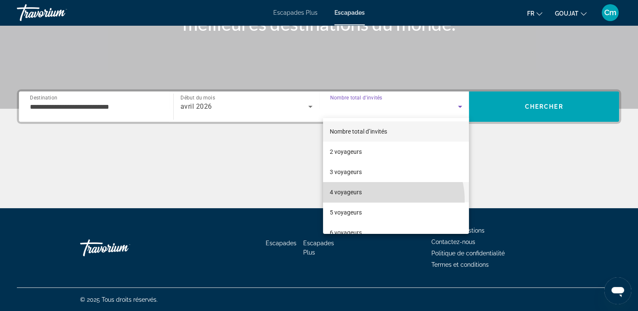
click at [384, 200] on mat-option "4 voyageurs" at bounding box center [396, 192] width 146 height 20
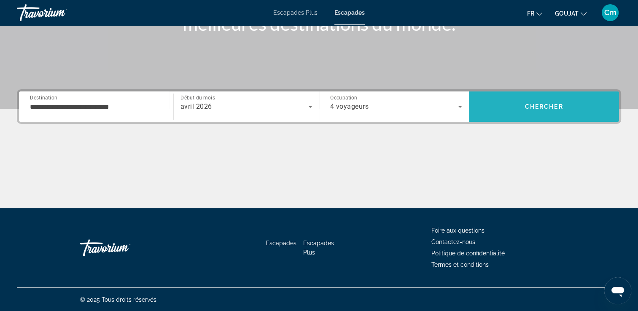
click at [563, 111] on span "Rechercher" at bounding box center [544, 107] width 150 height 20
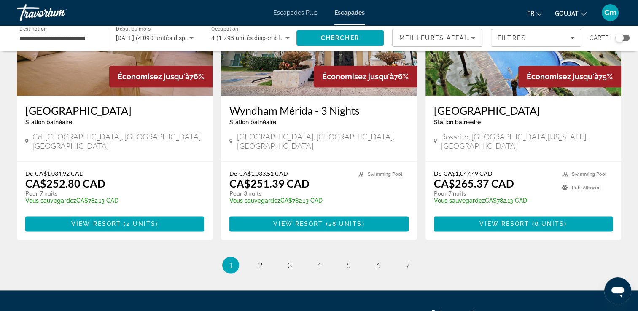
scroll to position [1062, 0]
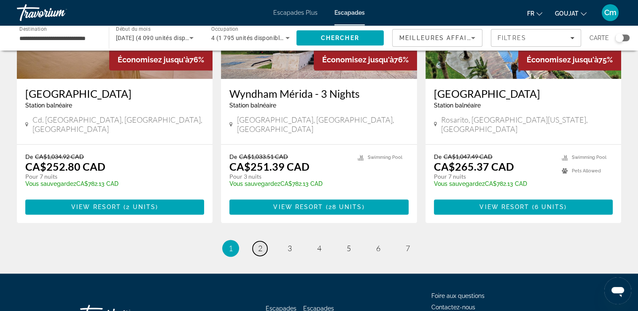
click at [264, 241] on link "page 2" at bounding box center [259, 248] width 15 height 15
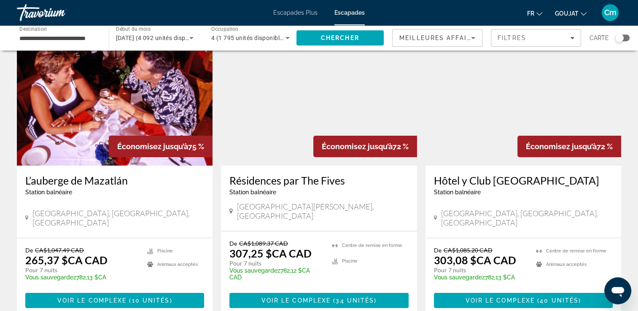
scroll to position [51, 0]
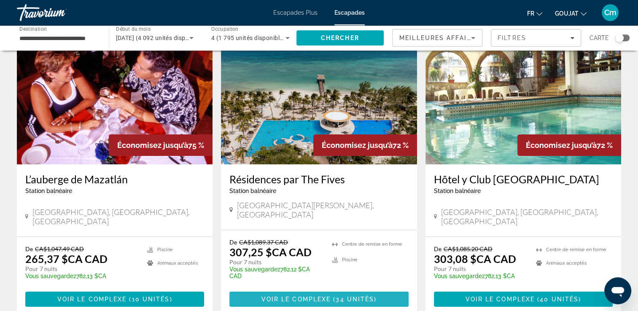
click at [302, 296] on span "Voir le complexe" at bounding box center [296, 299] width 70 height 7
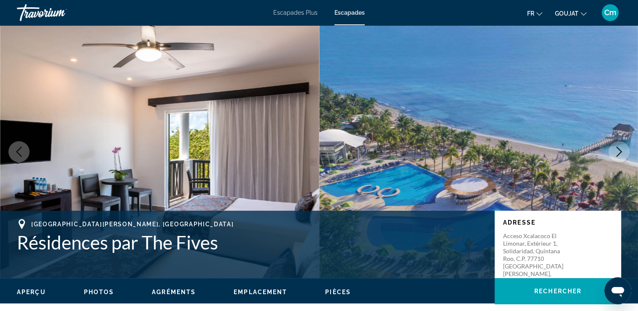
click at [624, 149] on button "Image suivante" at bounding box center [618, 151] width 21 height 21
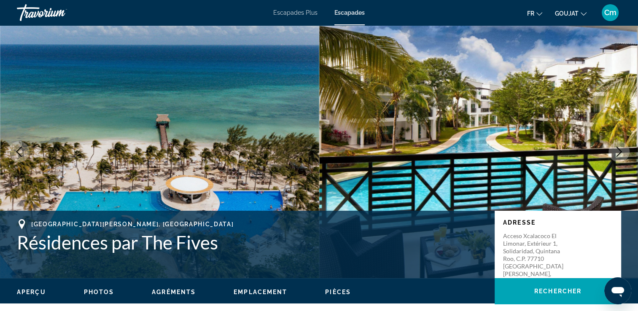
click at [624, 149] on button "Image suivante" at bounding box center [618, 151] width 21 height 21
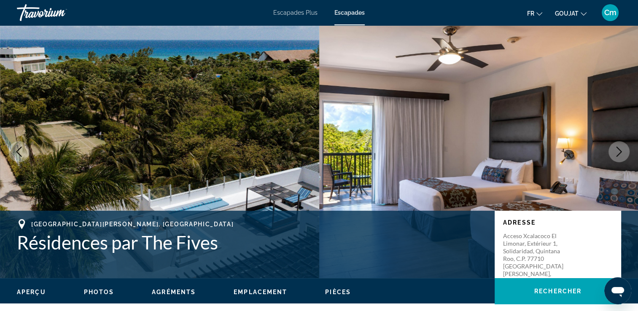
click at [624, 149] on button "Image suivante" at bounding box center [618, 151] width 21 height 21
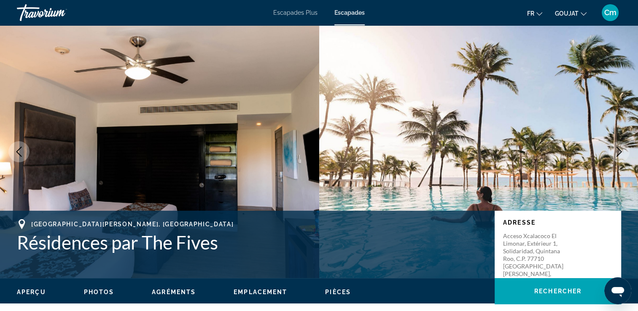
click at [624, 149] on button "Image suivante" at bounding box center [618, 151] width 21 height 21
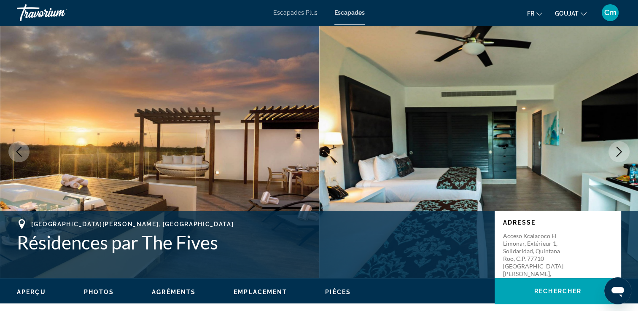
click at [624, 149] on button "Image suivante" at bounding box center [618, 151] width 21 height 21
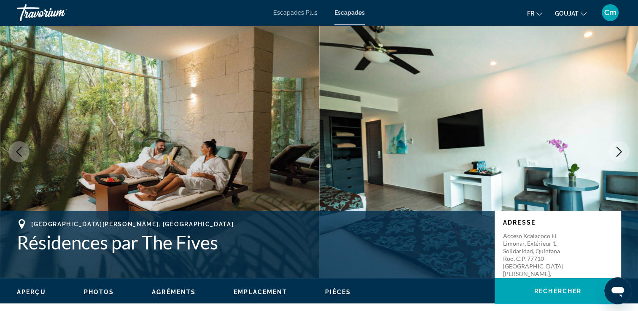
click at [624, 149] on button "Image suivante" at bounding box center [618, 151] width 21 height 21
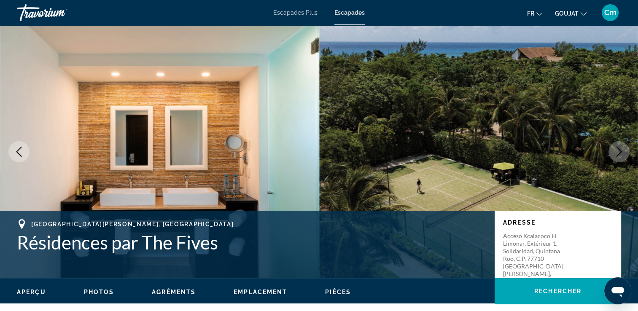
click at [624, 149] on button "Image suivante" at bounding box center [618, 151] width 21 height 21
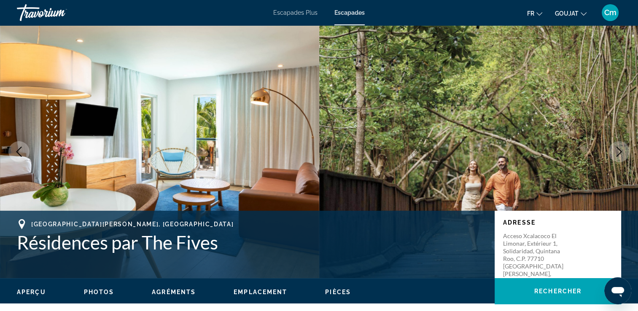
click at [624, 149] on button "Image suivante" at bounding box center [618, 151] width 21 height 21
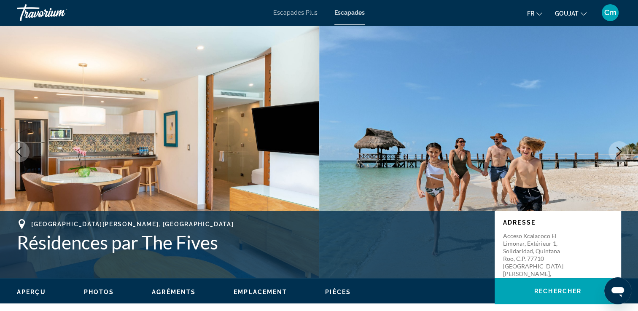
click at [624, 149] on button "Image suivante" at bounding box center [618, 151] width 21 height 21
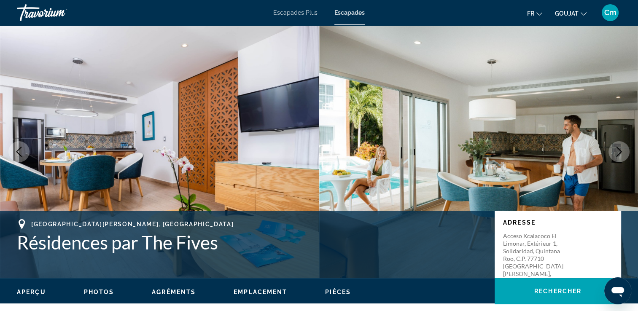
click at [624, 149] on button "Image suivante" at bounding box center [618, 151] width 21 height 21
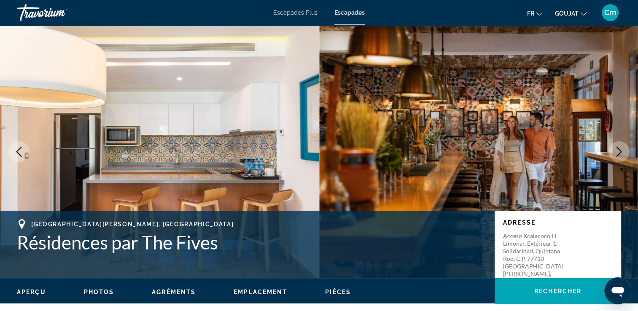
click at [624, 149] on button "Image suivante" at bounding box center [618, 151] width 21 height 21
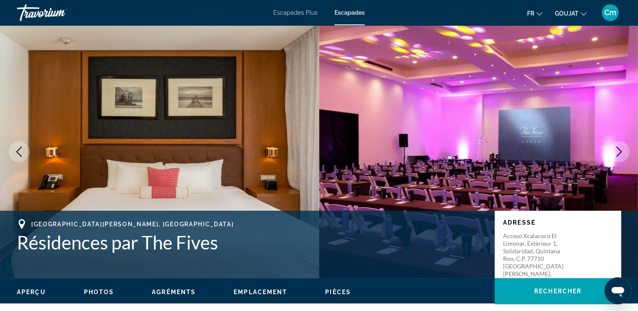
click at [624, 149] on button "Image suivante" at bounding box center [618, 151] width 21 height 21
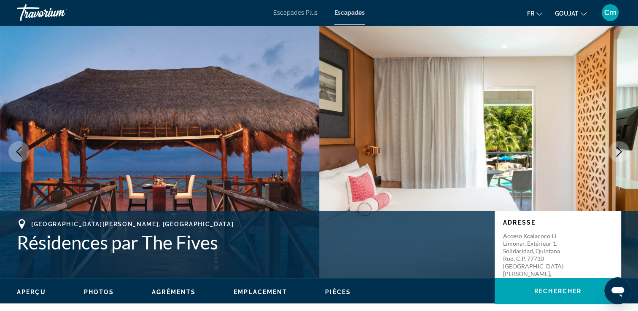
click at [624, 149] on button "Image suivante" at bounding box center [618, 151] width 21 height 21
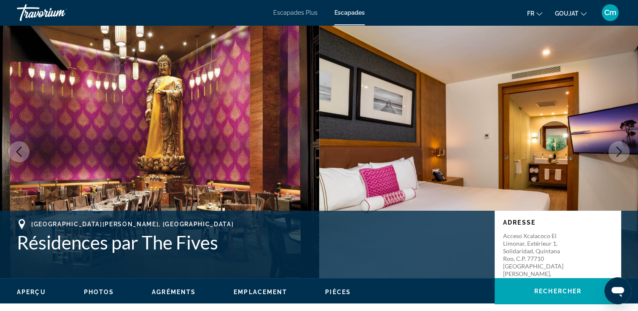
click at [624, 149] on button "Image suivante" at bounding box center [618, 151] width 21 height 21
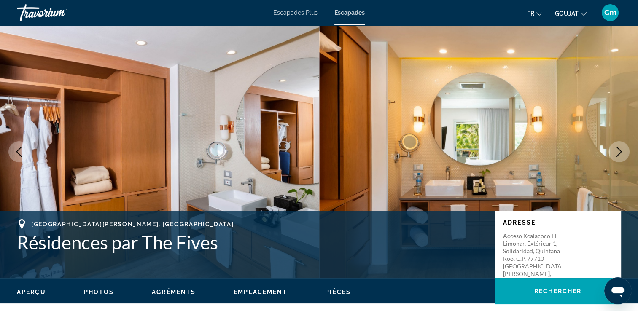
click at [624, 149] on button "Image suivante" at bounding box center [618, 151] width 21 height 21
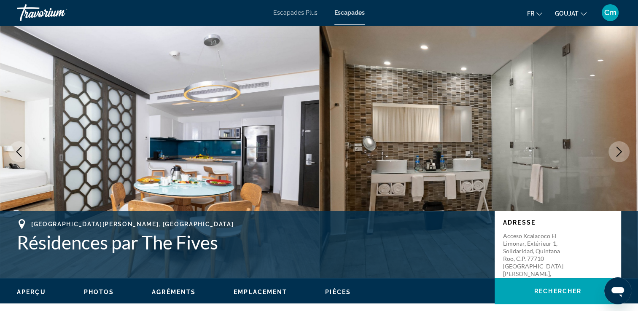
click at [624, 149] on button "Image suivante" at bounding box center [618, 151] width 21 height 21
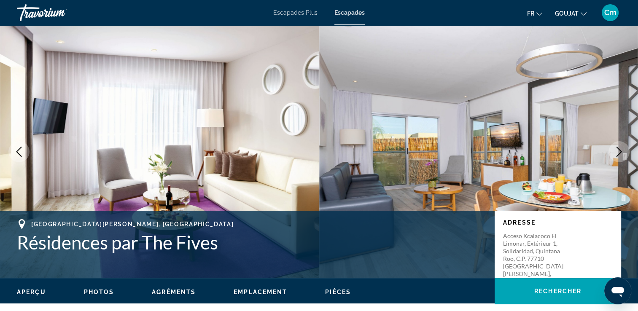
click at [624, 149] on button "Image suivante" at bounding box center [618, 151] width 21 height 21
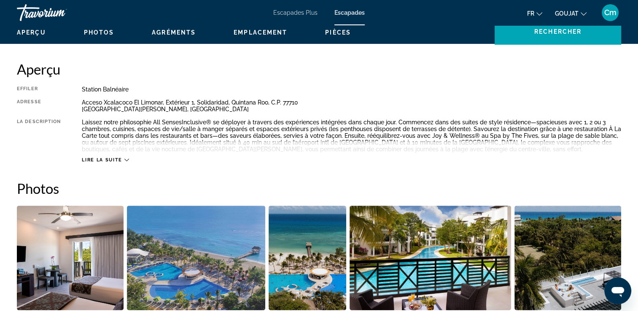
scroll to position [349, 0]
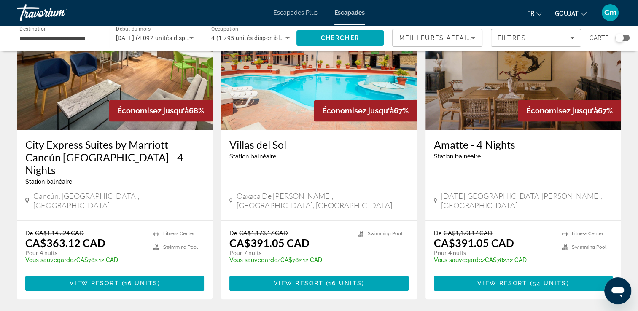
scroll to position [1012, 0]
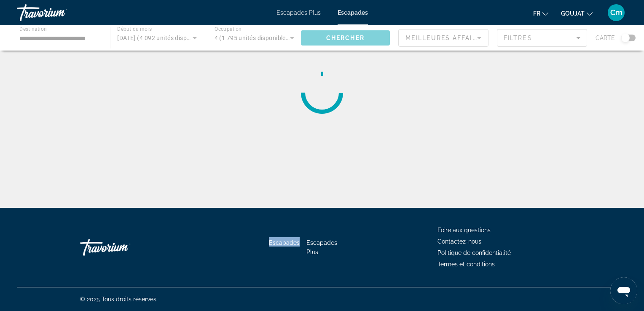
click at [292, 260] on div "Escapades Escapades Plus Foire aux questions Contactez-nous Politique de confid…" at bounding box center [322, 247] width 610 height 79
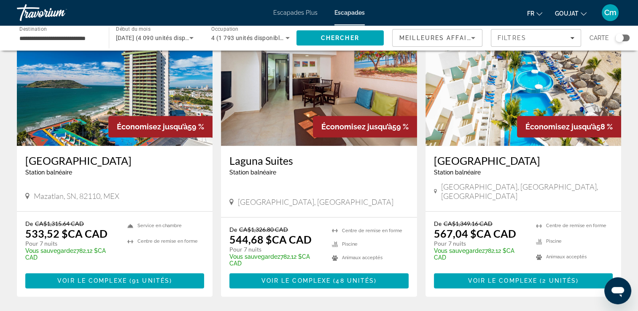
scroll to position [978, 0]
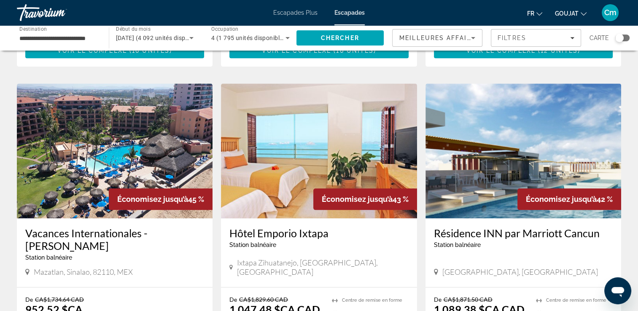
scroll to position [944, 0]
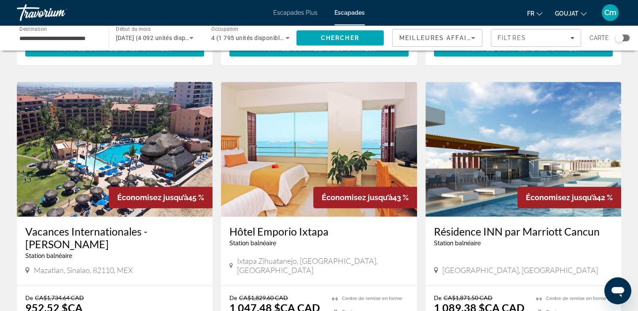
click at [482, 225] on h3 "Résidence INN par Marriott Cancun" at bounding box center [523, 231] width 179 height 13
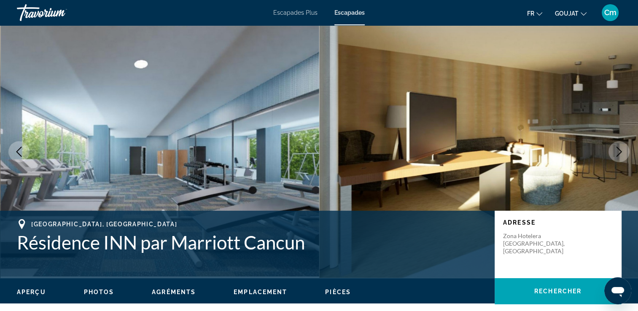
click at [624, 152] on button "Image suivante" at bounding box center [618, 151] width 21 height 21
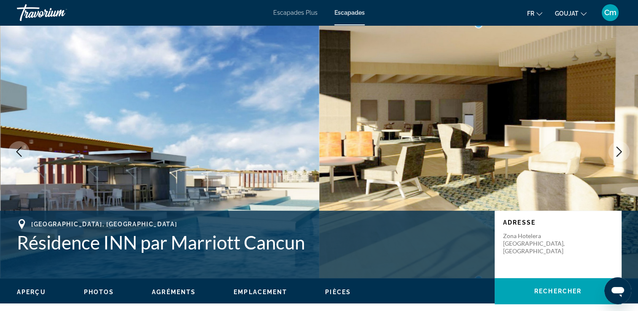
click at [624, 152] on button "Image suivante" at bounding box center [618, 151] width 21 height 21
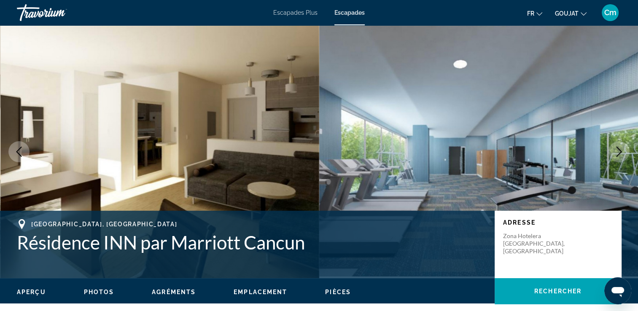
click at [624, 152] on button "Image suivante" at bounding box center [618, 151] width 21 height 21
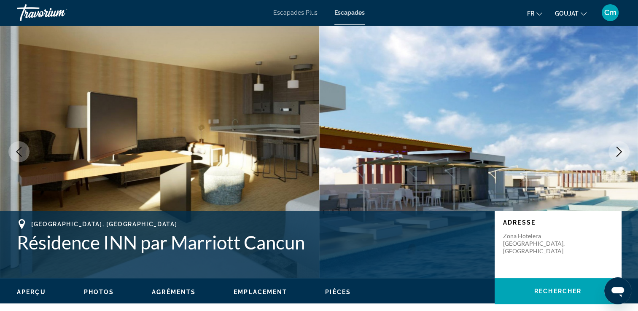
click at [624, 152] on button "Image suivante" at bounding box center [618, 151] width 21 height 21
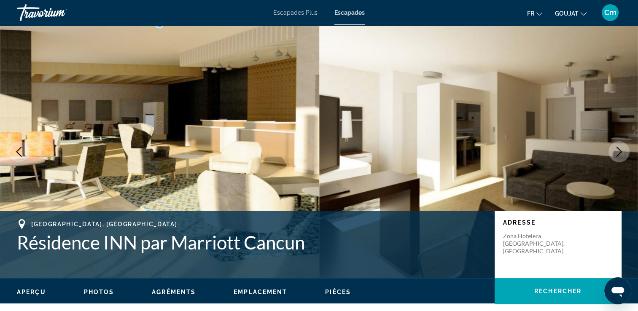
click at [624, 152] on button "Image suivante" at bounding box center [618, 151] width 21 height 21
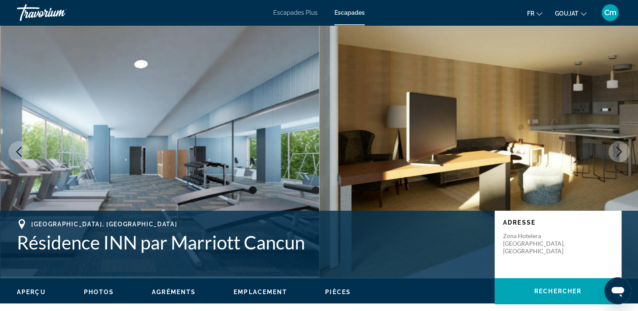
click at [624, 152] on button "Image suivante" at bounding box center [618, 151] width 21 height 21
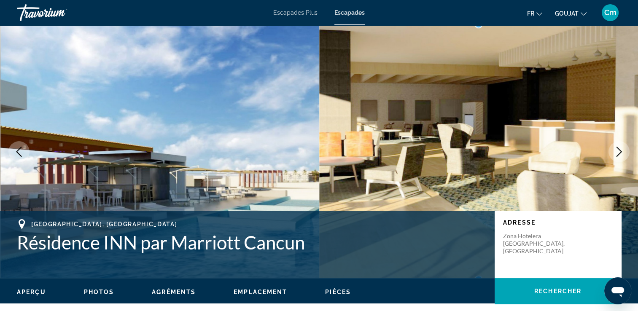
click at [624, 152] on button "Image suivante" at bounding box center [618, 151] width 21 height 21
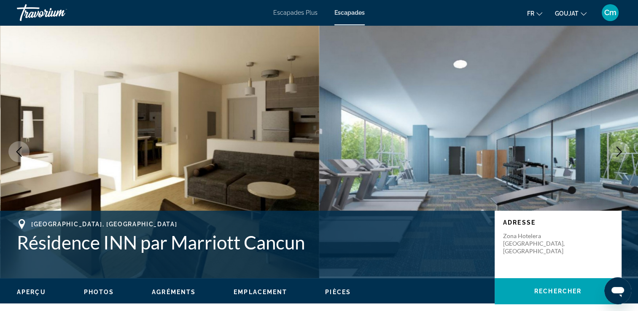
click at [624, 152] on button "Image suivante" at bounding box center [618, 151] width 21 height 21
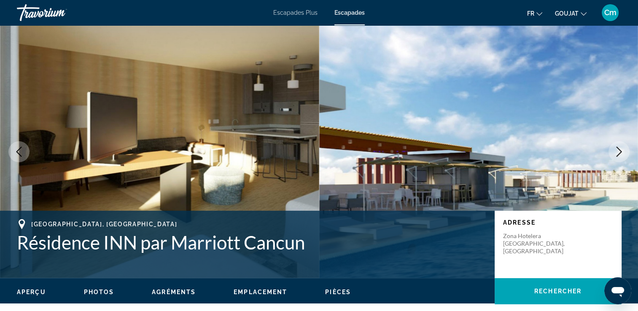
click at [624, 152] on button "Image suivante" at bounding box center [618, 151] width 21 height 21
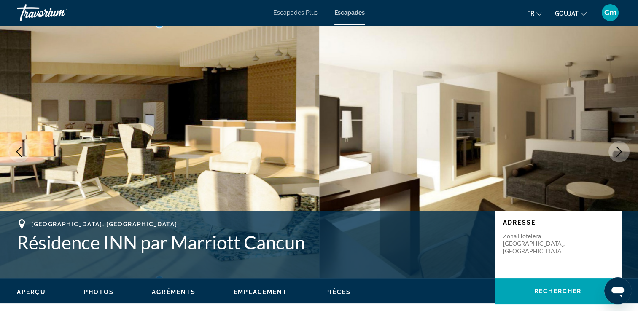
click at [624, 152] on button "Image suivante" at bounding box center [618, 151] width 21 height 21
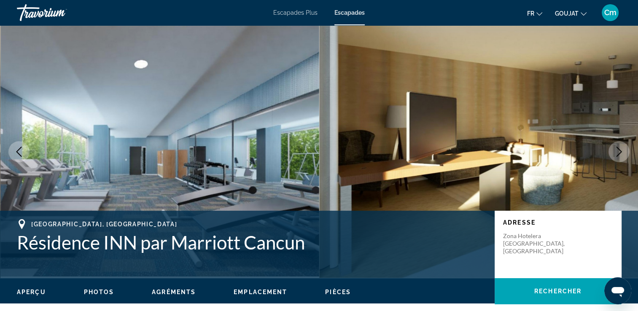
click at [279, 14] on span "Escapades Plus" at bounding box center [295, 12] width 44 height 7
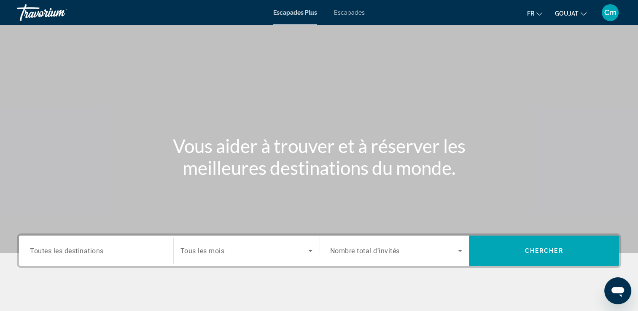
click at [120, 256] on div "Widget de recherche" at bounding box center [96, 251] width 132 height 24
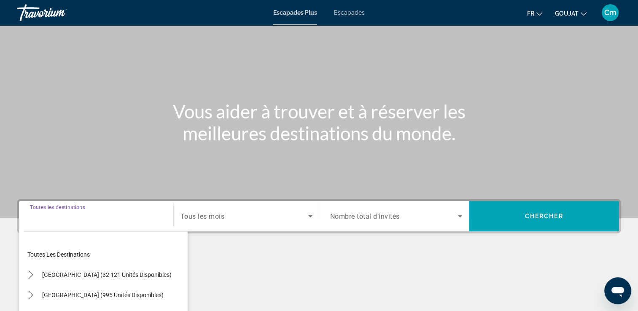
scroll to position [144, 0]
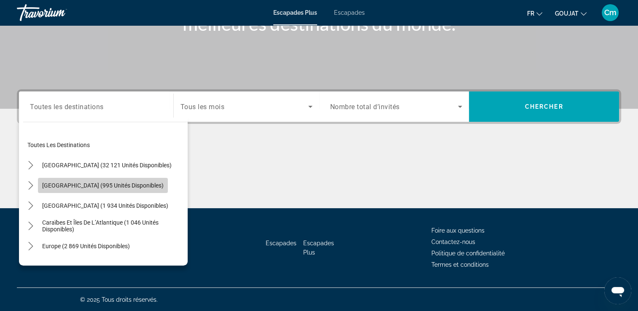
click at [119, 190] on span "Sélectionnez la destination : Mexique (995 unités disponibles)" at bounding box center [103, 185] width 130 height 20
type input "**********"
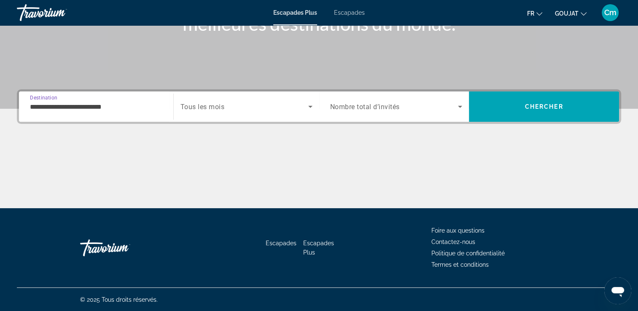
click at [220, 100] on div "Widget de recherche" at bounding box center [246, 107] width 132 height 24
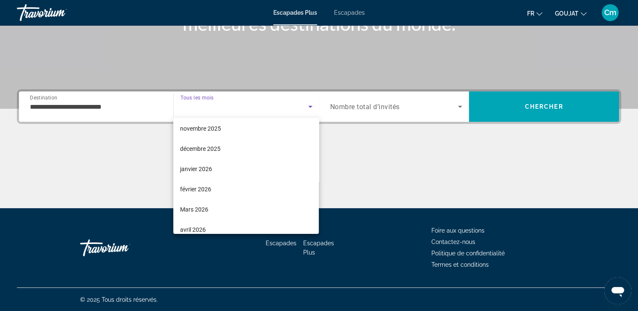
scroll to position [51, 0]
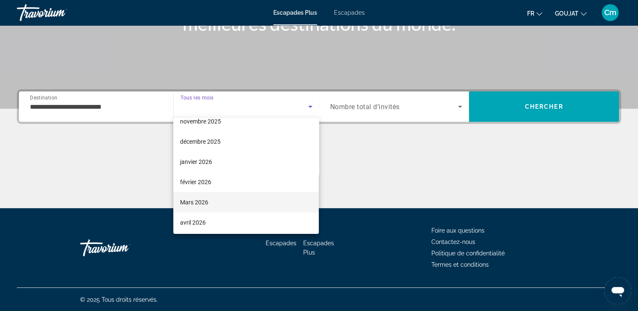
click at [241, 205] on mat-option "Mars 2026" at bounding box center [245, 202] width 145 height 20
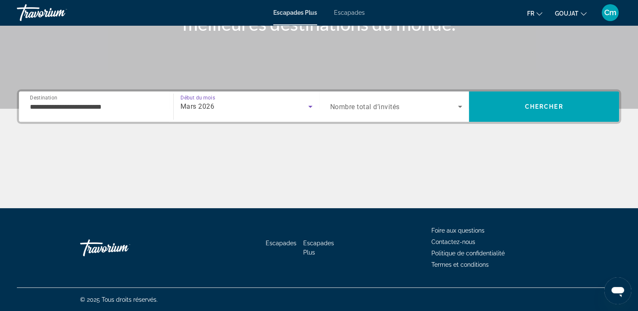
click at [421, 113] on div "Widget de recherche" at bounding box center [396, 107] width 132 height 24
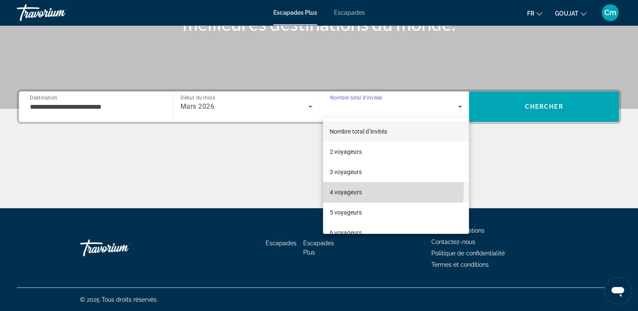
click at [390, 190] on mat-option "4 voyageurs" at bounding box center [396, 192] width 146 height 20
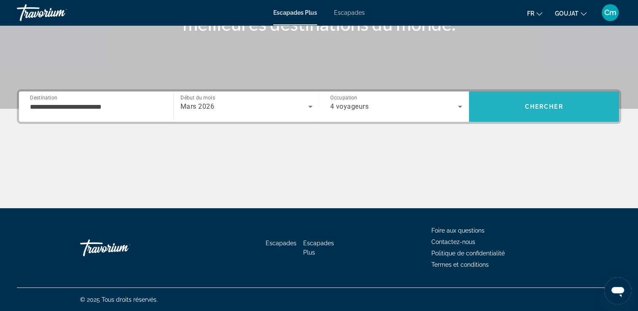
click at [514, 101] on span "Rechercher" at bounding box center [544, 107] width 150 height 20
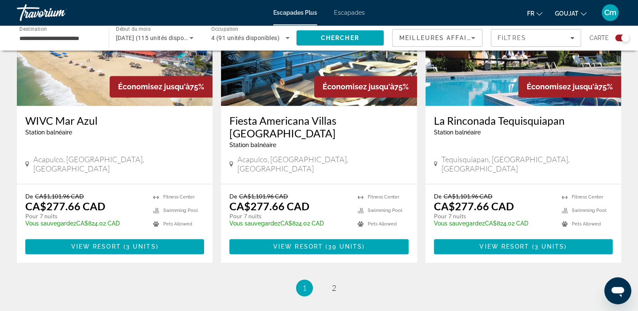
scroll to position [1339, 0]
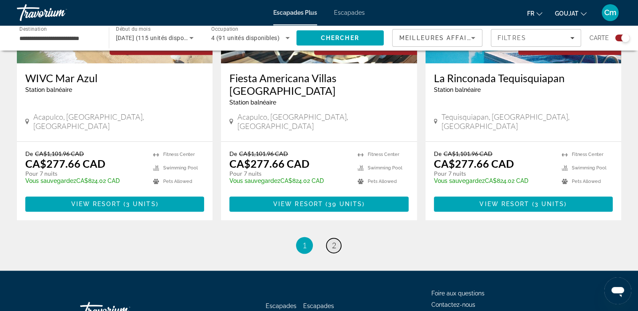
click at [330, 238] on link "page 2" at bounding box center [333, 245] width 15 height 15
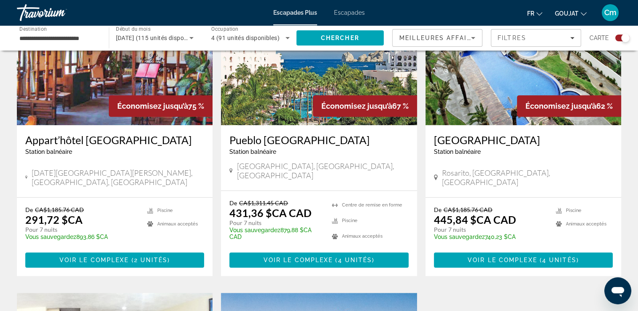
scroll to position [354, 0]
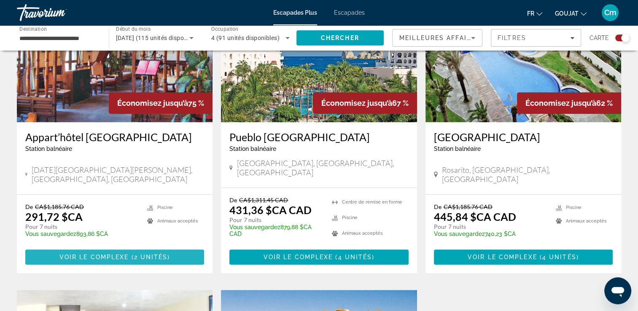
click at [147, 254] on span "2 unités" at bounding box center [151, 257] width 34 height 7
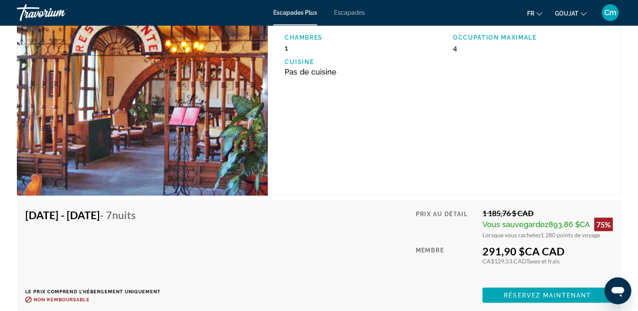
scroll to position [1433, 0]
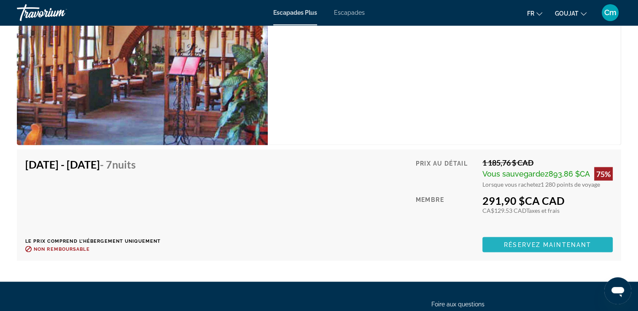
click at [500, 234] on span "Contenu principal" at bounding box center [547, 244] width 130 height 20
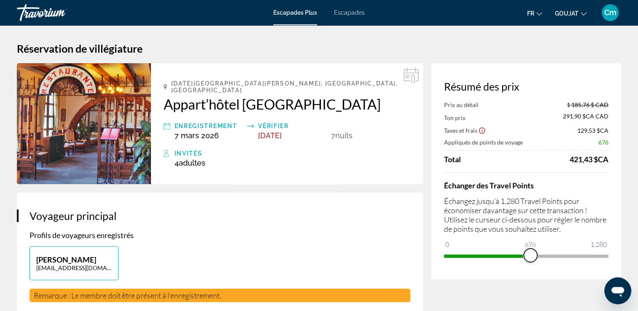
drag, startPoint x: 597, startPoint y: 259, endPoint x: 530, endPoint y: 271, distance: 68.0
click at [530, 271] on div "Résumé des prix Prix au détail 1 185,76 $ CAD Ton prix 291,90 $CA CAD Taxes et …" at bounding box center [526, 171] width 190 height 216
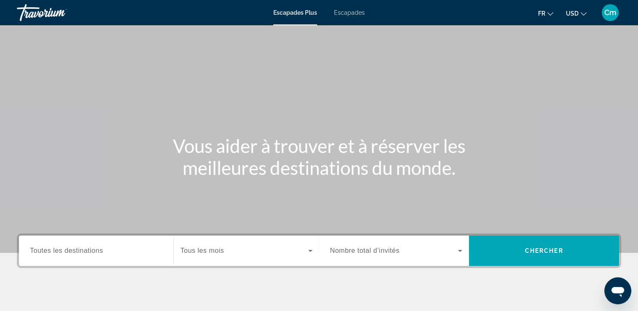
click at [361, 11] on span "Escapades" at bounding box center [349, 12] width 31 height 7
click at [133, 242] on div "Widget de recherche" at bounding box center [96, 251] width 132 height 24
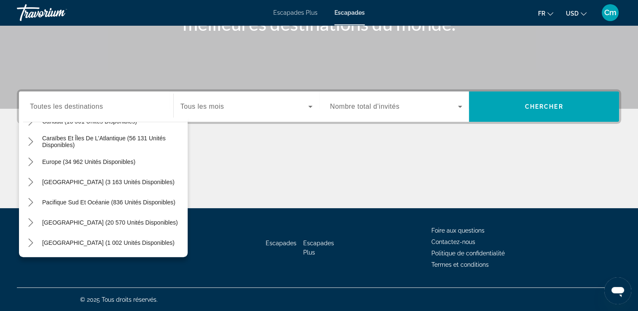
scroll to position [77, 0]
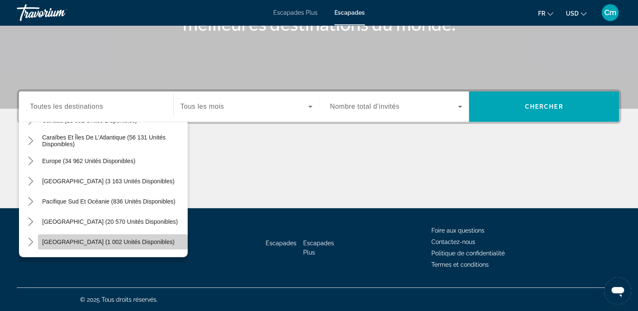
click at [130, 244] on span "[GEOGRAPHIC_DATA] (1 002 unités disponibles)" at bounding box center [108, 242] width 132 height 7
type input "**********"
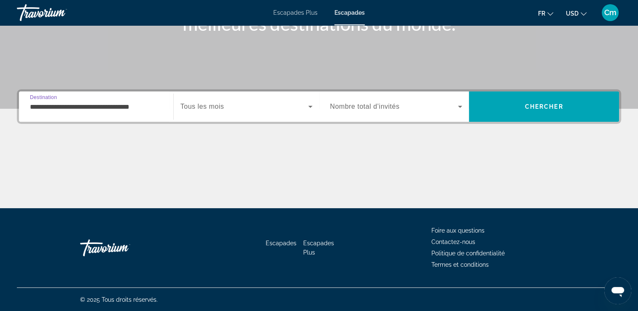
click at [308, 107] on icon "Widget de recherche" at bounding box center [310, 107] width 10 height 10
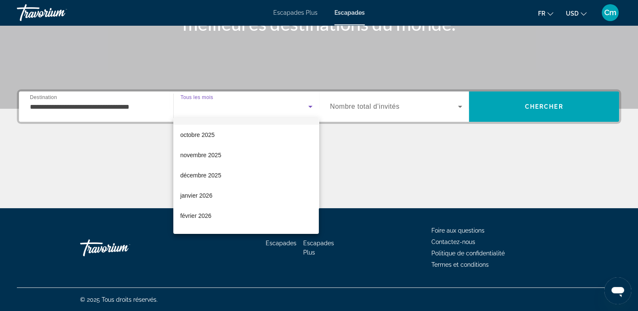
scroll to position [34, 0]
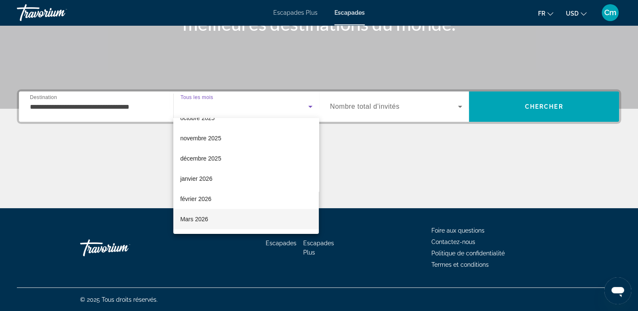
click at [249, 223] on mat-option "Mars 2026" at bounding box center [245, 219] width 145 height 20
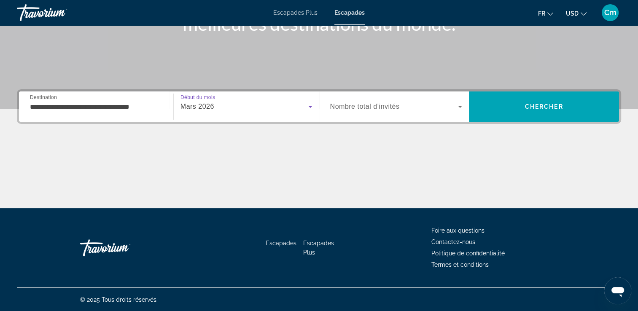
click at [434, 111] on span "Widget de recherche" at bounding box center [394, 107] width 128 height 10
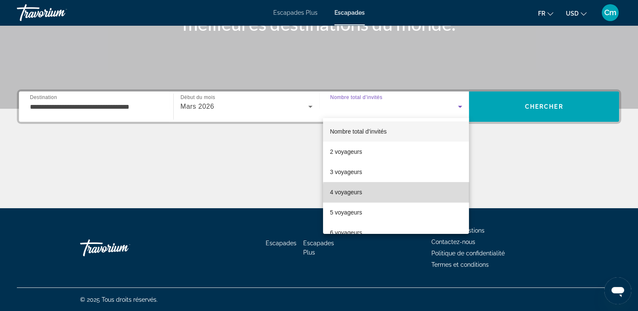
click at [400, 198] on mat-option "4 voyageurs" at bounding box center [396, 192] width 146 height 20
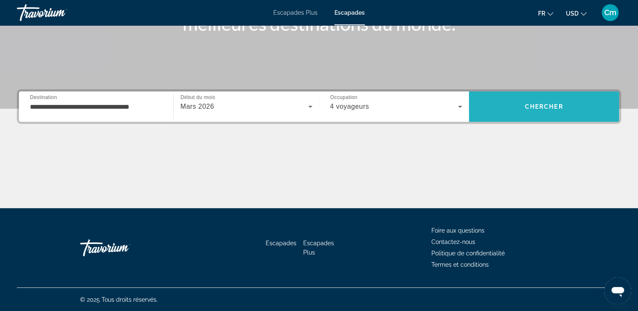
click at [546, 104] on span "Chercher" at bounding box center [544, 106] width 38 height 7
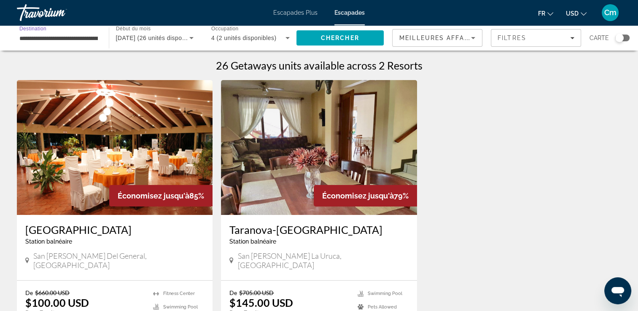
click at [81, 36] on input "**********" at bounding box center [58, 38] width 78 height 10
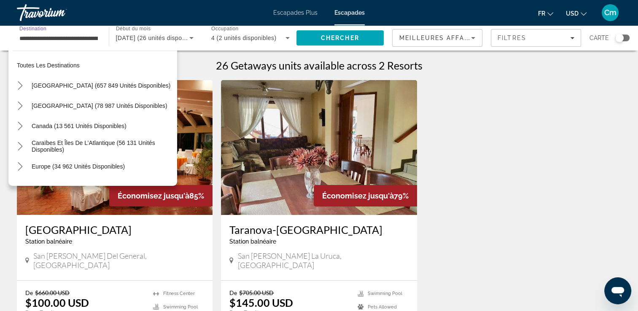
scroll to position [131, 0]
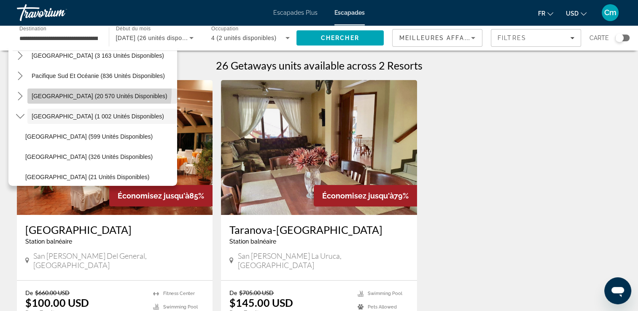
click at [84, 90] on span "Sélectionnez la destination : Amérique du Sud (20 570 unités disponibles)" at bounding box center [102, 96] width 150 height 20
type input "**********"
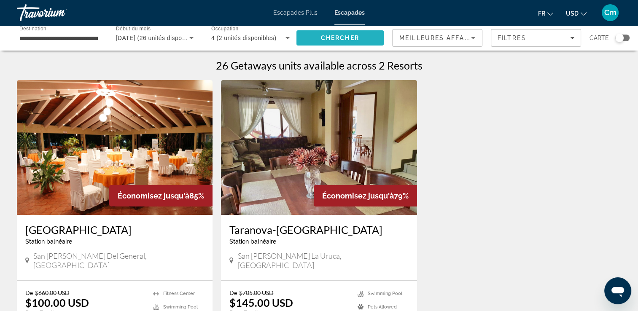
click at [320, 34] on span "Rechercher" at bounding box center [340, 38] width 88 height 20
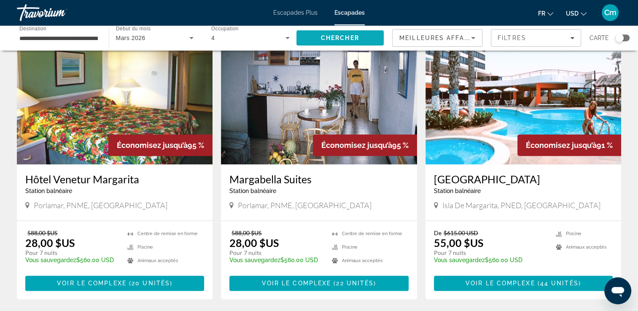
scroll to position [995, 0]
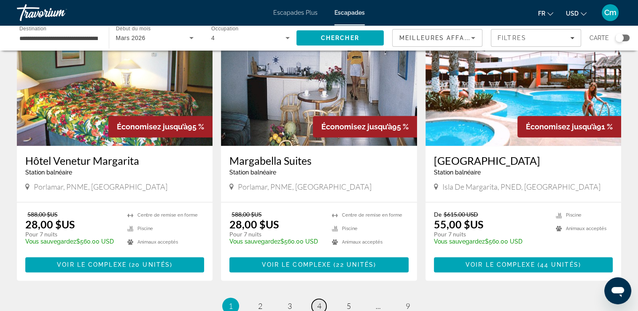
click at [321, 301] on span "4" at bounding box center [319, 305] width 4 height 9
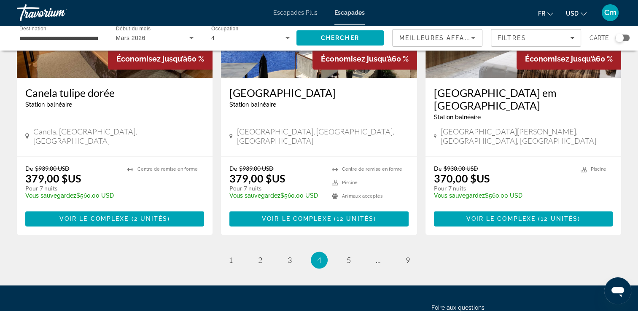
scroll to position [1064, 0]
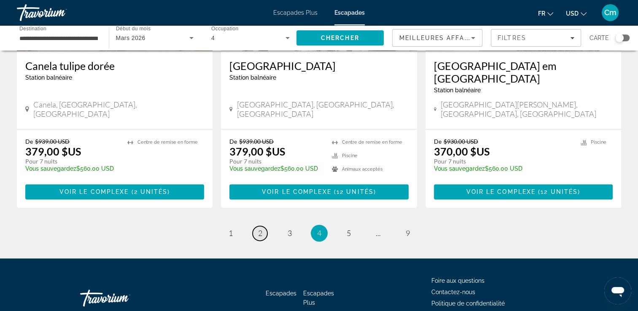
click at [256, 226] on link "page 2" at bounding box center [259, 233] width 15 height 15
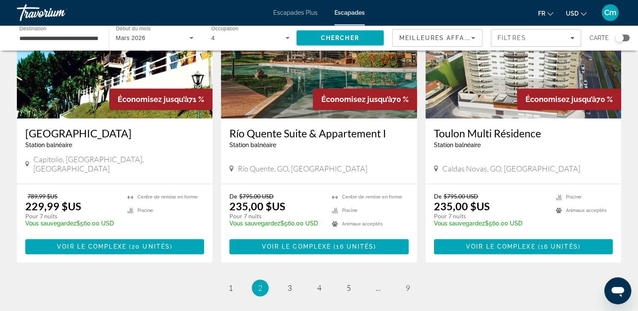
scroll to position [995, 0]
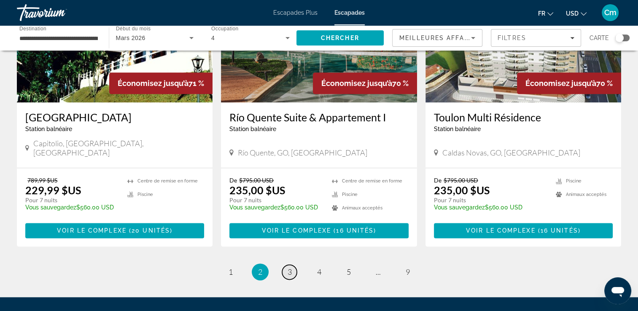
click at [293, 267] on link "page 3" at bounding box center [289, 272] width 15 height 15
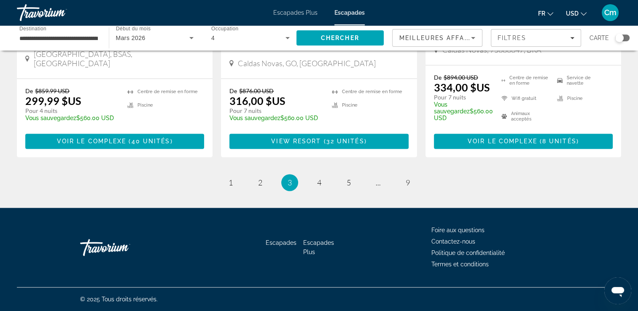
scroll to position [1132, 0]
click at [322, 180] on link "page 4" at bounding box center [318, 182] width 15 height 15
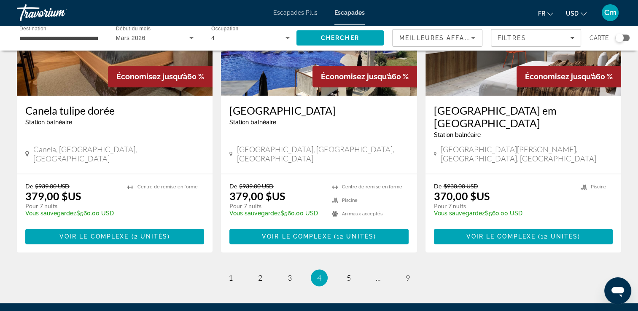
scroll to position [1064, 0]
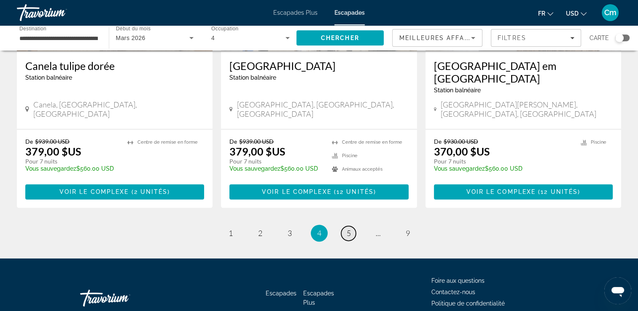
click at [352, 226] on link "page 5" at bounding box center [348, 233] width 15 height 15
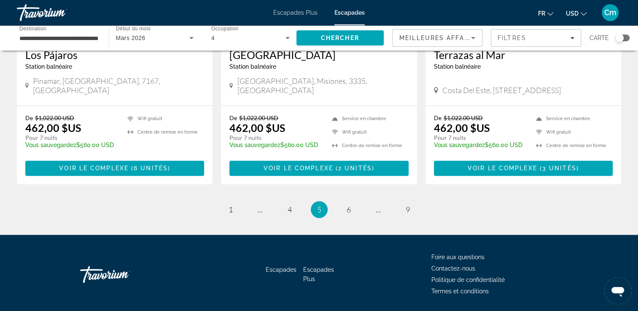
scroll to position [1104, 0]
click at [352, 202] on link "page 6" at bounding box center [348, 209] width 15 height 15
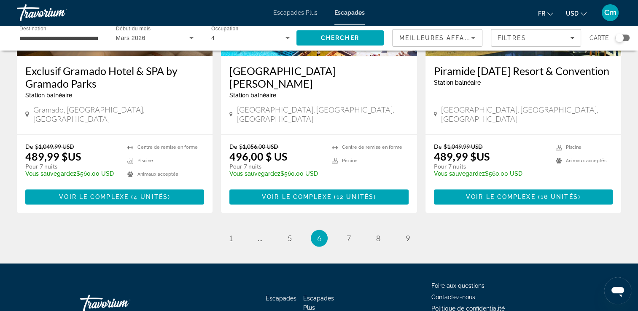
scroll to position [1077, 0]
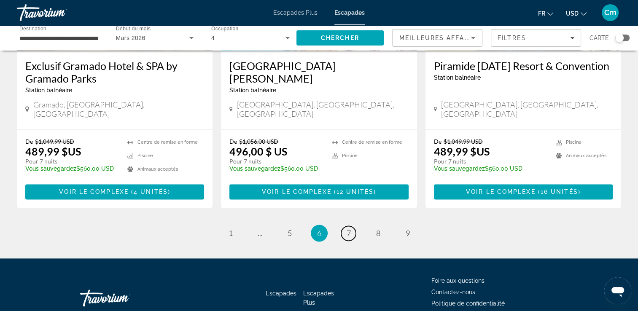
click at [352, 226] on link "page 7" at bounding box center [348, 233] width 15 height 15
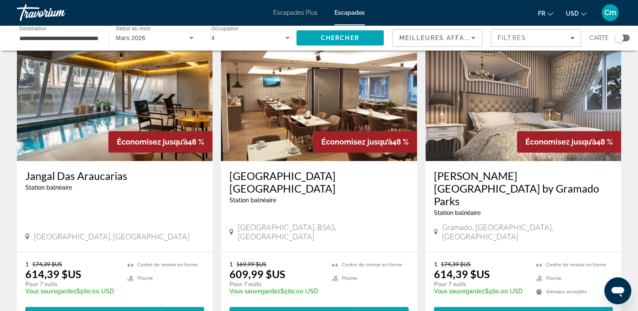
scroll to position [995, 0]
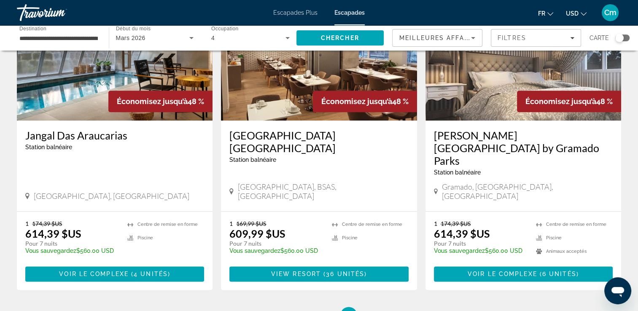
click at [79, 40] on input "**********" at bounding box center [58, 38] width 78 height 10
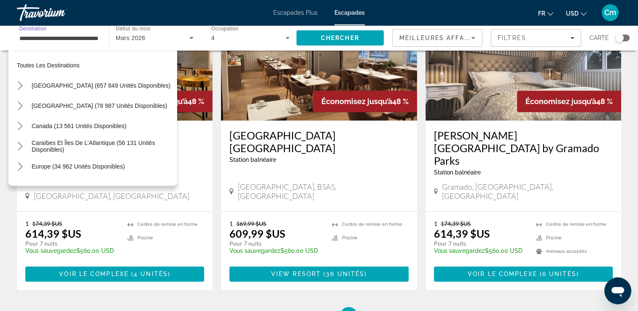
scroll to position [111, 0]
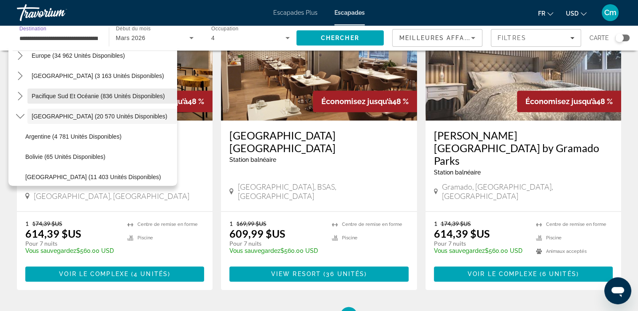
click at [70, 94] on span "Pacifique Sud et Océanie (836 unités disponibles)" at bounding box center [98, 96] width 133 height 7
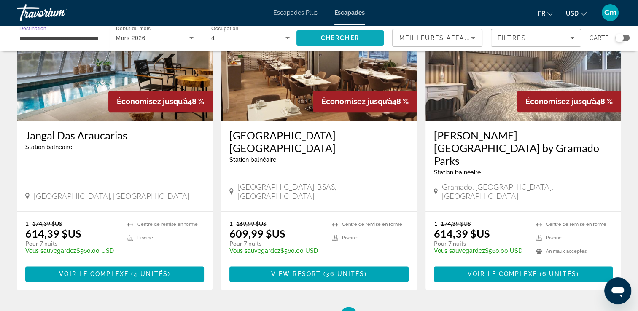
click at [336, 33] on span "Rechercher" at bounding box center [340, 38] width 88 height 20
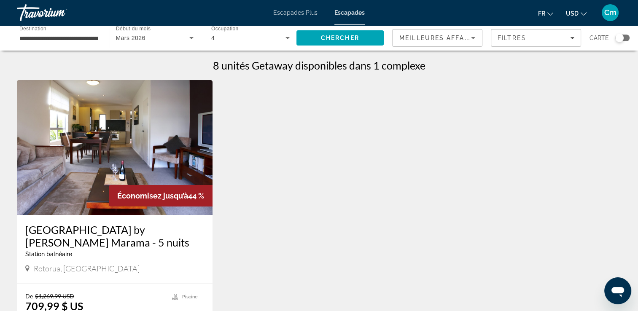
click at [42, 42] on input "**********" at bounding box center [58, 38] width 78 height 10
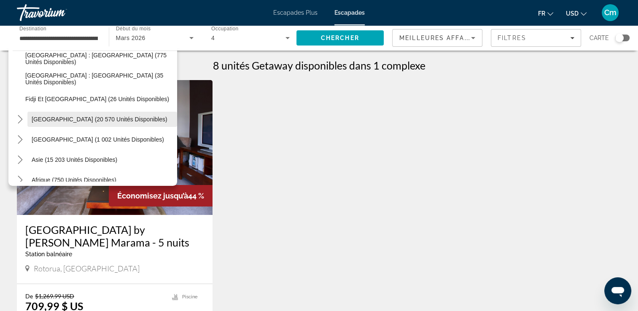
scroll to position [168, 0]
click at [129, 124] on span "Sélectionnez la destination : Amérique du Sud (20 570 unités disponibles)" at bounding box center [102, 120] width 150 height 20
type input "**********"
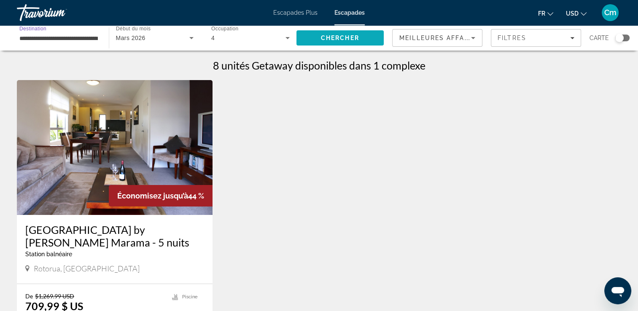
click at [358, 42] on span "Rechercher" at bounding box center [340, 38] width 88 height 20
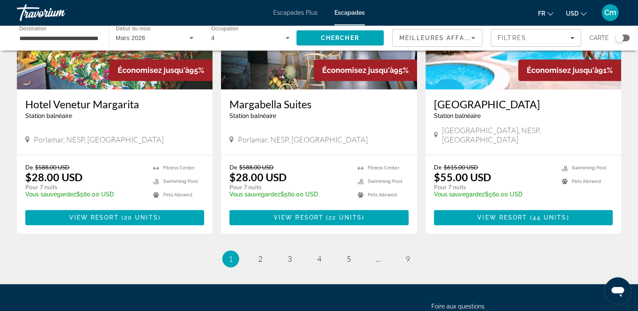
scroll to position [1052, 0]
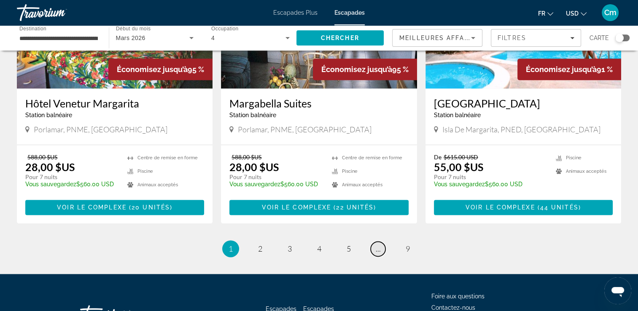
click at [380, 241] on link "page ..." at bounding box center [377, 248] width 15 height 15
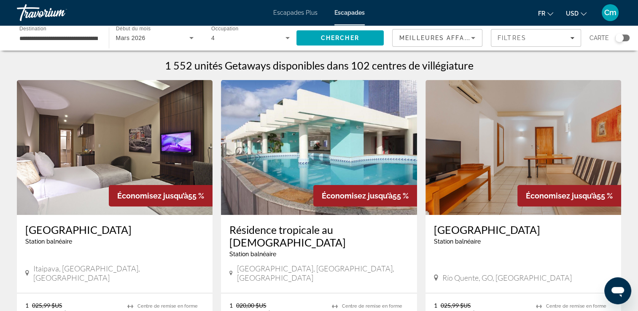
click at [380, 184] on img "Contenu principal" at bounding box center [319, 147] width 196 height 135
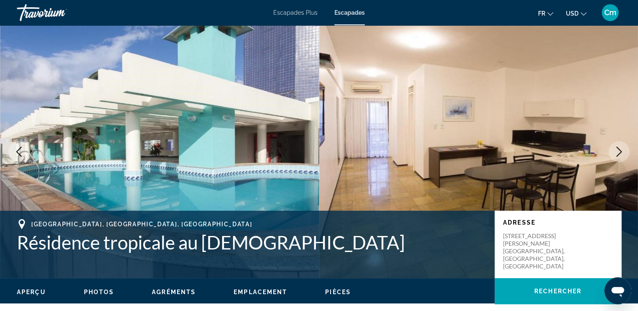
click at [617, 154] on icon "Image suivante" at bounding box center [619, 152] width 10 height 10
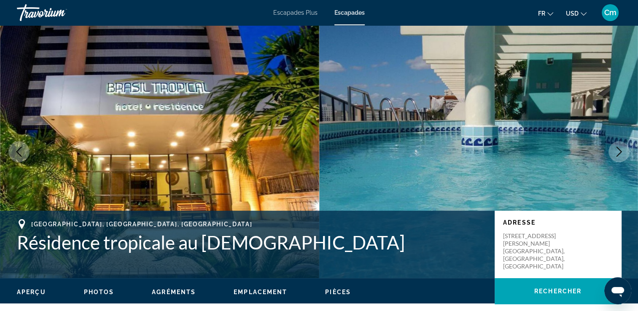
click at [617, 154] on icon "Image suivante" at bounding box center [619, 152] width 10 height 10
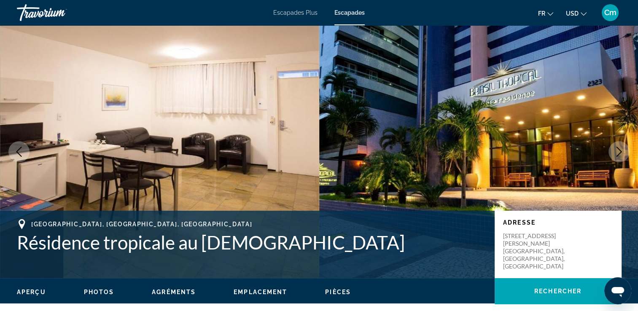
click at [617, 154] on icon "Image suivante" at bounding box center [619, 152] width 10 height 10
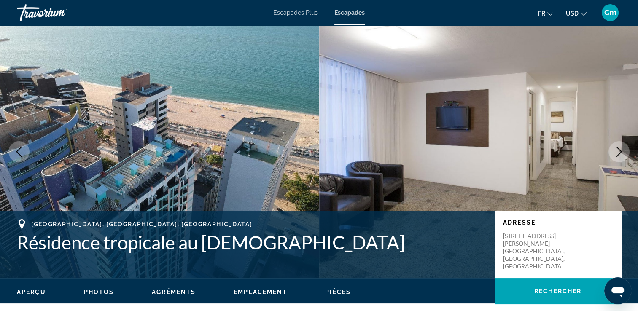
click at [617, 154] on icon "Image suivante" at bounding box center [619, 152] width 10 height 10
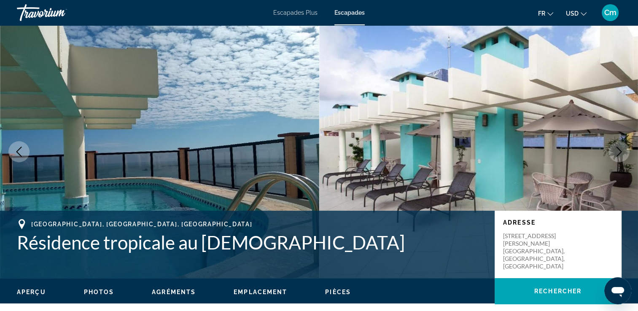
click at [617, 154] on icon "Image suivante" at bounding box center [619, 152] width 10 height 10
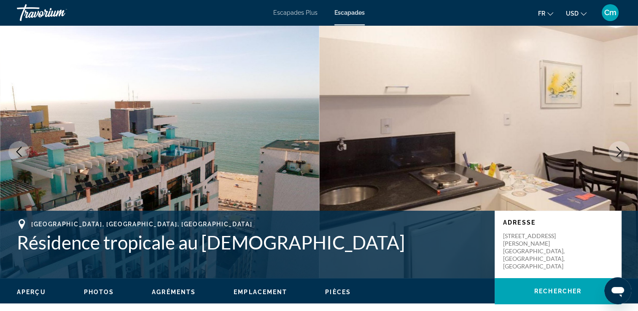
click at [617, 154] on icon "Image suivante" at bounding box center [619, 152] width 10 height 10
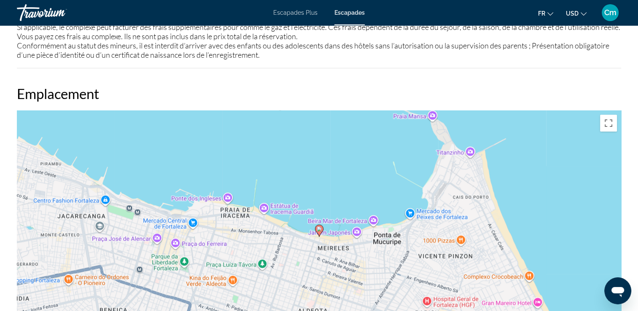
scroll to position [1062, 0]
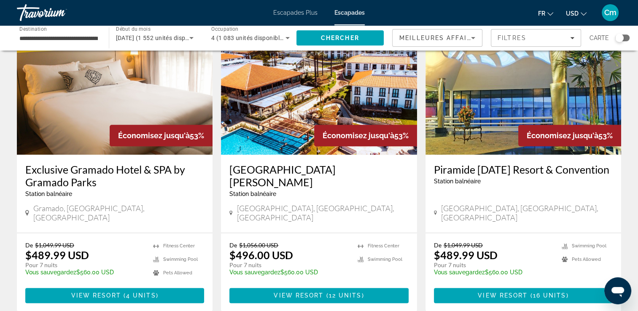
scroll to position [978, 0]
